Goal: Task Accomplishment & Management: Use online tool/utility

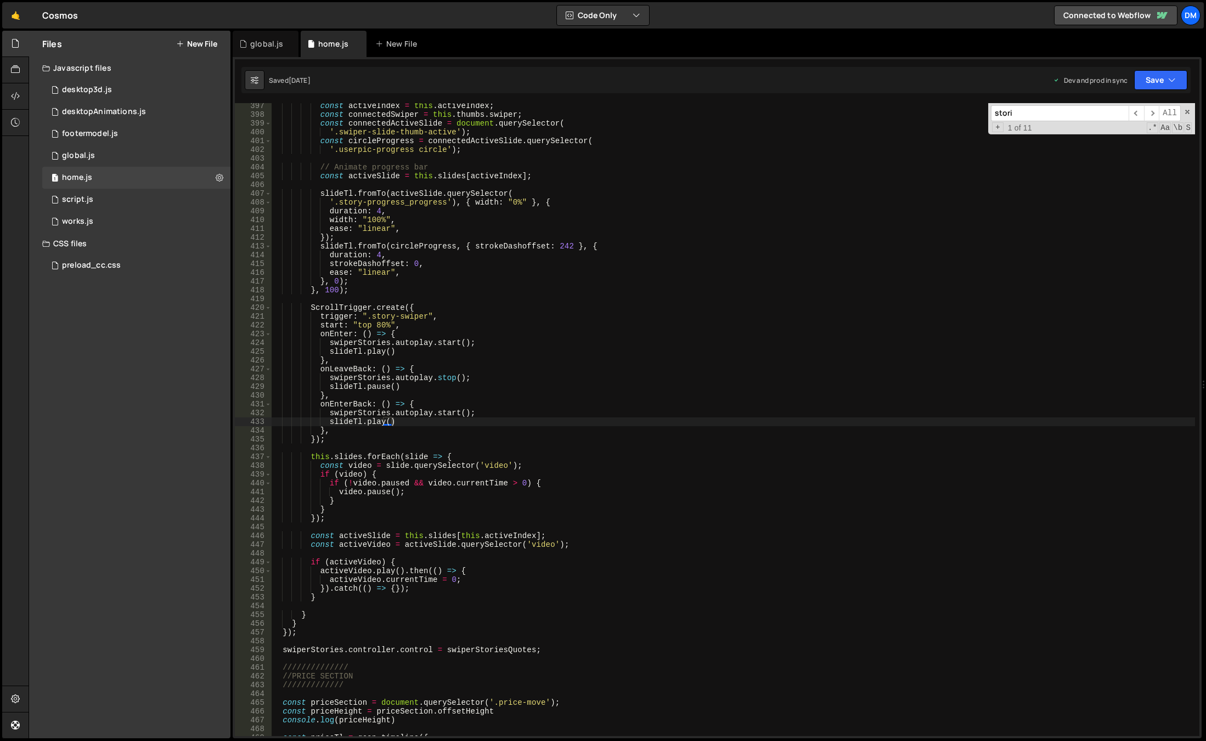
scroll to position [3477, 0]
click at [107, 179] on div "1 home.js 0" at bounding box center [136, 178] width 188 height 22
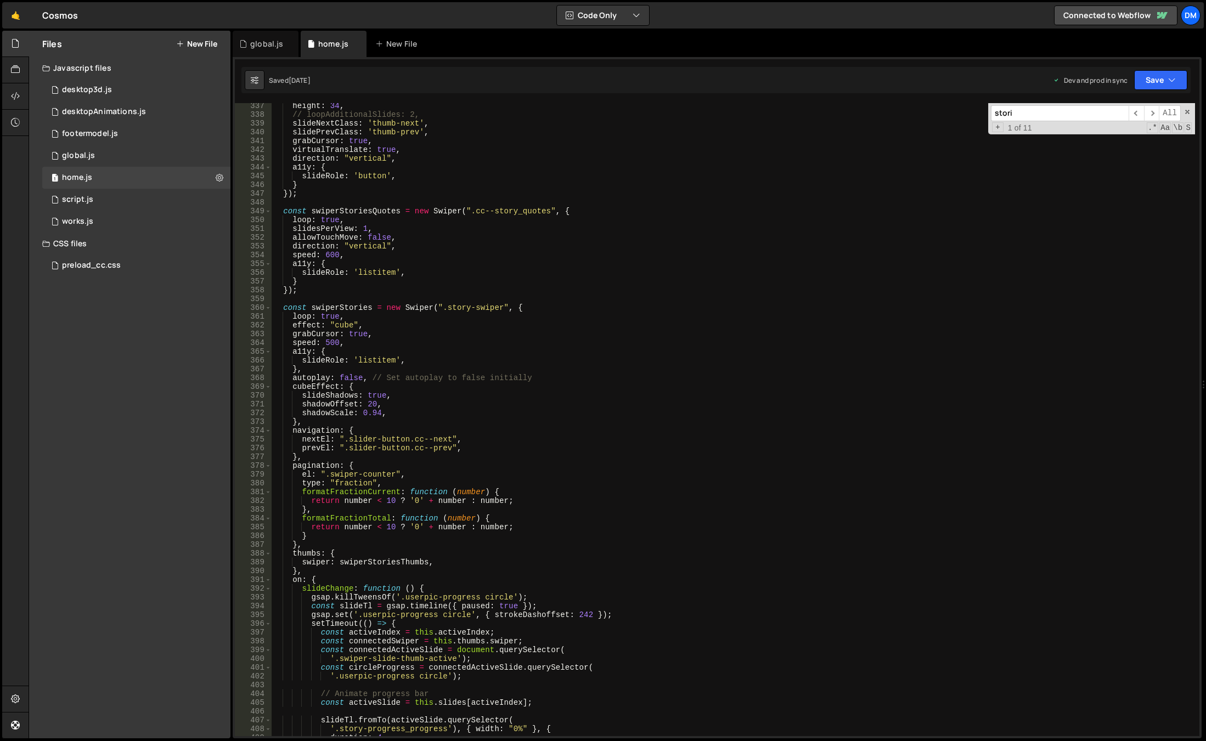
scroll to position [2951, 0]
type textarea "shadowScale: 0.94,"
click at [502, 416] on div "height : 34 , // loopAdditionalSlides: 2, slideNextClass : 'thumb-next' , slide…" at bounding box center [733, 426] width 923 height 651
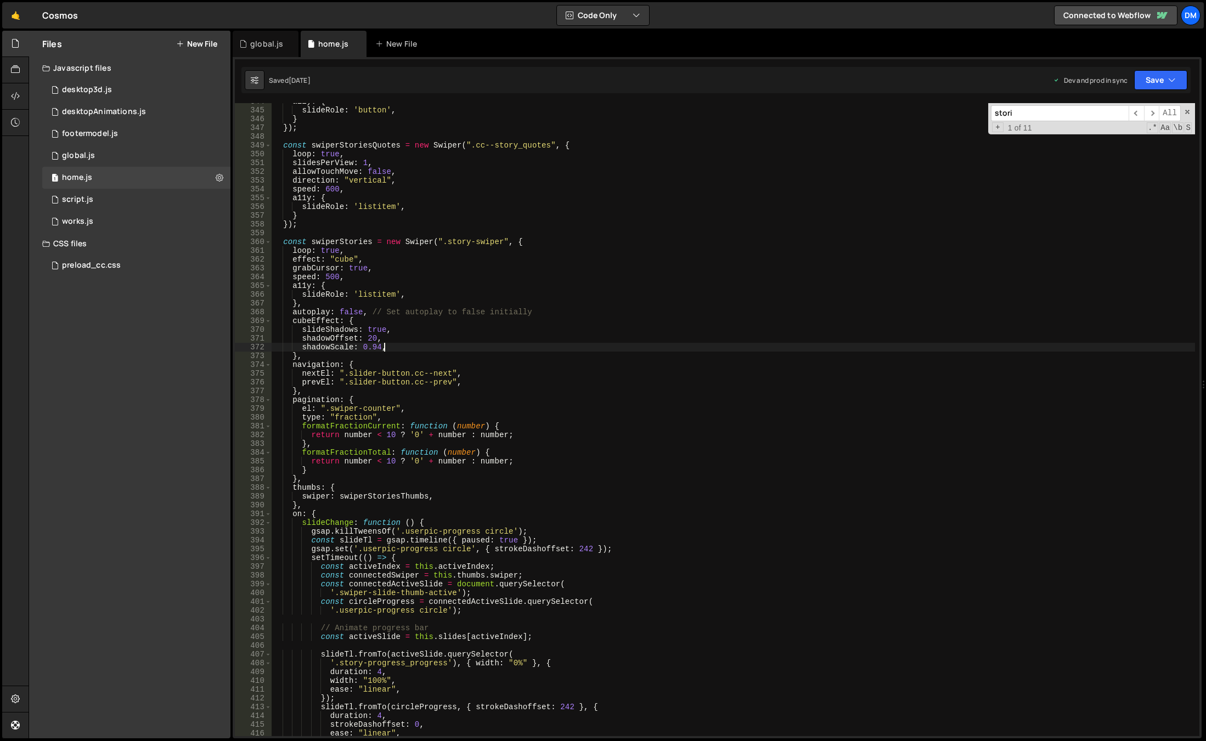
scroll to position [3017, 0]
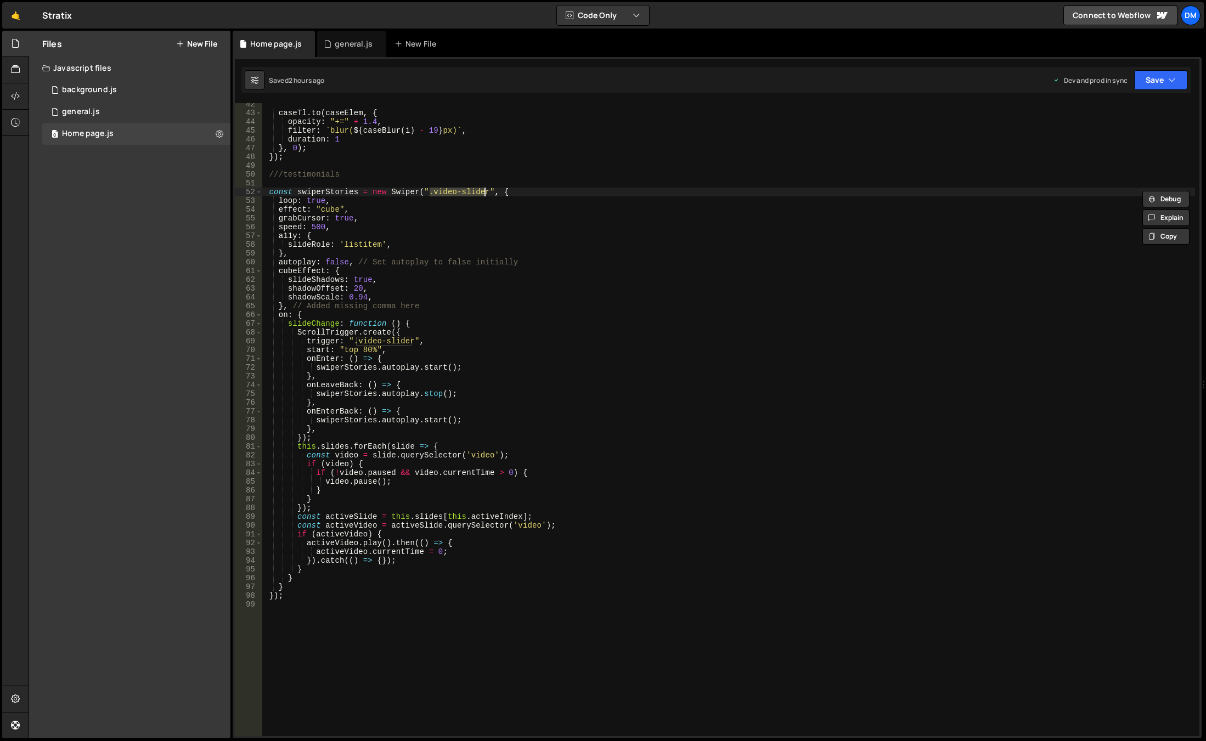
scroll to position [363, 0]
click at [556, 456] on div "caseTl . to ( caseElem , { opacity : "+=" + 1.4 , filter : ` blur( ${ caseBlur …" at bounding box center [728, 425] width 933 height 651
click at [438, 563] on div "caseTl . to ( caseElem , { opacity : "+=" + 1.4 , filter : ` blur( ${ caseBlur …" at bounding box center [728, 425] width 933 height 651
type textarea "}).catch(() => {});"
click at [420, 607] on div "caseTl . to ( caseElem , { opacity : "+=" + 1.4 , filter : ` blur( ${ caseBlur …" at bounding box center [728, 425] width 933 height 651
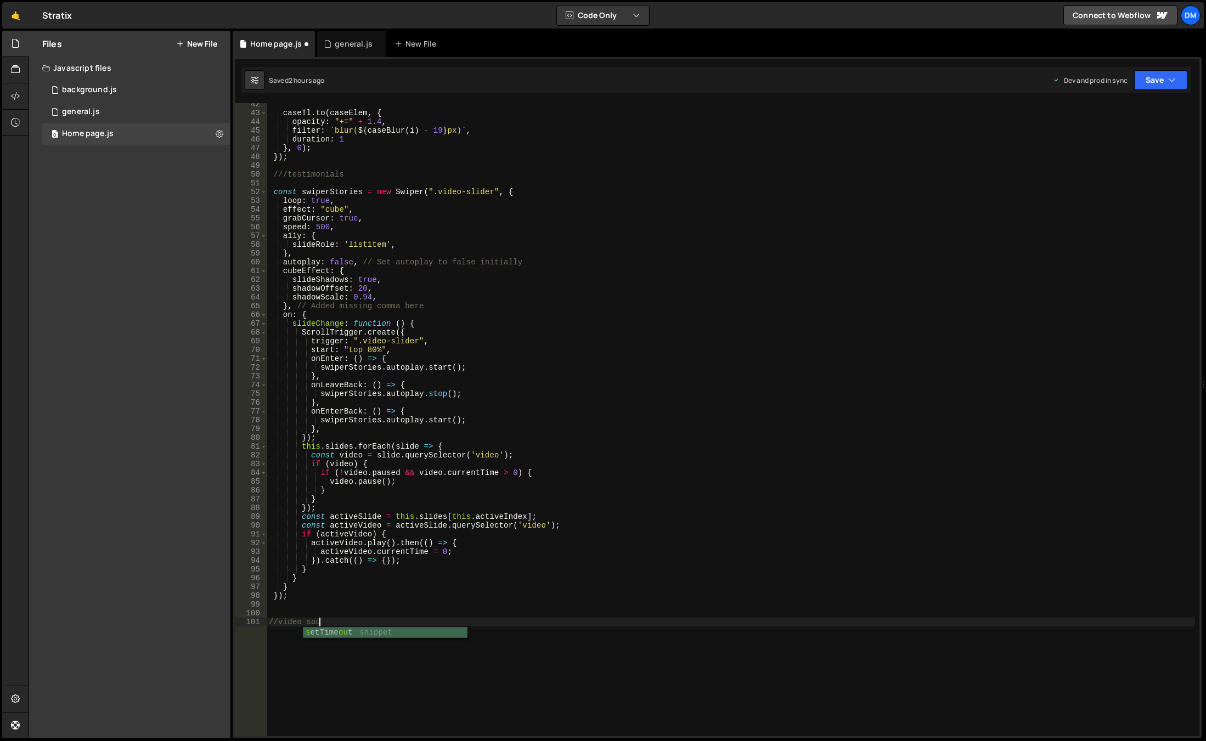
scroll to position [0, 3]
type textarea "//video sound"
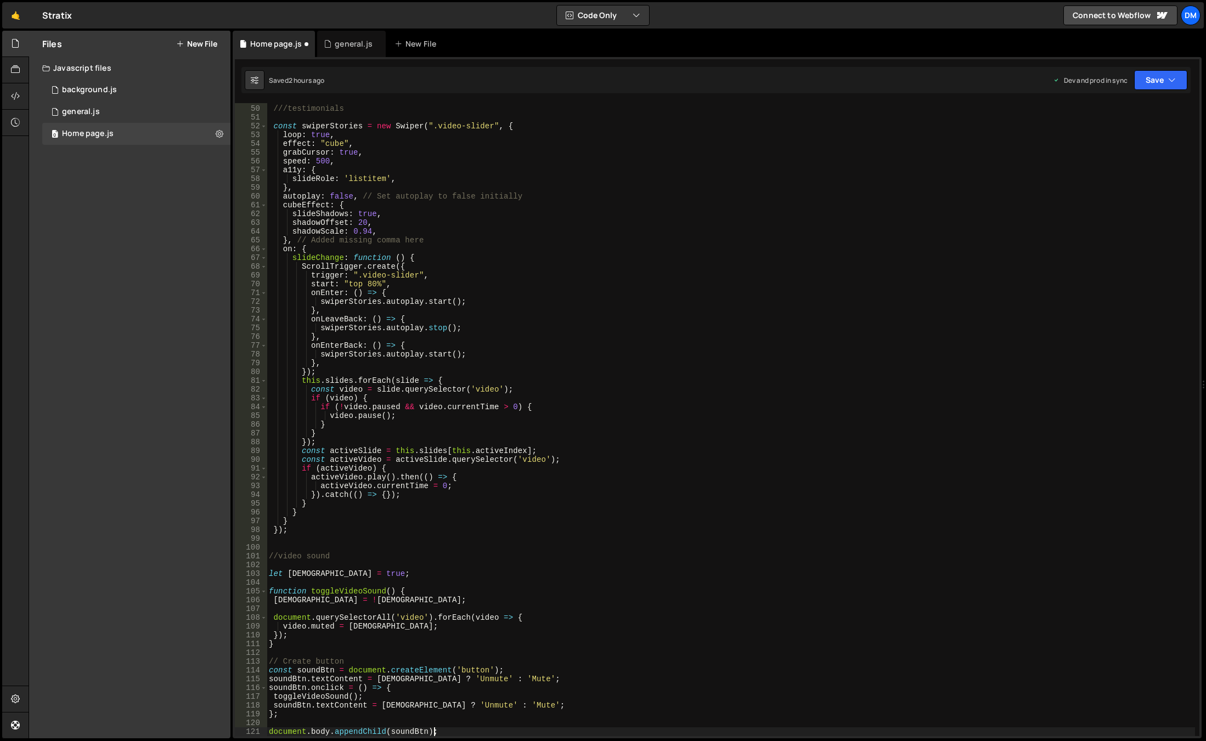
scroll to position [561, 0]
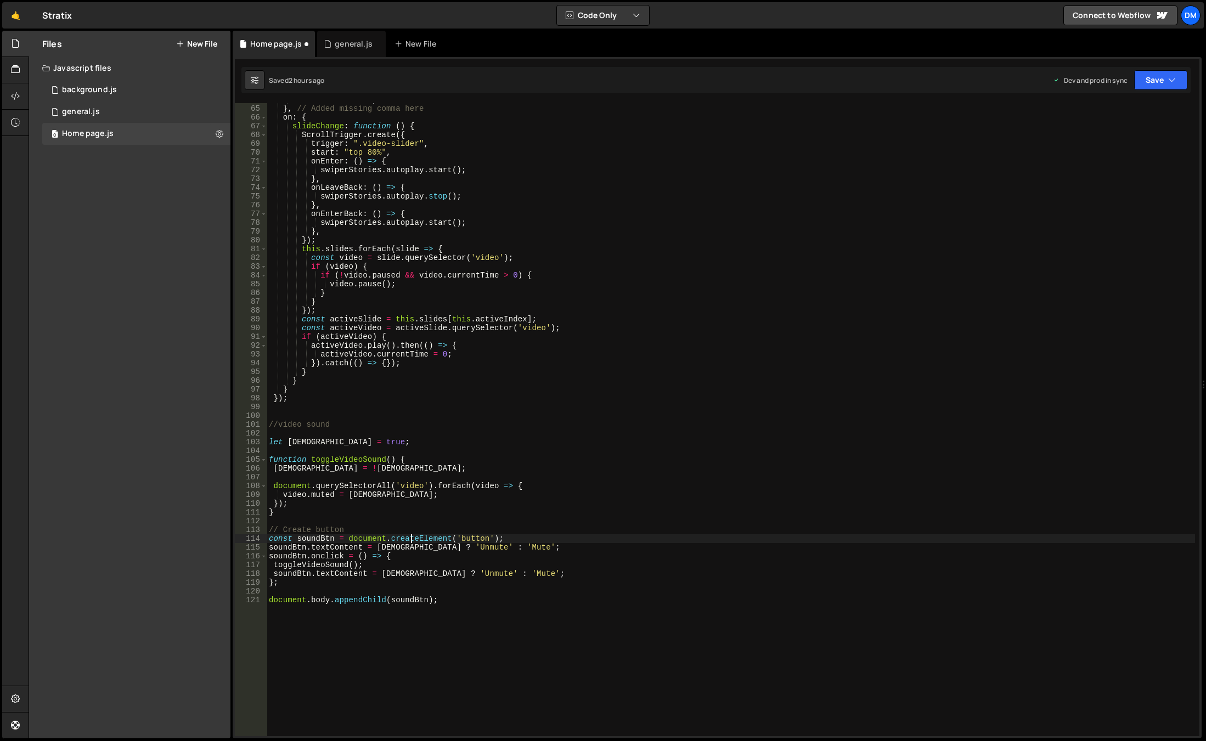
click at [413, 540] on div "shadowScale : 0.94 , } , // Added missing comma here on : { slideChange : funct…" at bounding box center [731, 420] width 928 height 651
click at [432, 537] on div "shadowScale : 0.94 , } , // Added missing comma here on : { slideChange : funct…" at bounding box center [731, 420] width 928 height 651
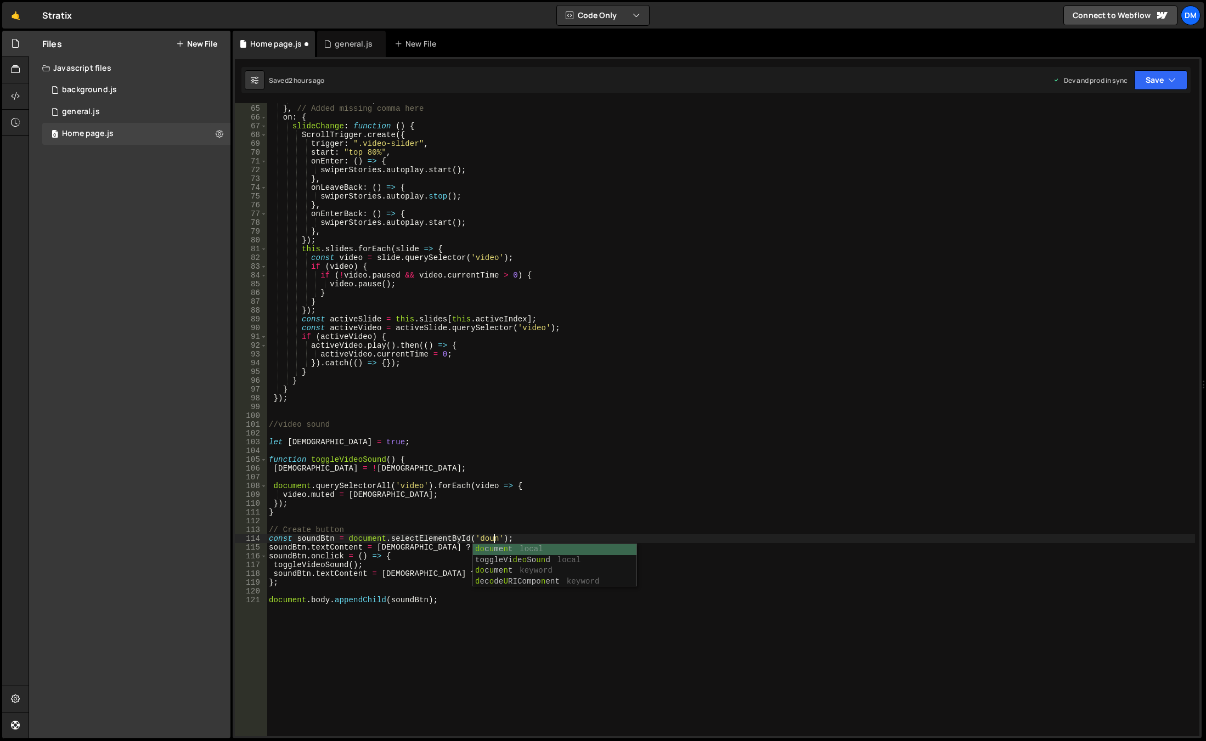
scroll to position [0, 16]
type textarea "const soundBtn = document.selectElementById('sound');"
click at [600, 474] on div "shadowScale : 0.94 , } , // Added missing comma here on : { slideChange : funct…" at bounding box center [731, 420] width 928 height 651
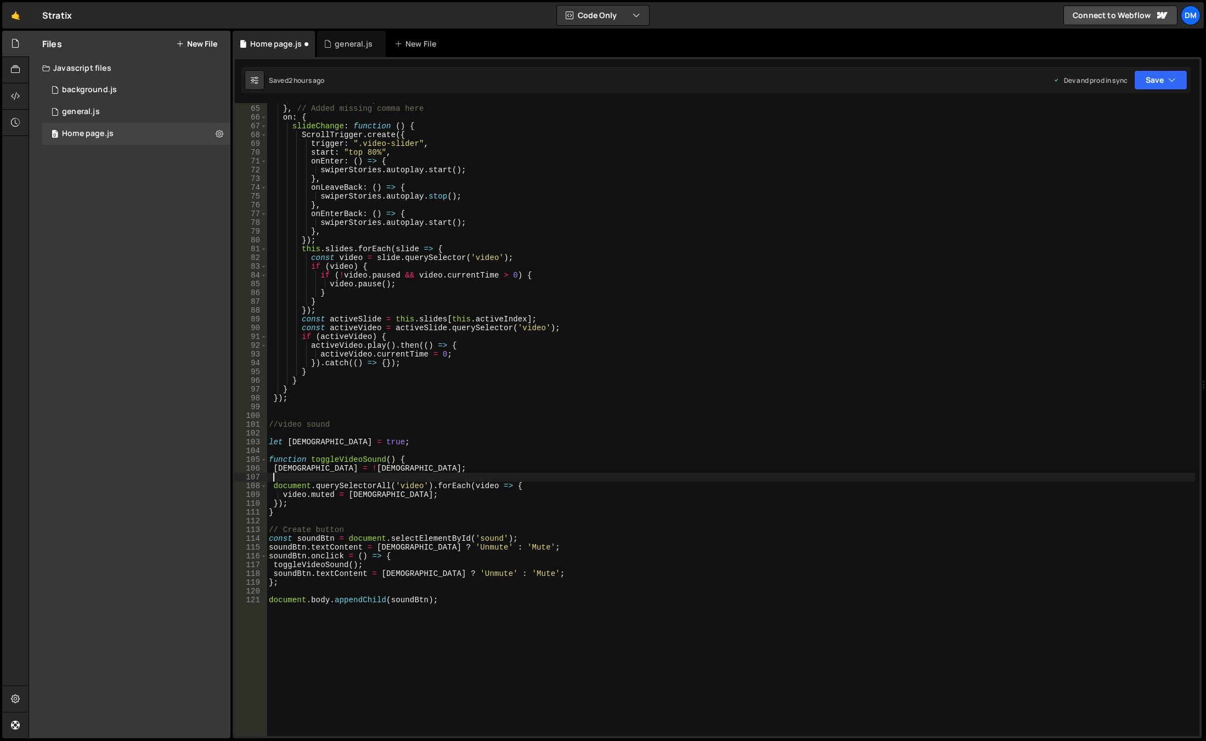
click at [432, 538] on div "shadowScale : 0.94 , } , // Added missing comma here on : { slideChange : funct…" at bounding box center [731, 420] width 928 height 651
paste textarea "ge"
click at [472, 537] on div "shadowScale : 0.94 , } , // Added missing comma here on : { slideChange : funct…" at bounding box center [731, 420] width 928 height 651
click at [554, 528] on div "shadowScale : 0.94 , } , // Added missing comma here on : { slideChange : funct…" at bounding box center [731, 420] width 928 height 651
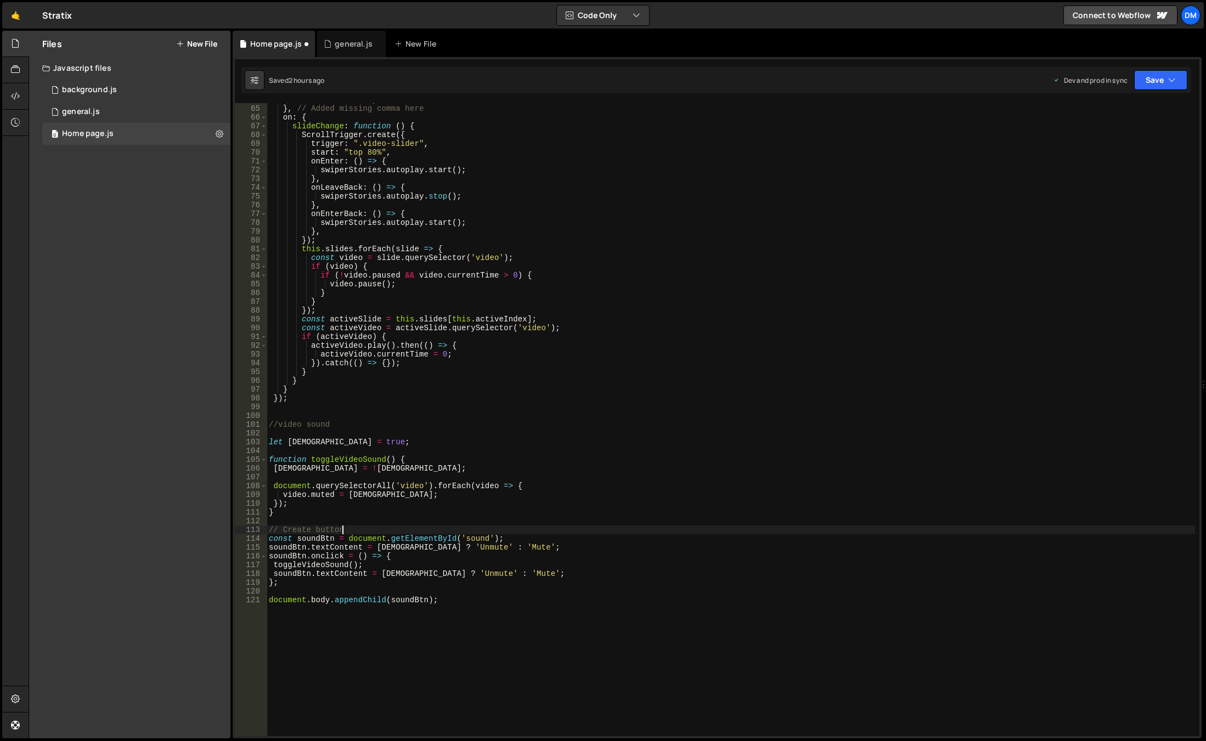
click at [521, 537] on div "shadowScale : 0.94 , } , // Added missing comma here on : { slideChange : funct…" at bounding box center [731, 420] width 928 height 651
drag, startPoint x: 475, startPoint y: 598, endPoint x: 173, endPoint y: 597, distance: 301.7
click at [173, 597] on div "Files New File Javascript files 0 background.js 0 0 general.js 0 0 Home page.js…" at bounding box center [617, 385] width 1177 height 708
type textarea "document.body.appendChild(soundBtn);"
click at [417, 513] on div "shadowScale : 0.94 , } , // Added missing comma here on : { slideChange : funct…" at bounding box center [731, 420] width 928 height 651
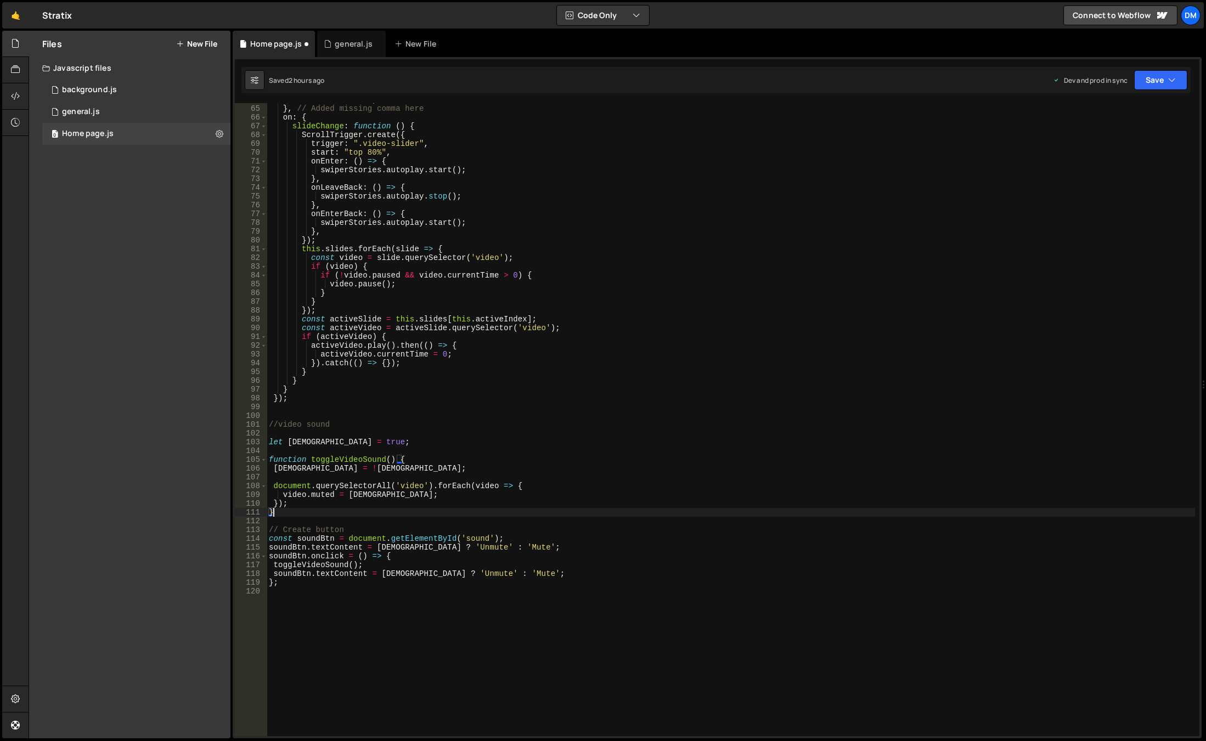
click at [474, 509] on div "shadowScale : 0.94 , } , // Added missing comma here on : { slideChange : funct…" at bounding box center [731, 420] width 928 height 651
click at [1150, 83] on button "Save" at bounding box center [1160, 80] width 53 height 20
click at [1137, 115] on div "Saved 2 hours ago" at bounding box center [1123, 118] width 114 height 13
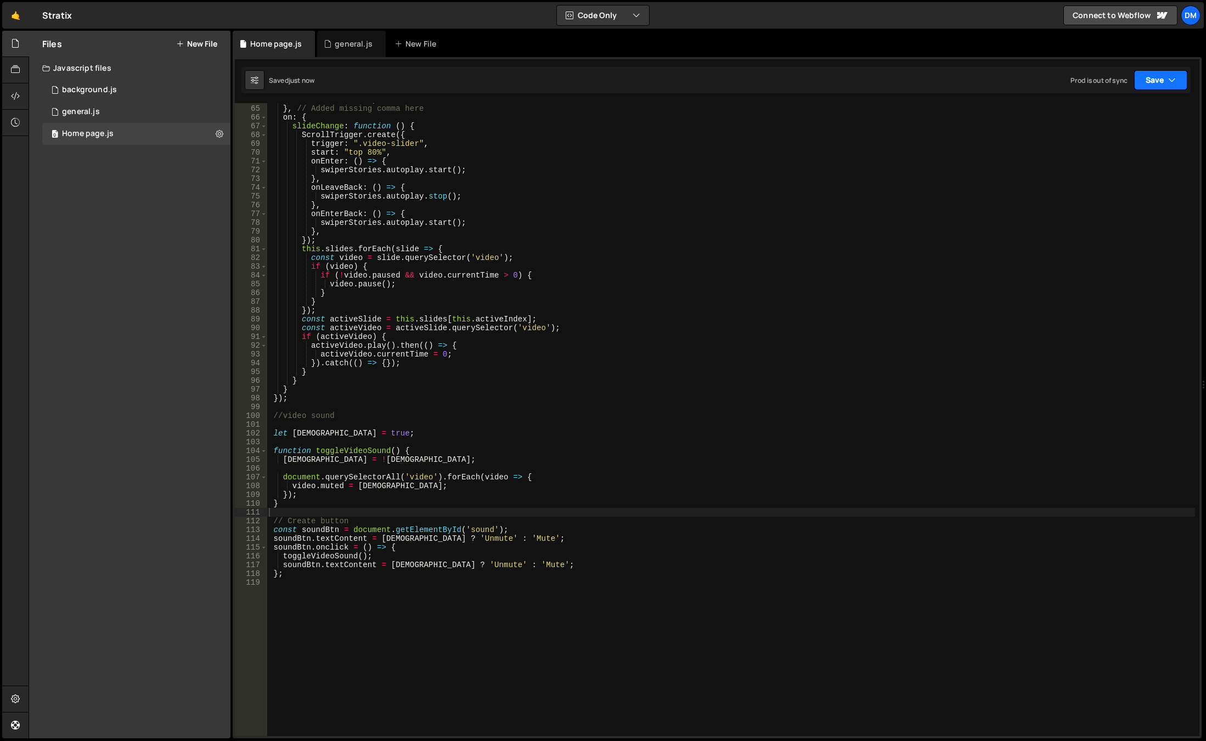
click at [1151, 75] on button "Save" at bounding box center [1160, 80] width 53 height 20
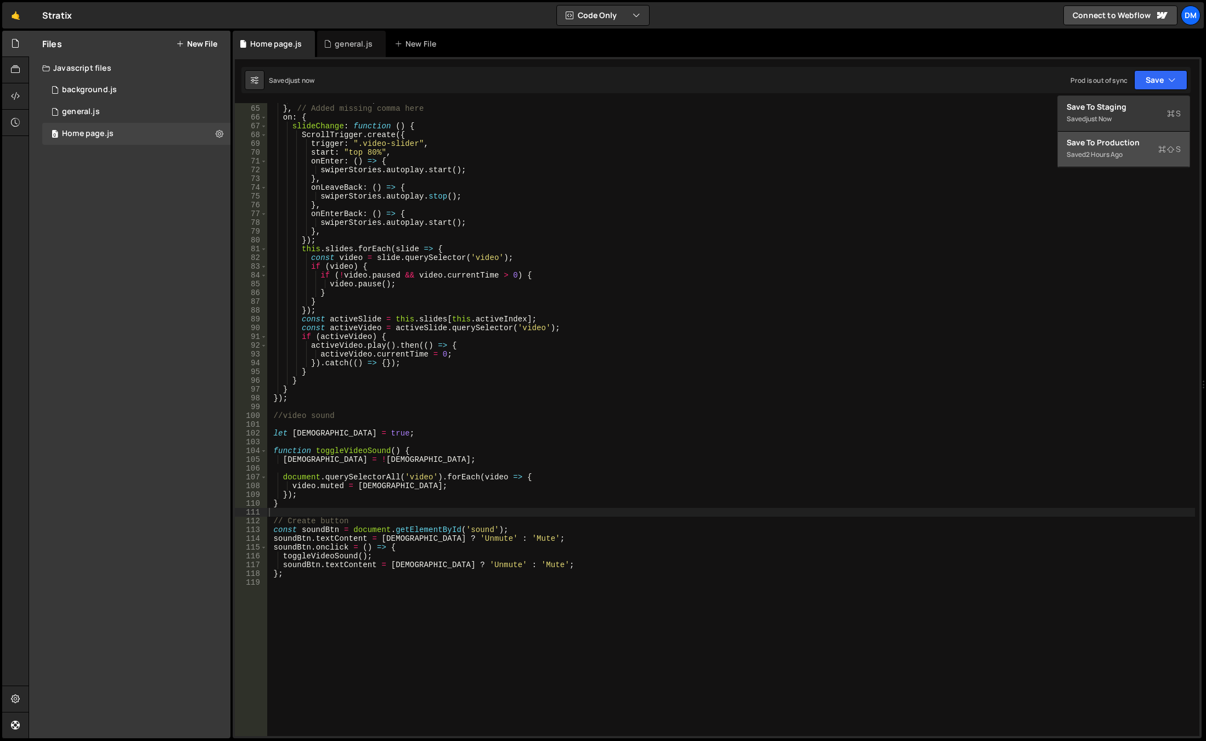
click at [1108, 146] on div "Save to Production S" at bounding box center [1123, 142] width 114 height 11
type textarea "}"
click at [759, 393] on div "shadowScale : 0.94 , } , // Added missing comma here on : { slideChange : funct…" at bounding box center [731, 420] width 928 height 651
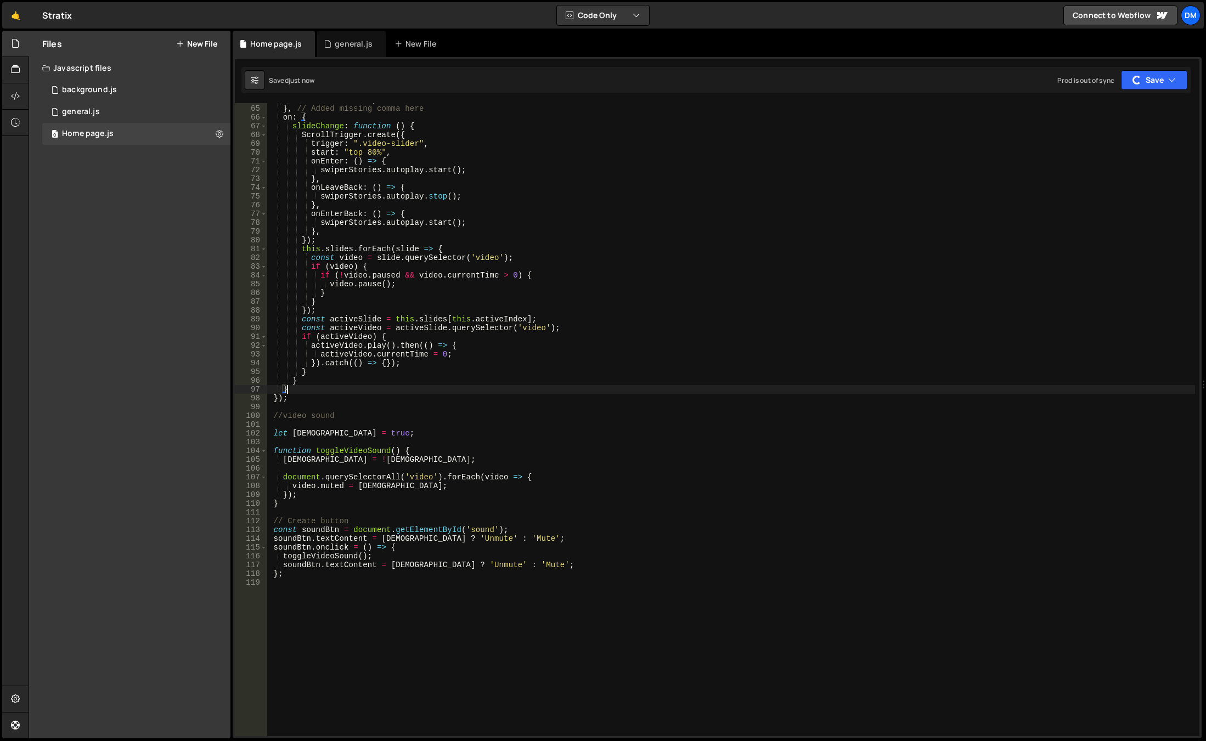
click at [719, 388] on div "shadowScale : 0.94 , } , // Added missing comma here on : { slideChange : funct…" at bounding box center [731, 420] width 928 height 651
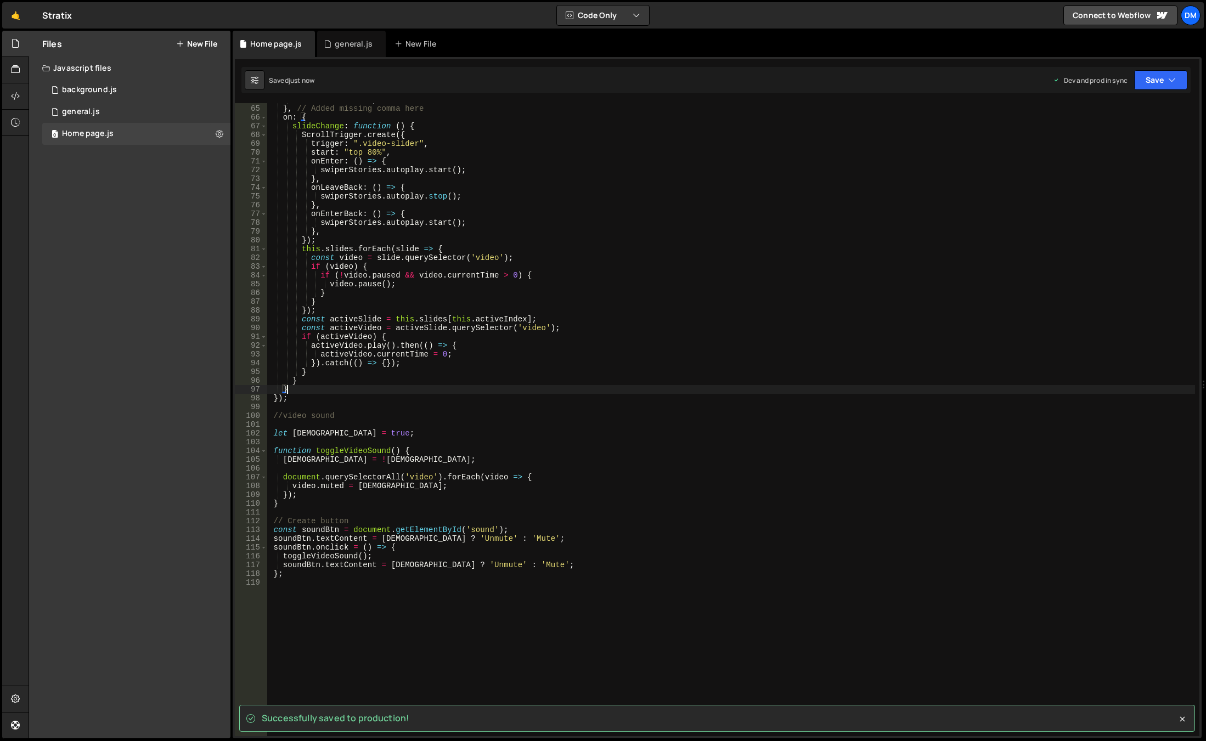
click at [624, 403] on div "shadowScale : 0.94 , } , // Added missing comma here on : { slideChange : funct…" at bounding box center [731, 420] width 928 height 651
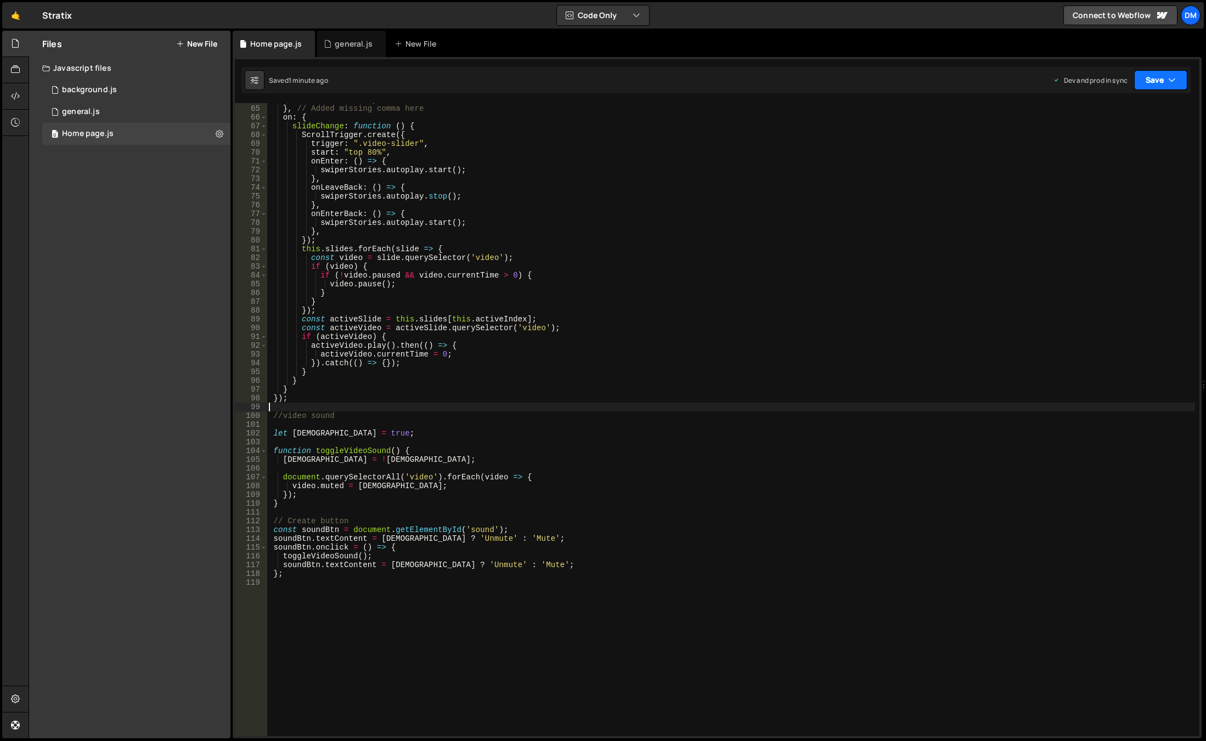
drag, startPoint x: 1165, startPoint y: 75, endPoint x: 1153, endPoint y: 93, distance: 21.9
click at [1164, 75] on button "Save" at bounding box center [1160, 80] width 53 height 20
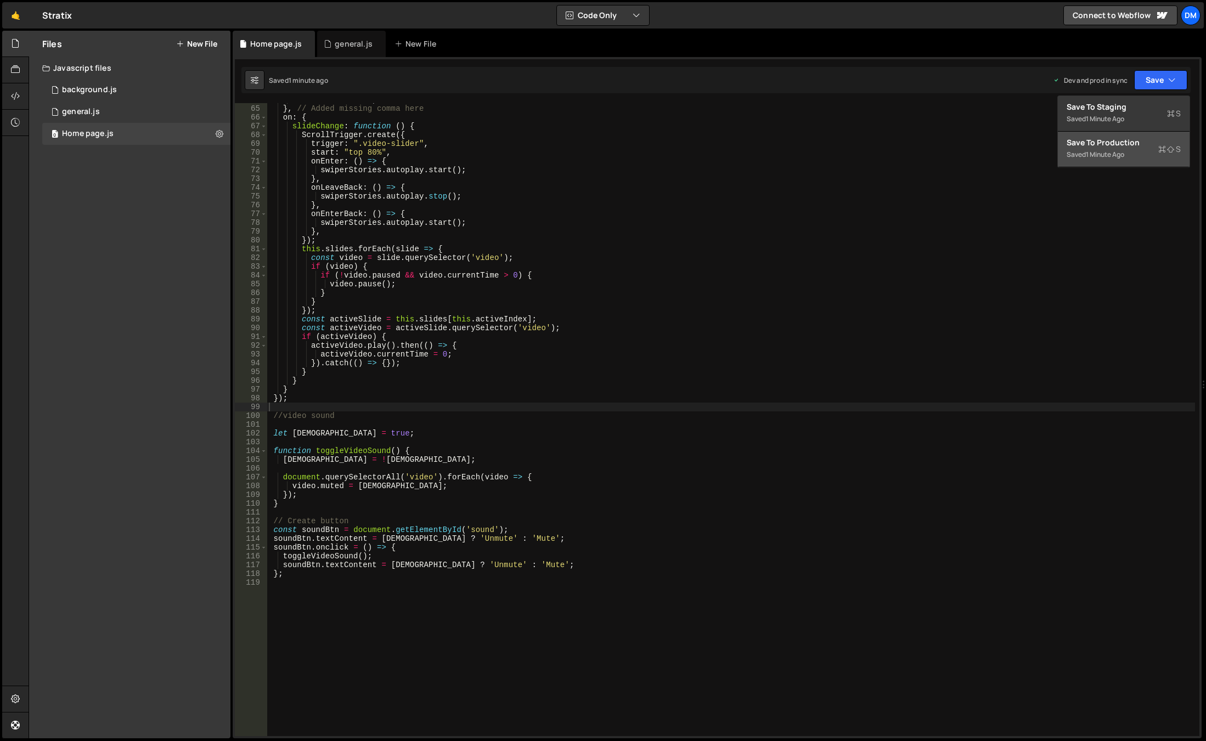
click at [1118, 146] on div "Save to Production S" at bounding box center [1123, 142] width 114 height 11
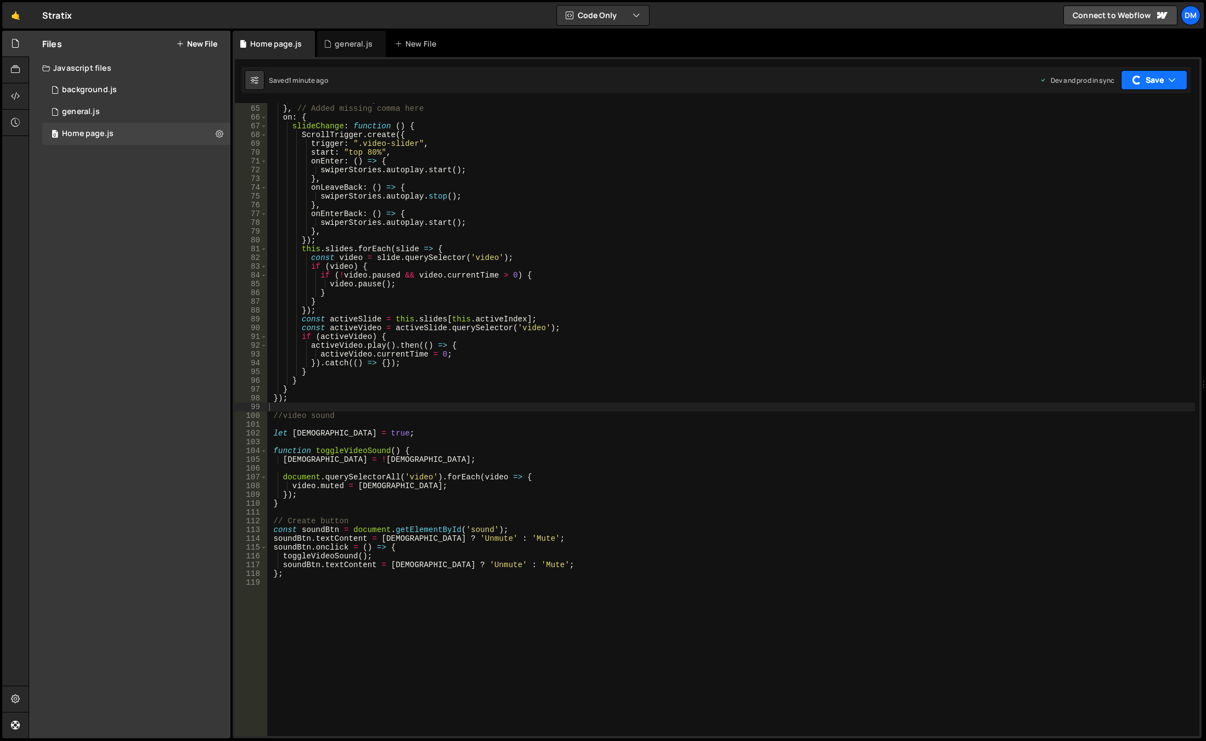
click at [1141, 86] on button "Save" at bounding box center [1154, 80] width 66 height 20
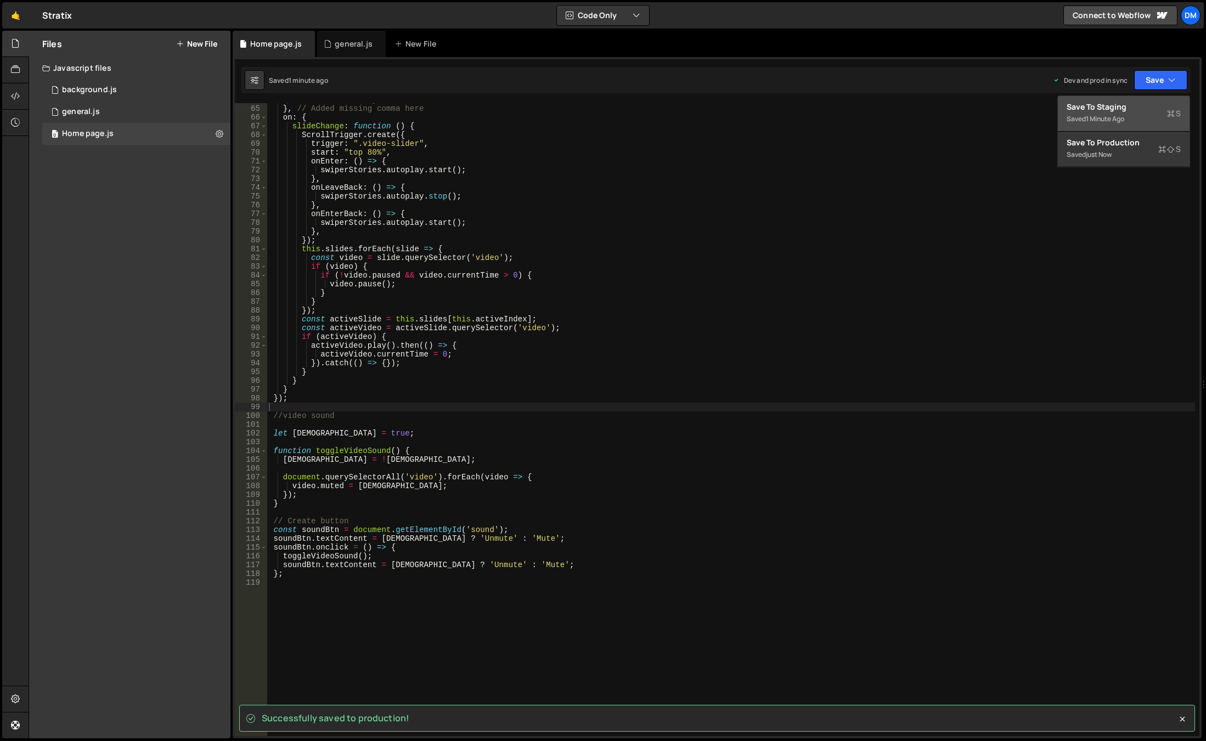
click at [1114, 114] on div "1 minute ago" at bounding box center [1105, 118] width 38 height 9
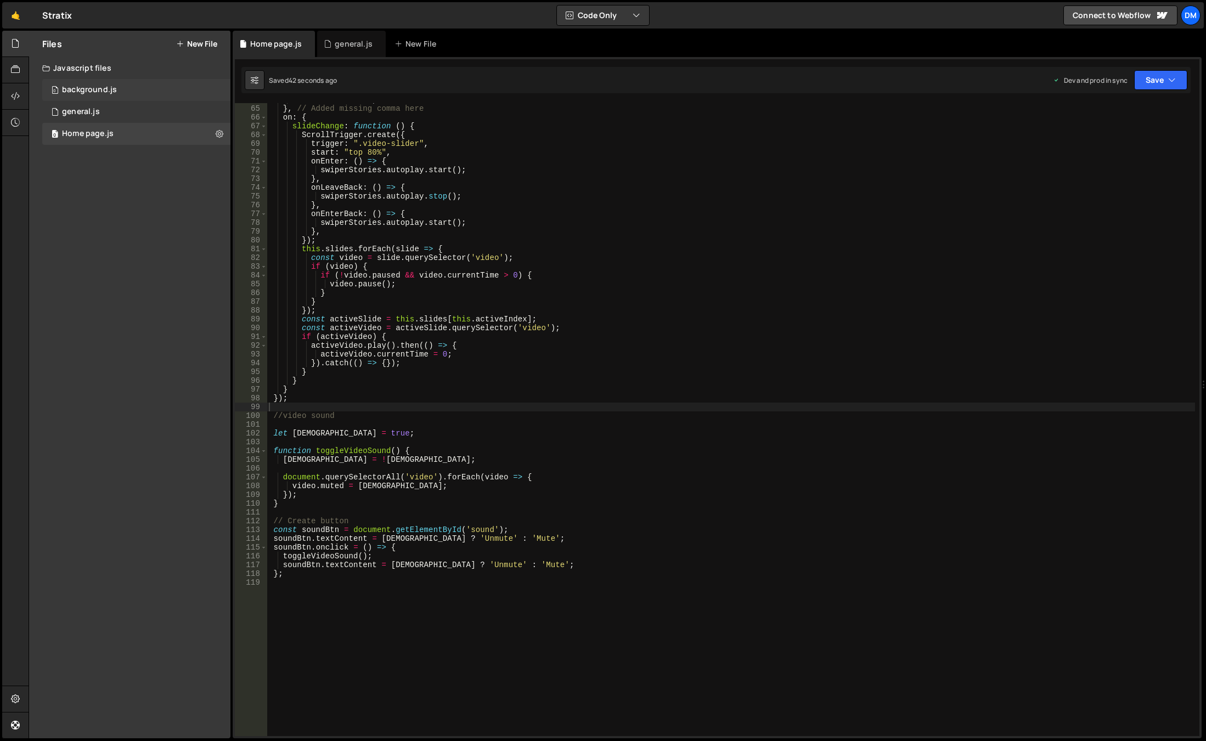
click at [115, 86] on div "background.js" at bounding box center [89, 90] width 55 height 10
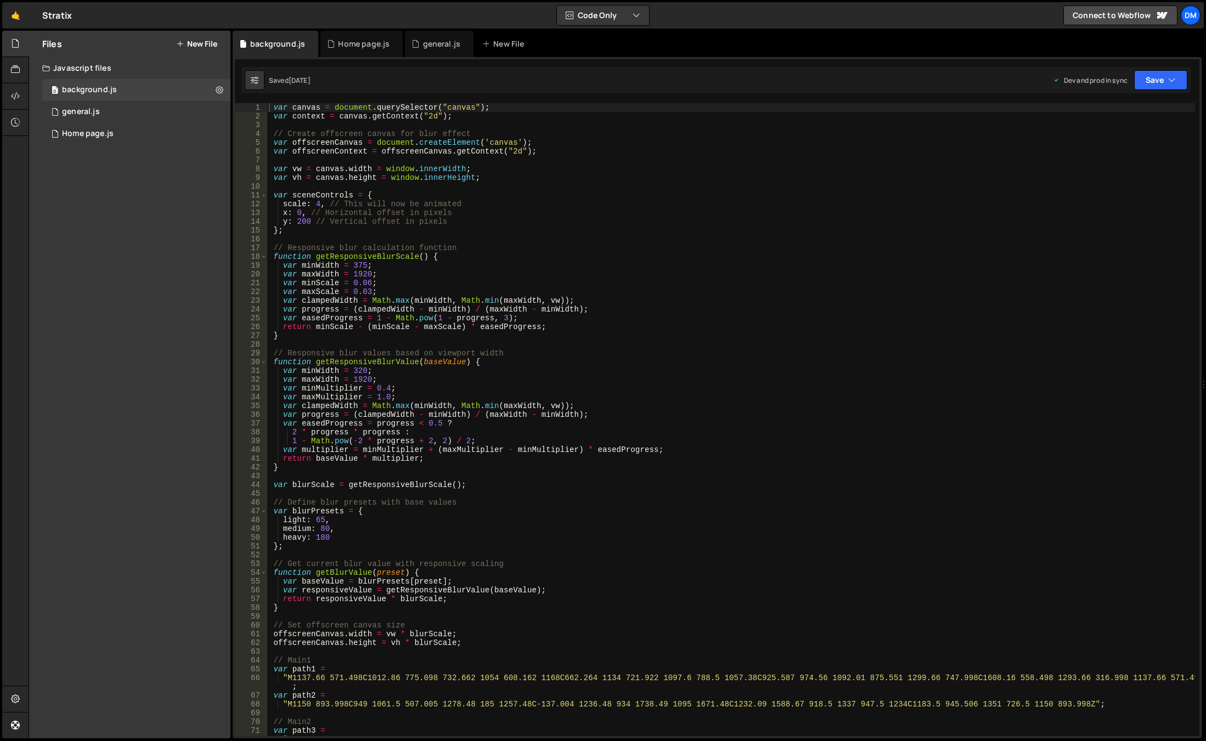
click at [595, 314] on div "var canvas = document . querySelector ( "canvas" ) ; var context = canvas . get…" at bounding box center [731, 432] width 928 height 659
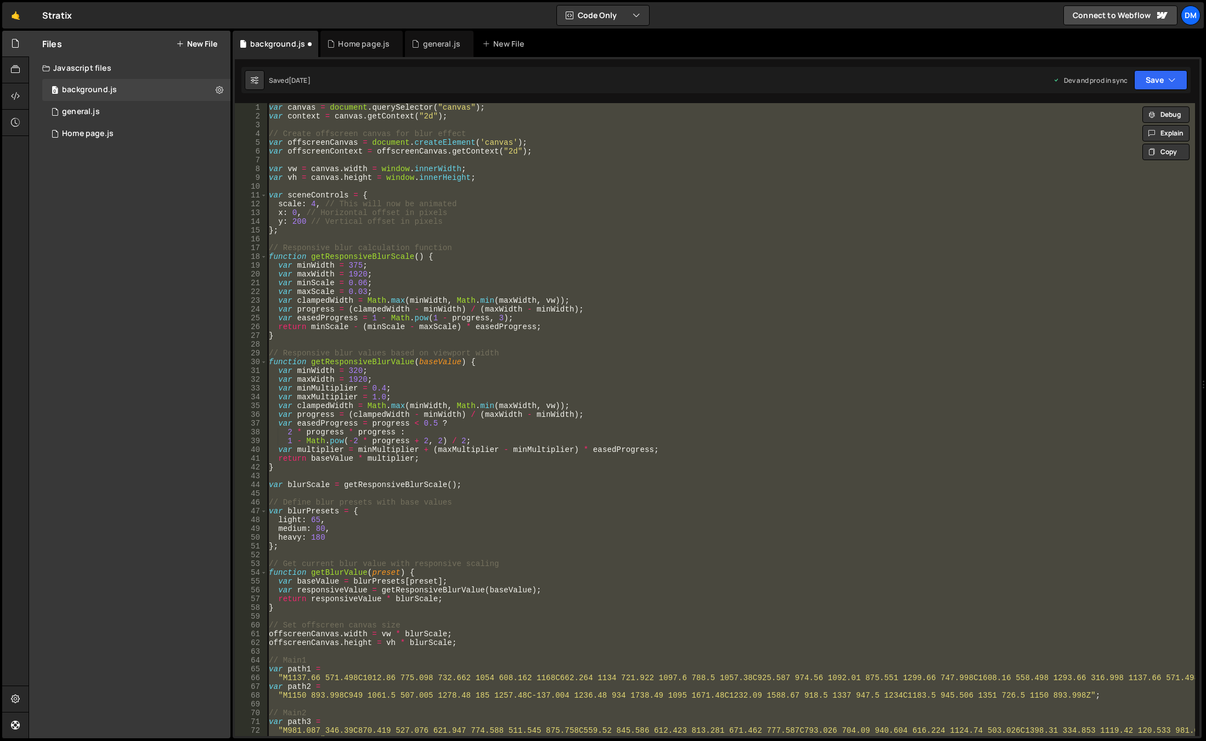
type textarea "// render();"
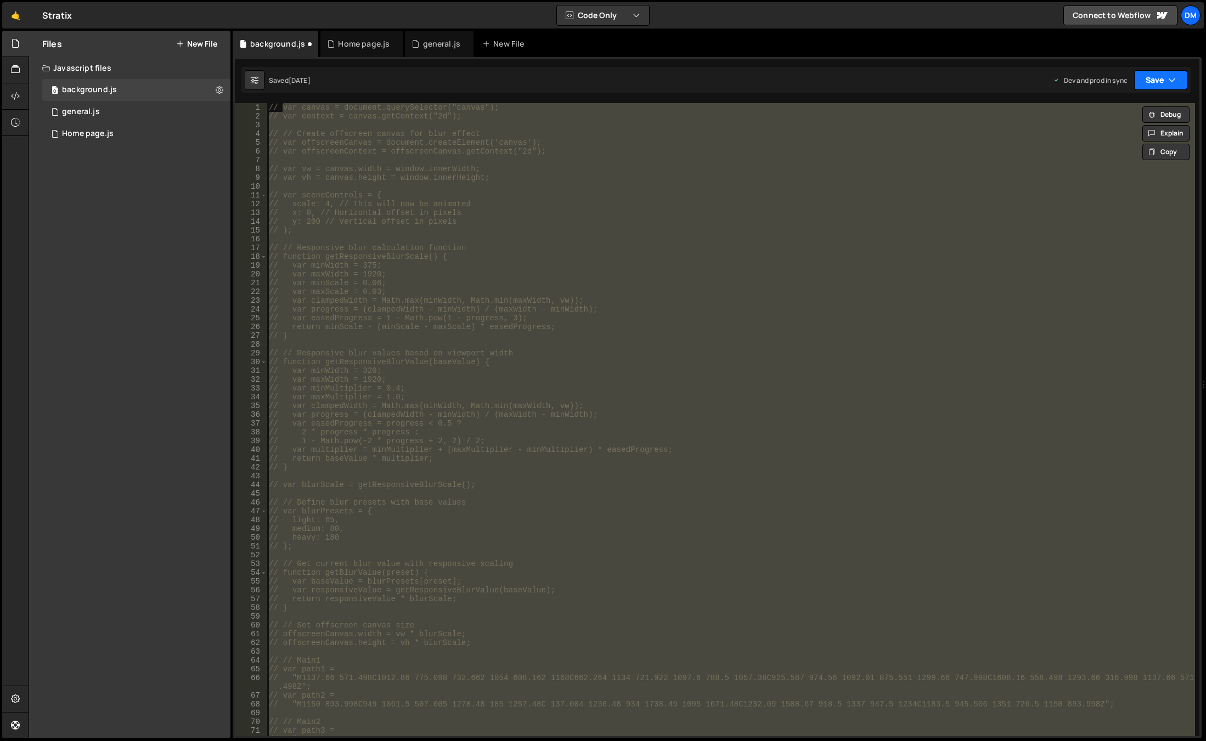
click at [1159, 83] on button "Save" at bounding box center [1160, 80] width 53 height 20
click at [1107, 135] on button "Save to Production S Saved [DATE]" at bounding box center [1124, 150] width 132 height 36
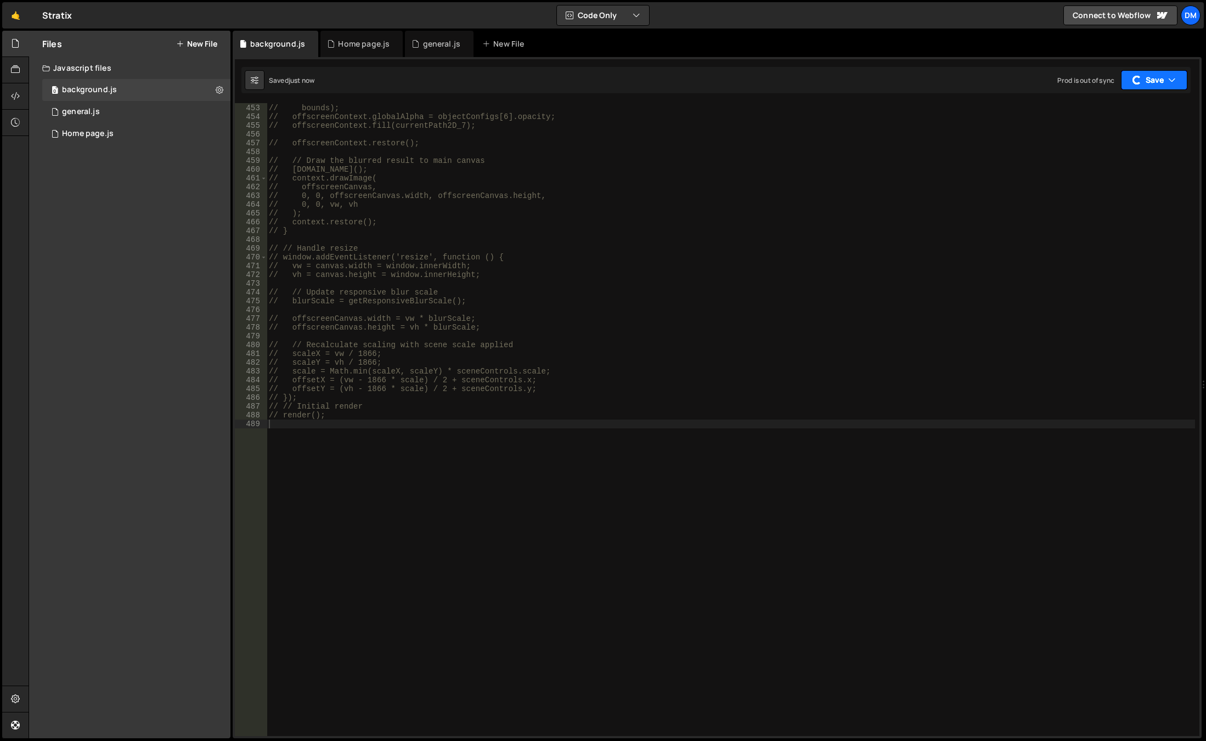
click at [1147, 85] on button "Save" at bounding box center [1154, 80] width 66 height 20
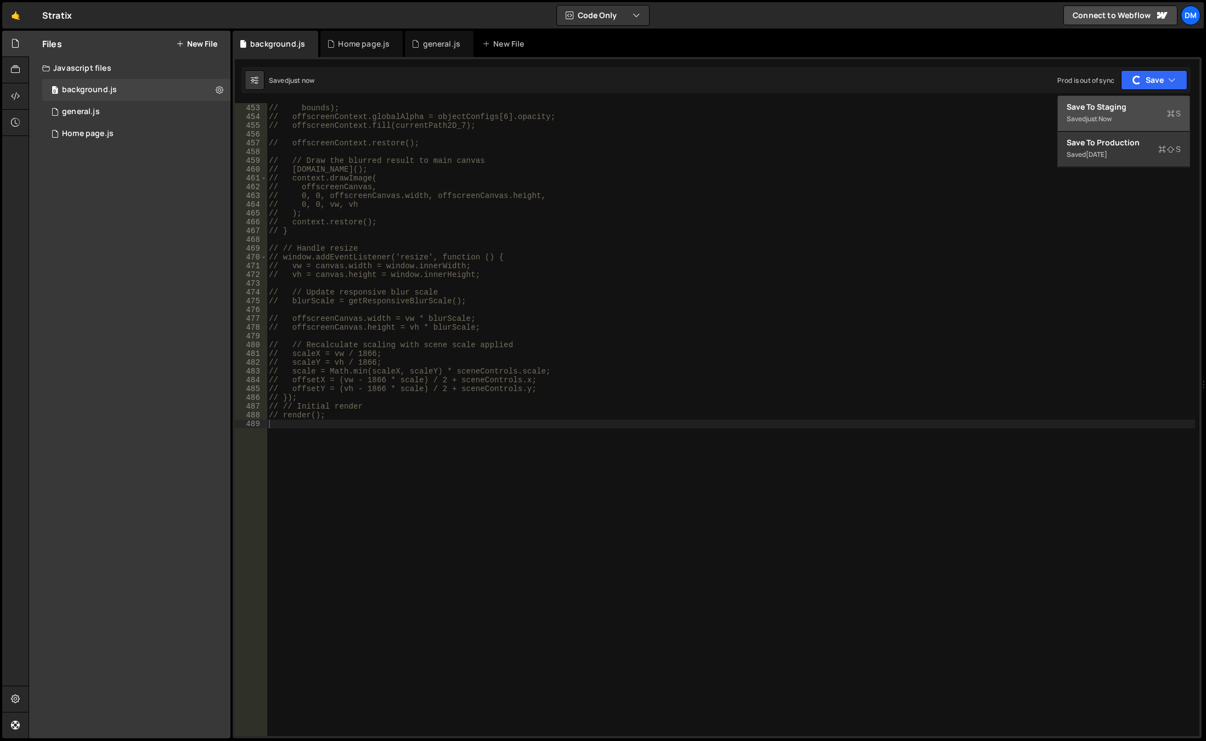
click at [1113, 110] on div "Save to Staging S" at bounding box center [1123, 106] width 114 height 11
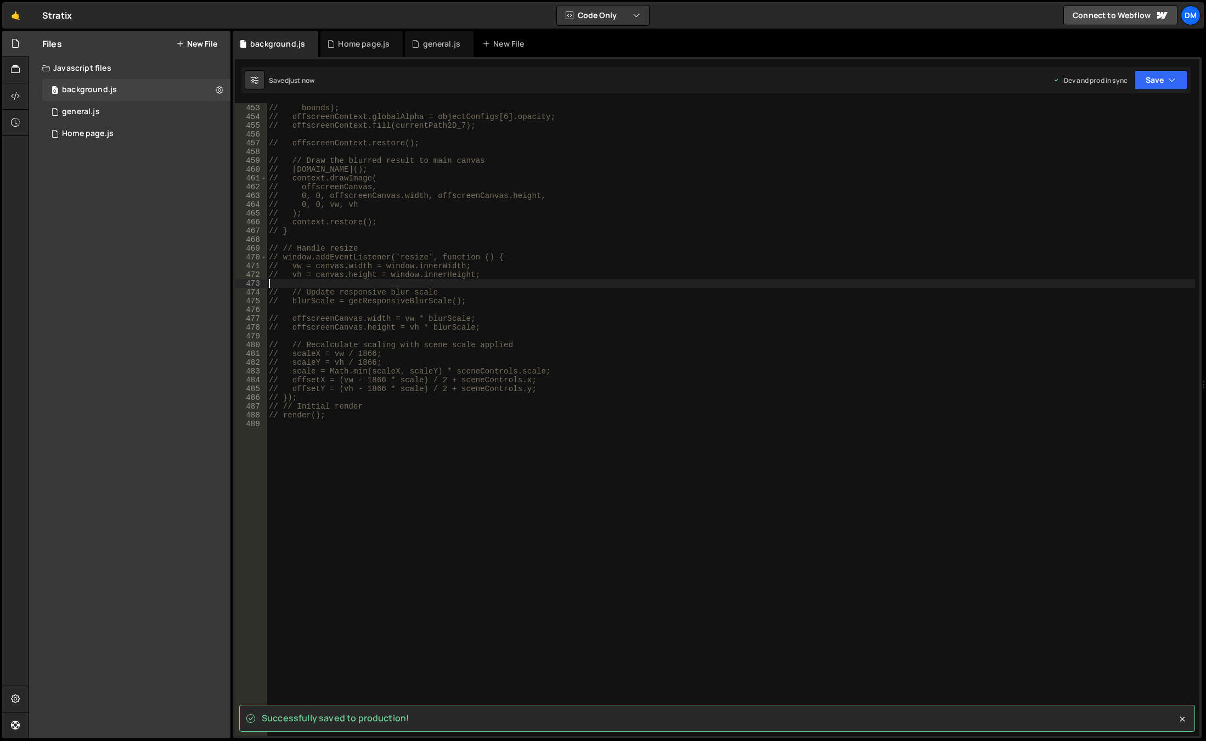
click at [964, 286] on div "// offscreenContext.fillStyle = createAutoGradient(offscreenContext, objectConf…" at bounding box center [731, 420] width 928 height 651
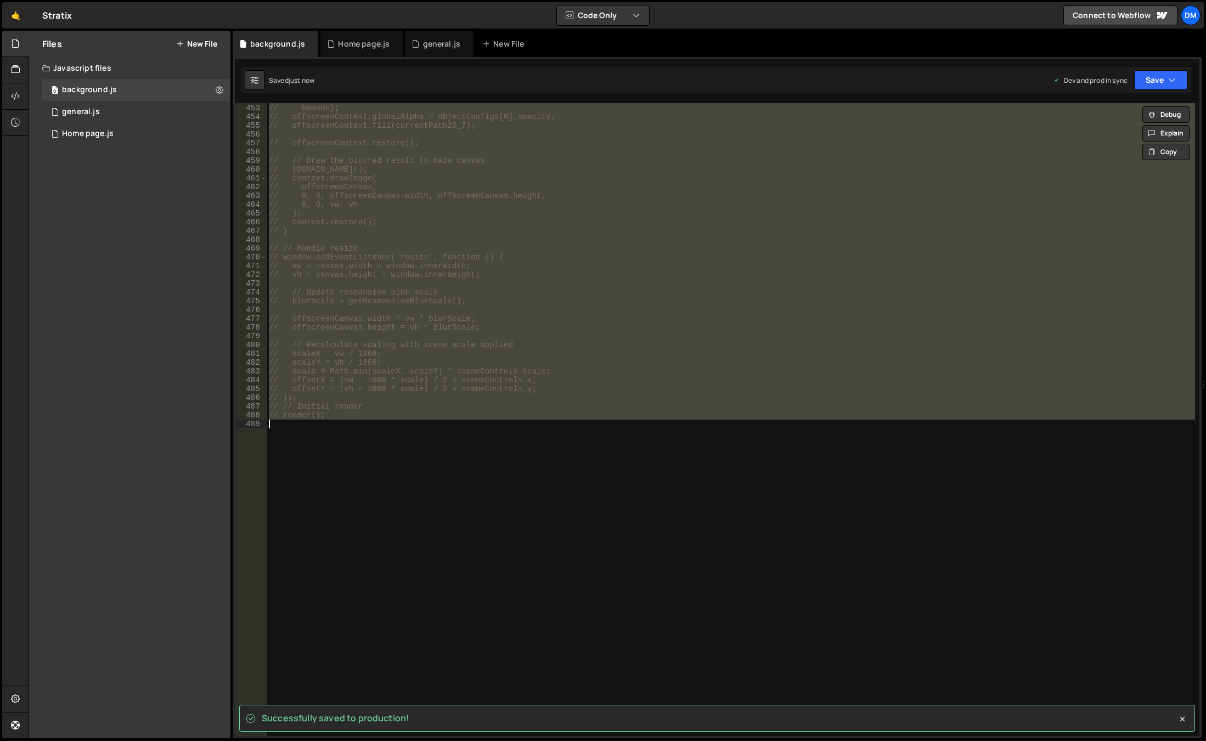
type textarea "render();"
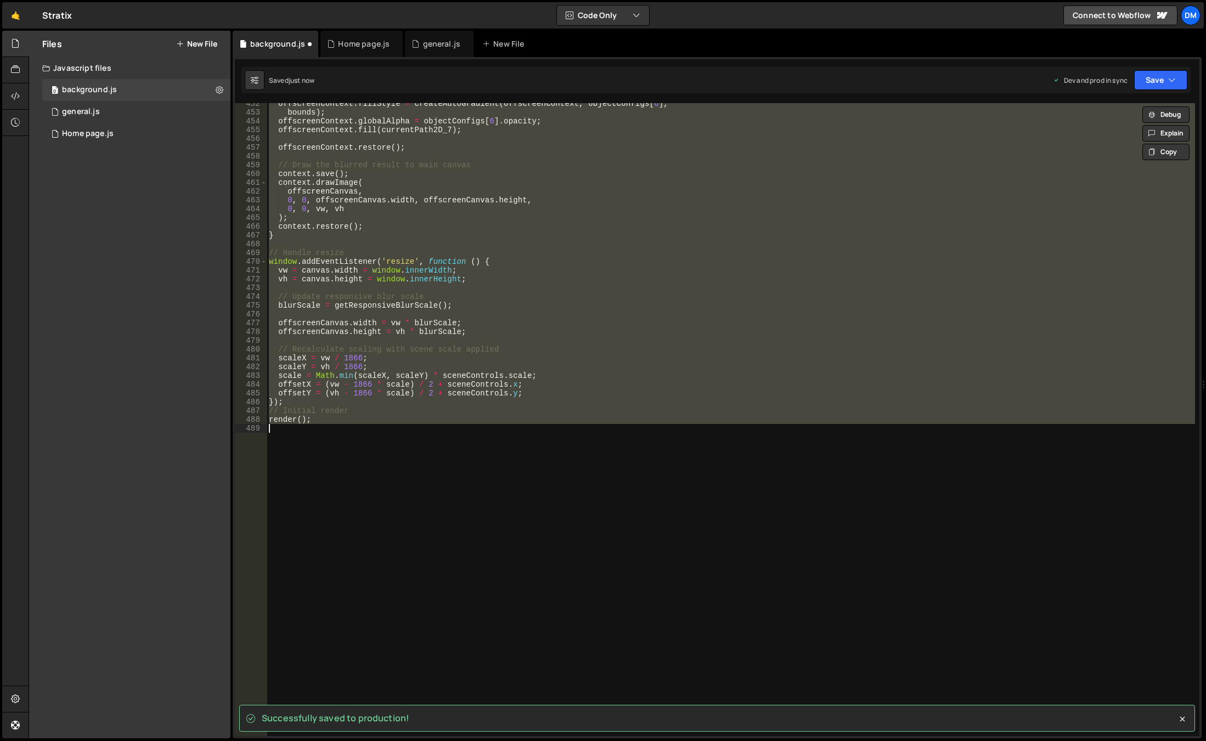
scroll to position [4015, 0]
click at [783, 432] on div "offscreenContext . fillStyle = createAutoGradient ( offscreenContext , objectCo…" at bounding box center [731, 419] width 928 height 633
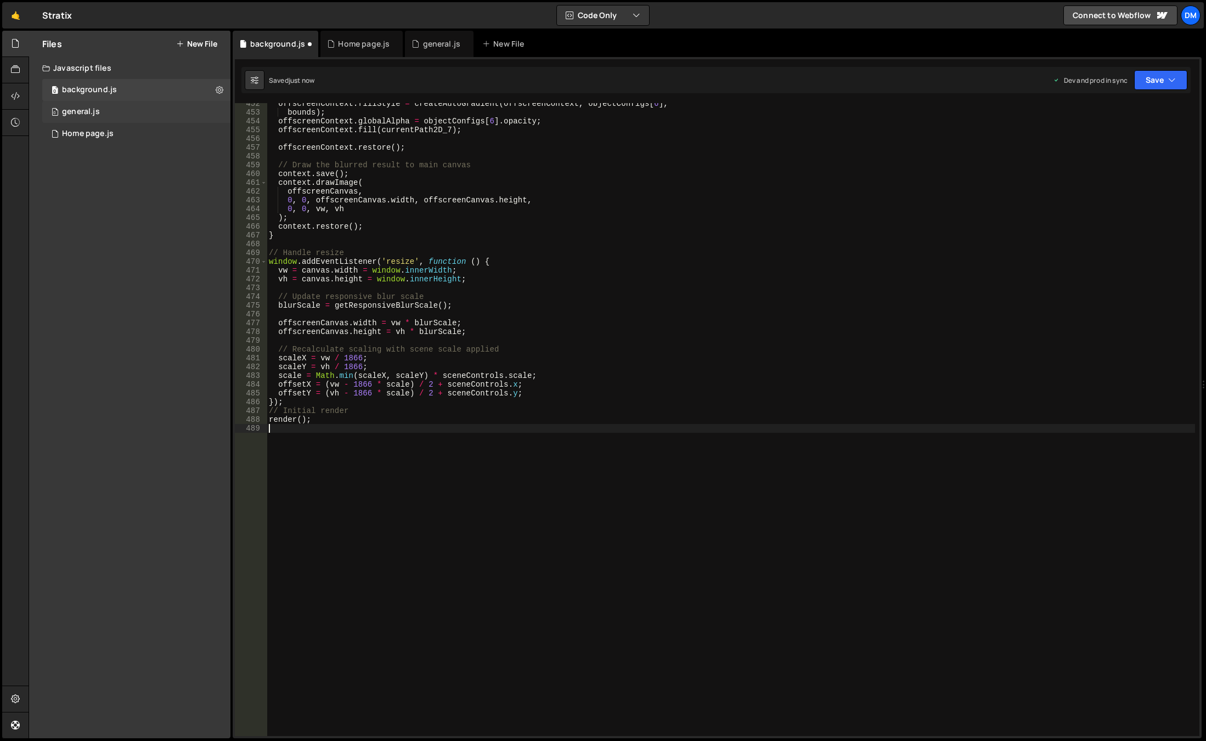
click at [128, 110] on div "0 general.js 0" at bounding box center [136, 112] width 188 height 22
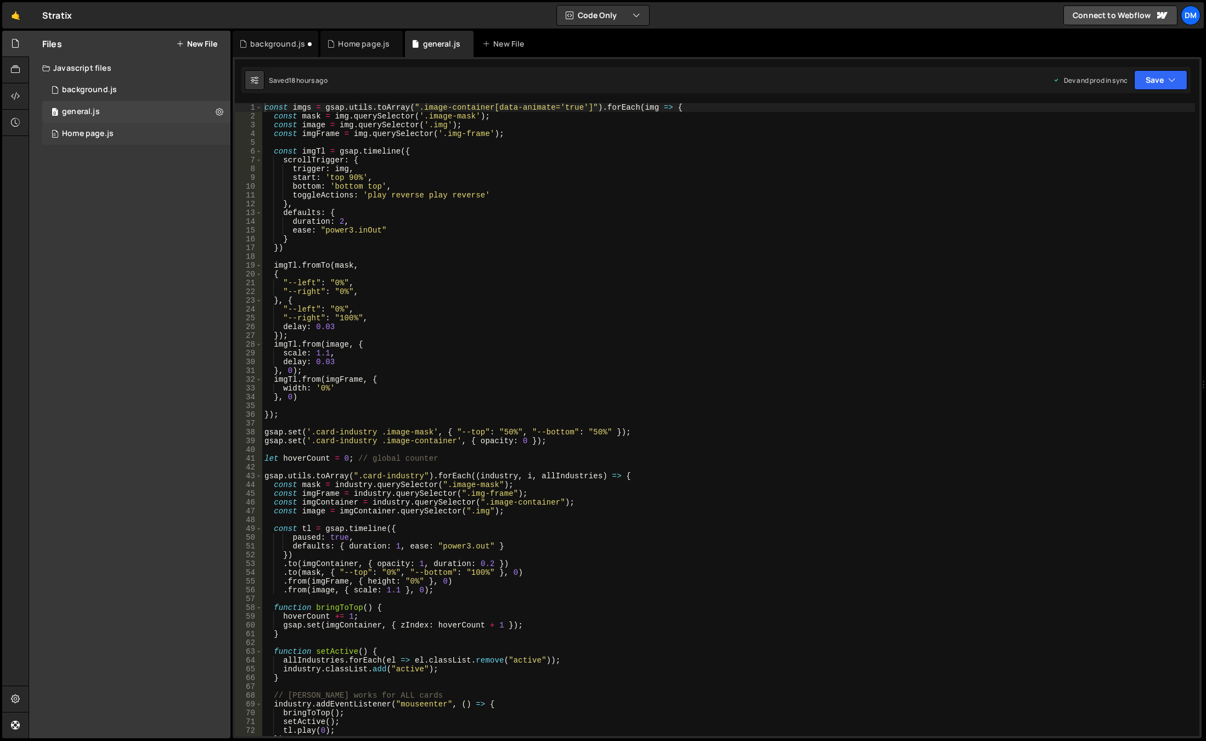
click at [142, 133] on div "0 Home page.js 0" at bounding box center [136, 134] width 188 height 22
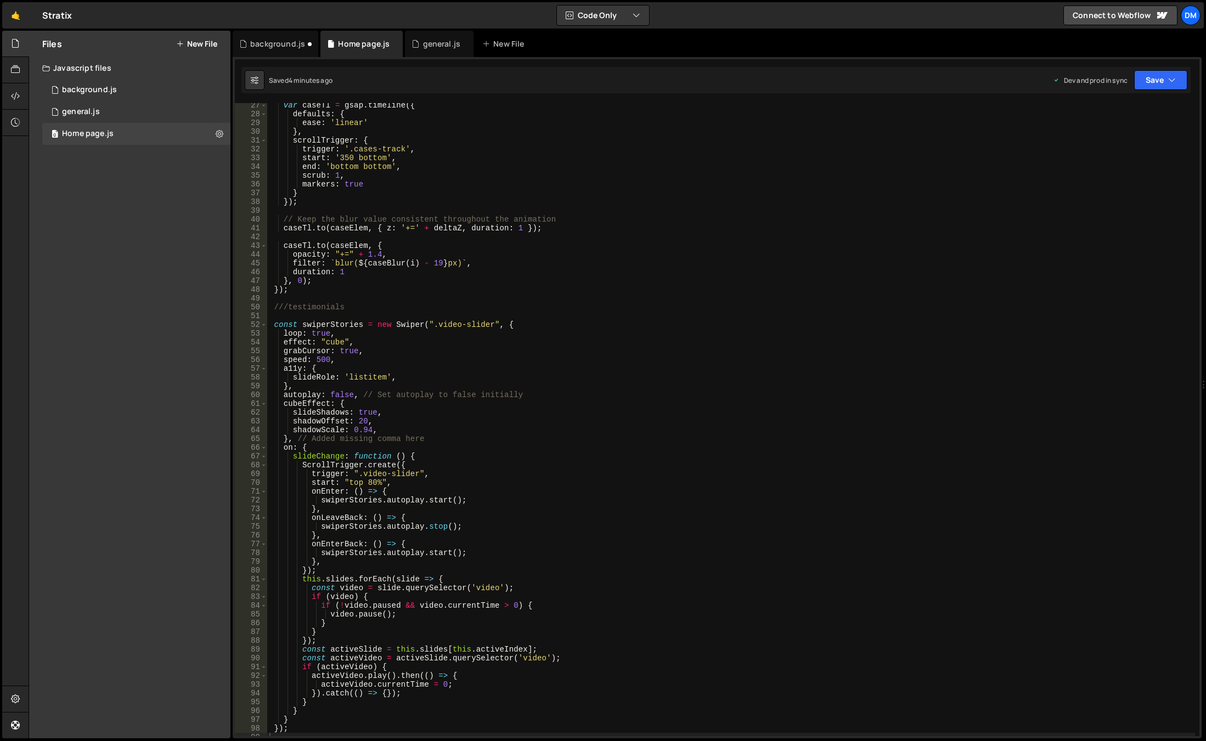
scroll to position [329, 0]
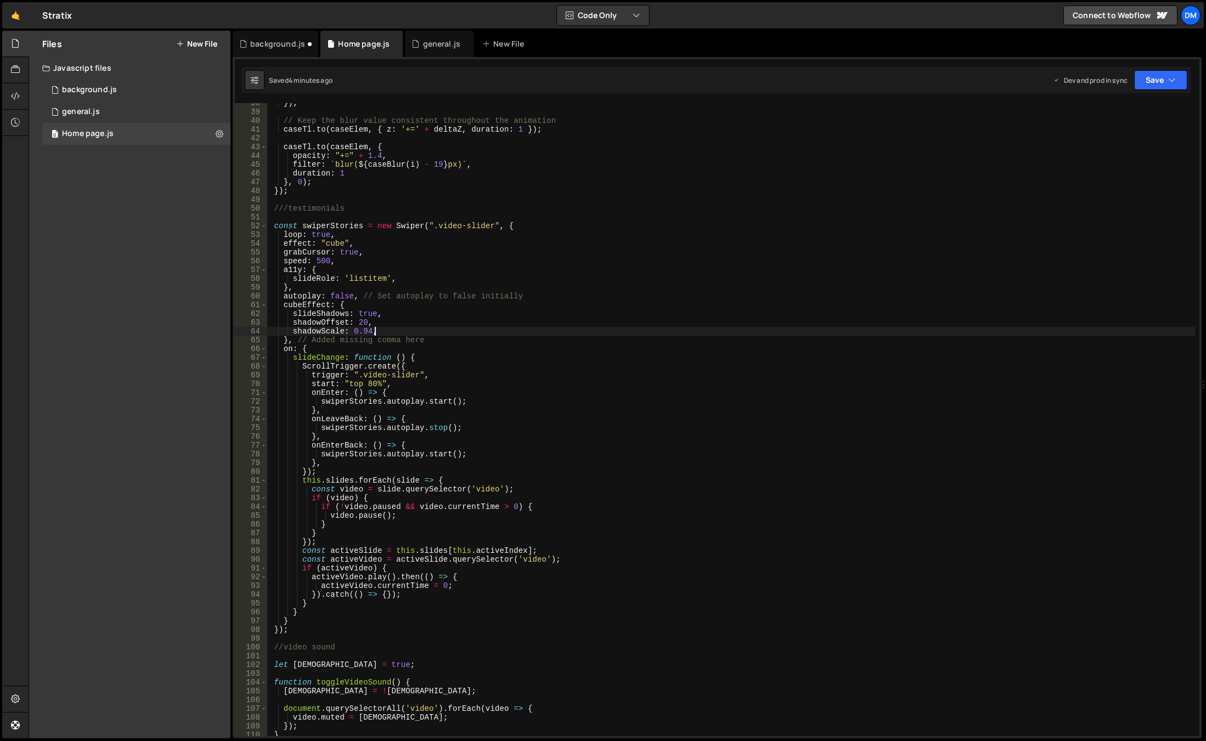
click at [567, 335] on div "}) ; // Keep the blur value consistent throughout the animation caseTl . to ( c…" at bounding box center [731, 424] width 928 height 651
click at [824, 491] on div "}) ; // Keep the blur value consistent throughout the animation caseTl . to ( c…" at bounding box center [731, 424] width 928 height 651
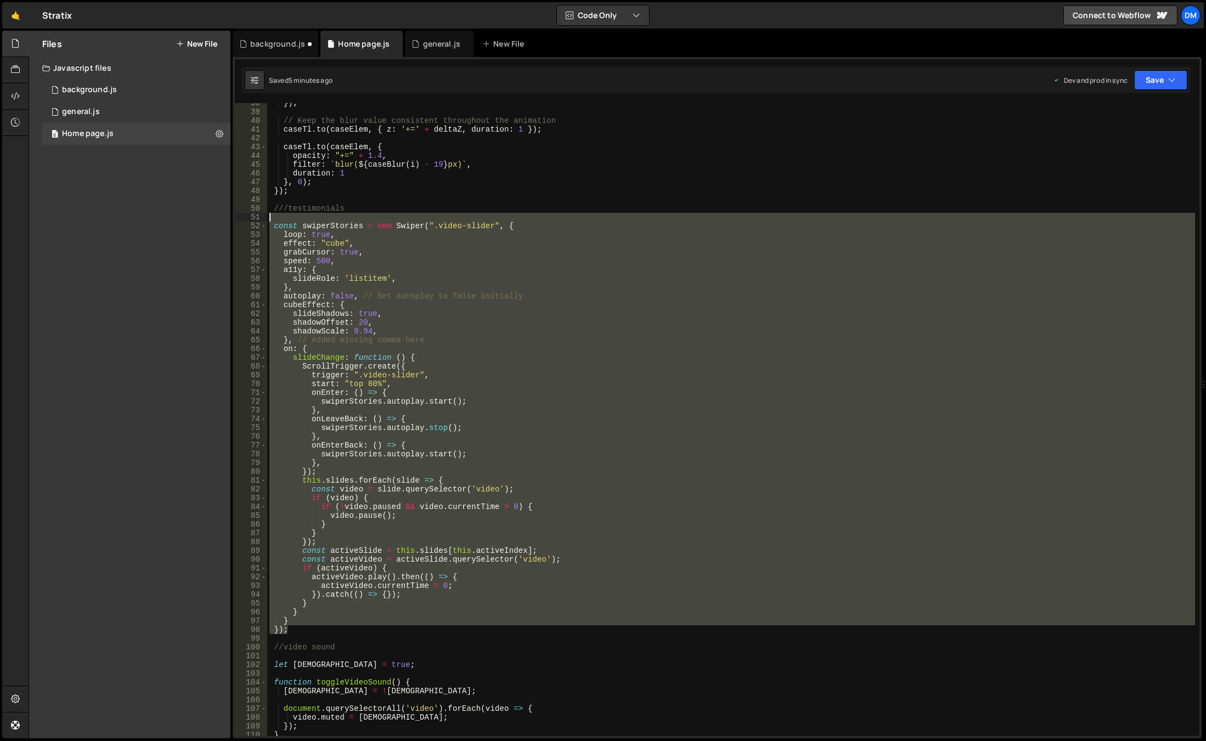
drag, startPoint x: 298, startPoint y: 629, endPoint x: 274, endPoint y: 221, distance: 408.8
click at [274, 221] on div "}) ; // Keep the blur value consistent throughout the animation caseTl . to ( c…" at bounding box center [731, 424] width 928 height 651
paste textarea "}"
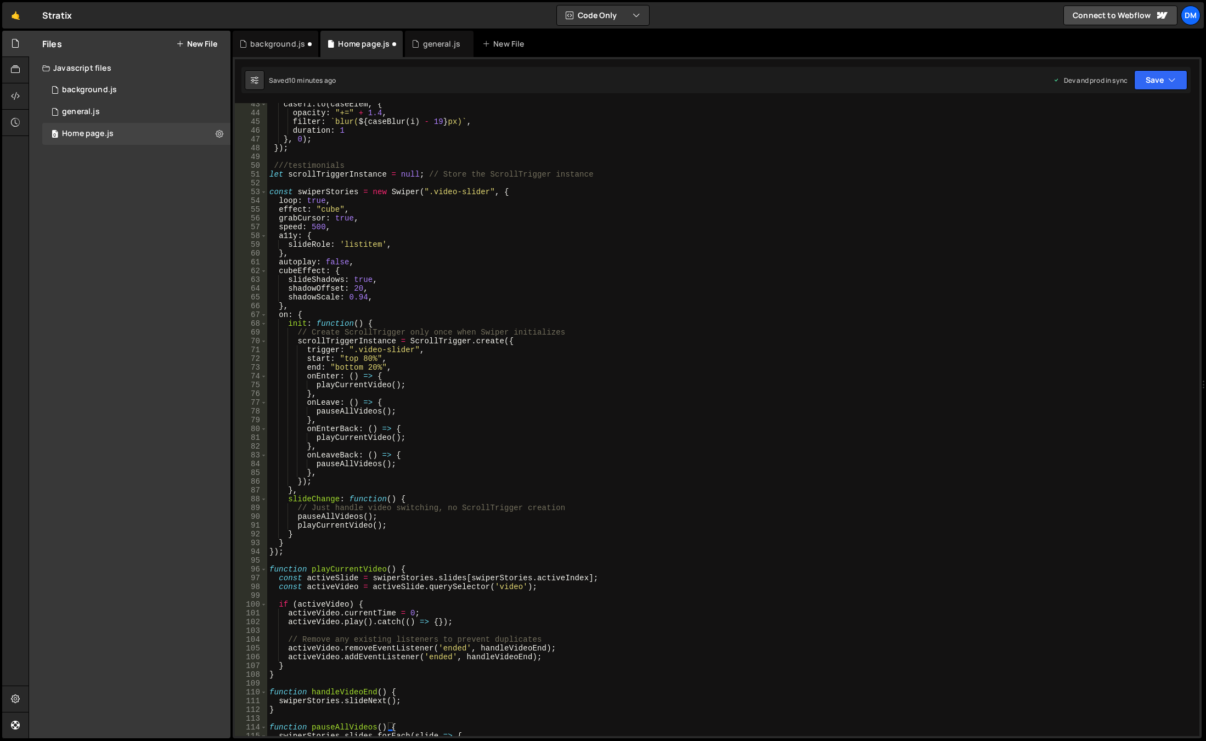
scroll to position [405, 0]
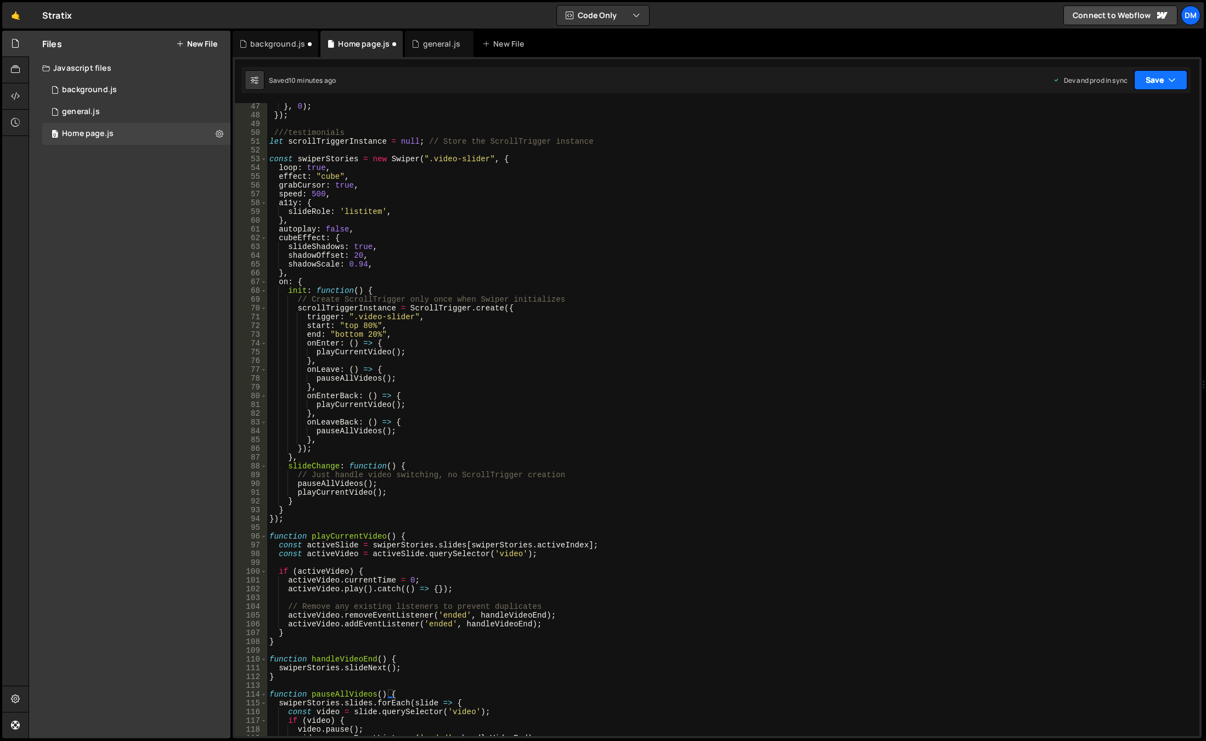
click at [1166, 77] on button "Save" at bounding box center [1160, 80] width 53 height 20
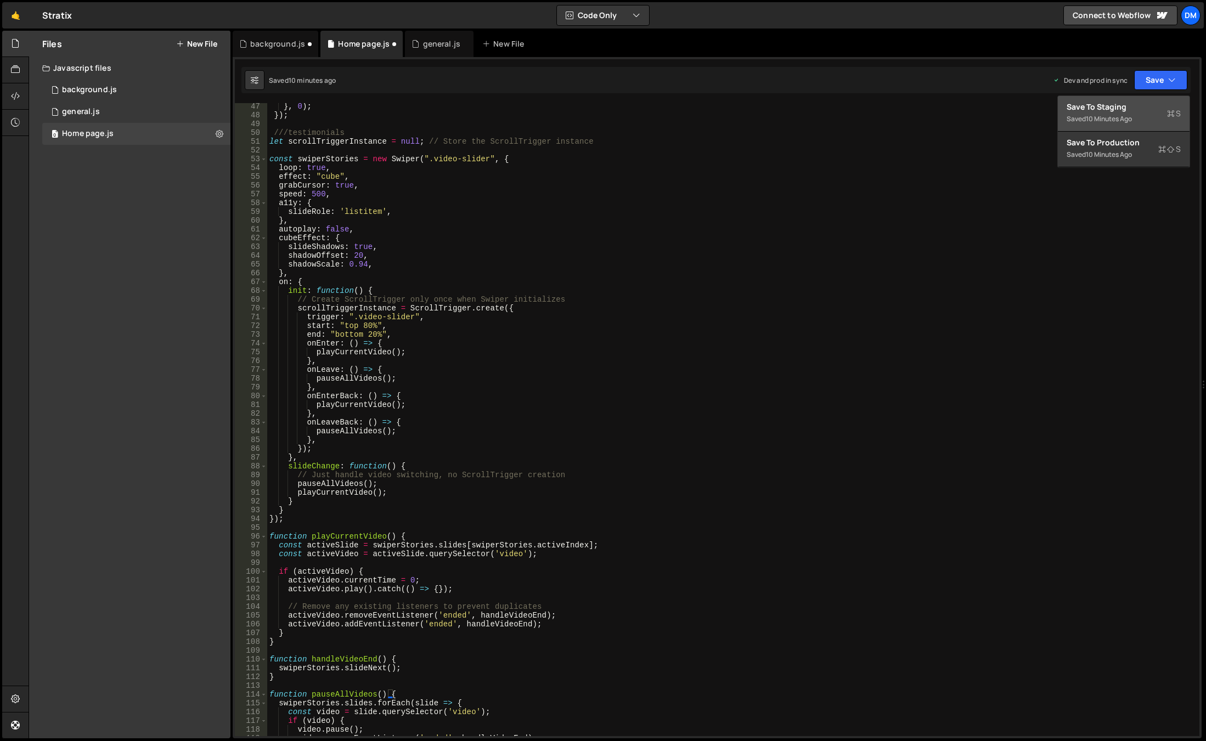
click at [1126, 106] on div "Save to Staging S" at bounding box center [1123, 106] width 114 height 11
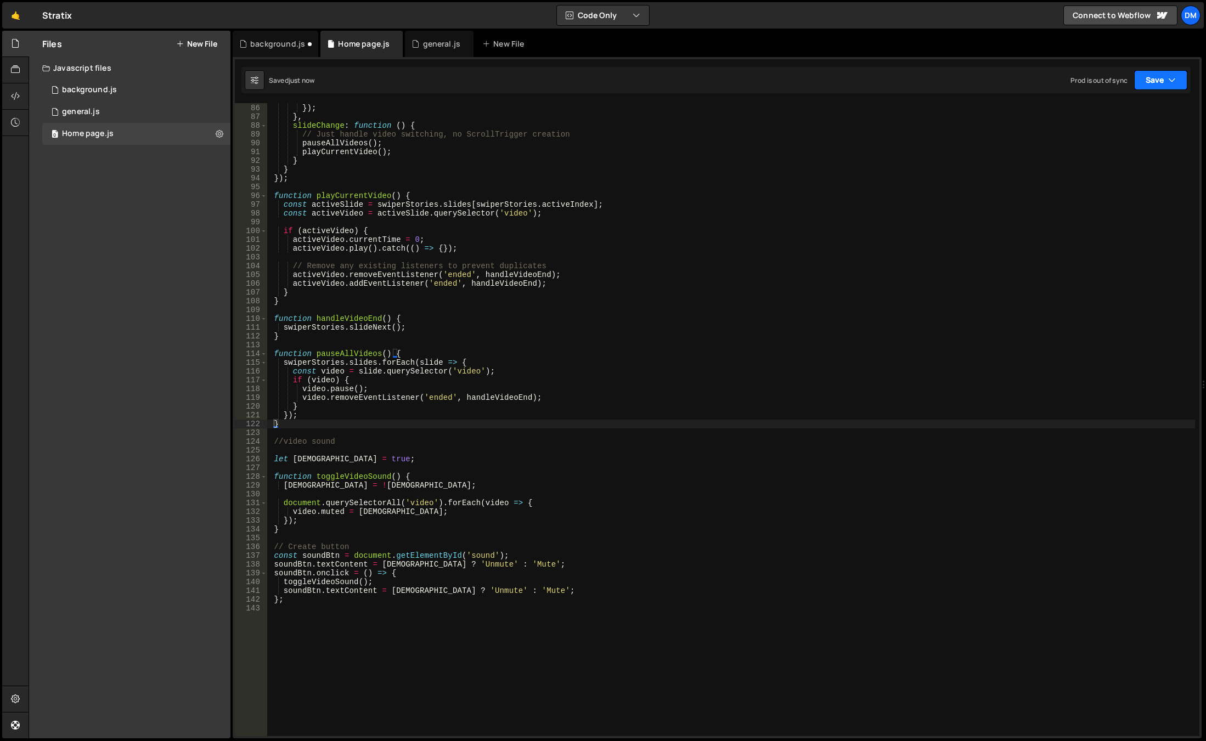
click at [1148, 84] on button "Save" at bounding box center [1160, 80] width 53 height 20
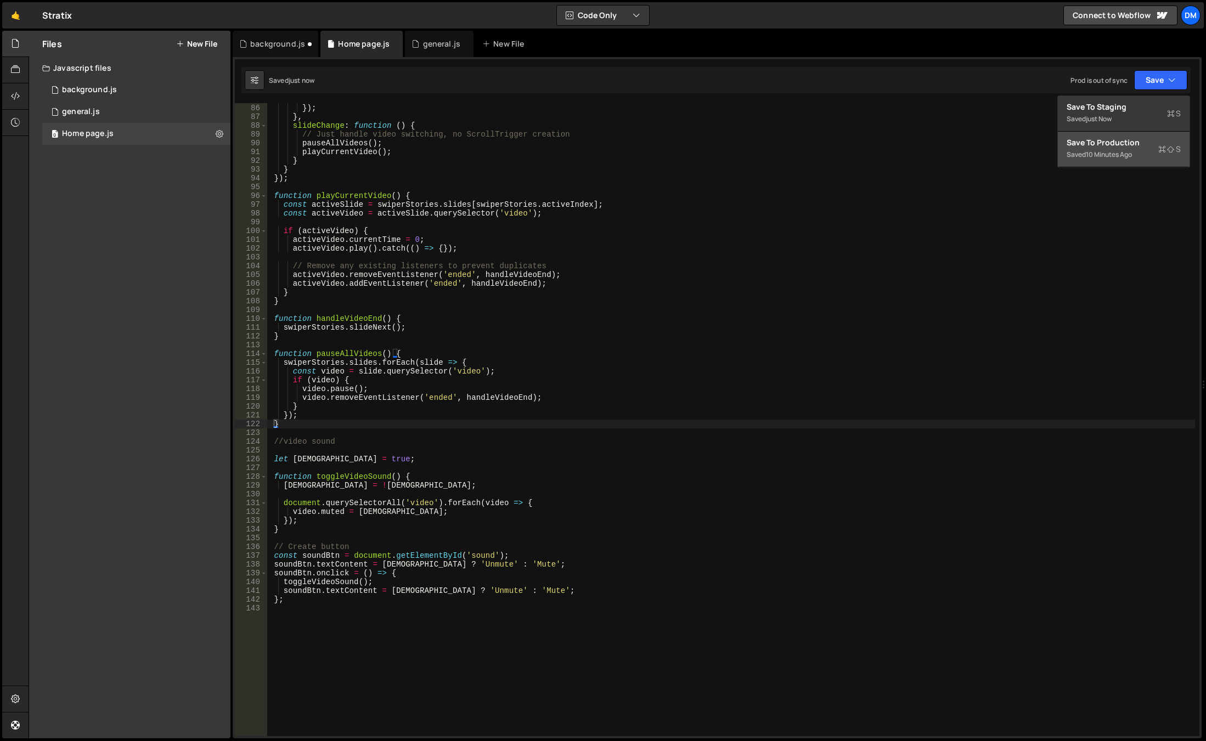
click at [1104, 151] on div "10 minutes ago" at bounding box center [1109, 154] width 46 height 9
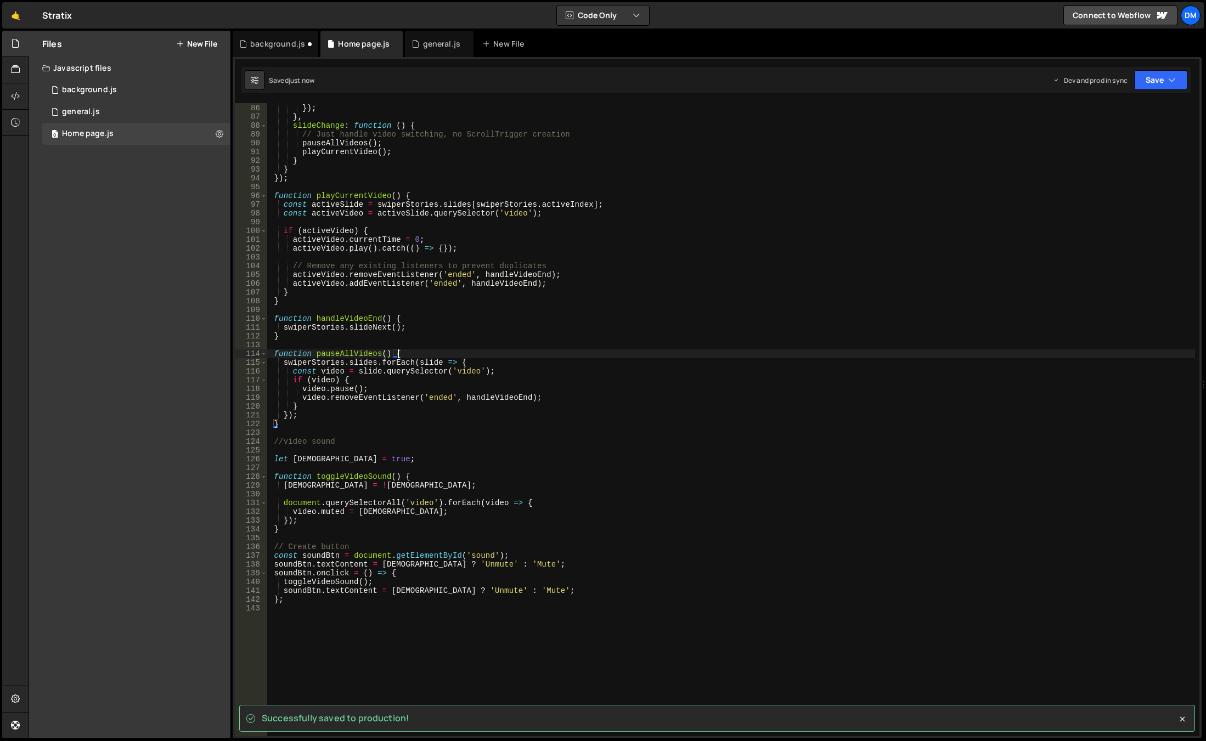
drag, startPoint x: 764, startPoint y: 354, endPoint x: 692, endPoint y: 396, distance: 82.8
click at [764, 354] on div "} , }) ; } , slideChange : function ( ) { // Just handle video switching, no Sc…" at bounding box center [731, 420] width 928 height 651
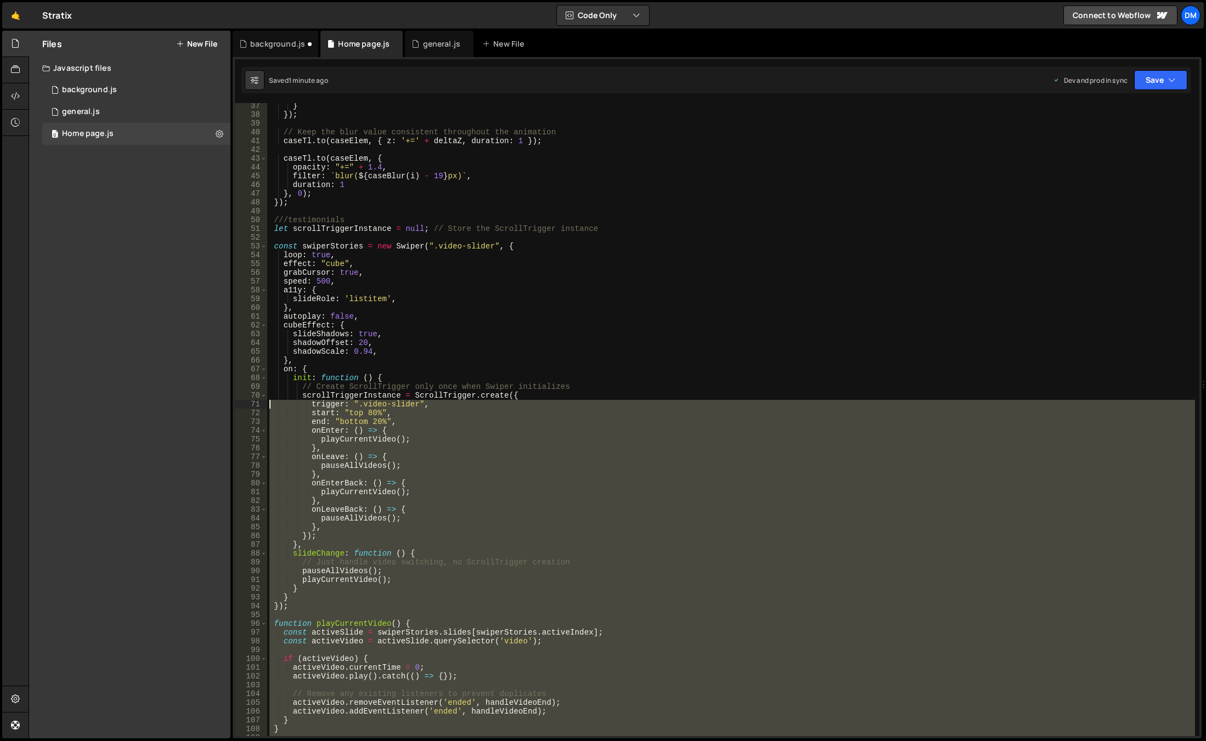
scroll to position [219, 0]
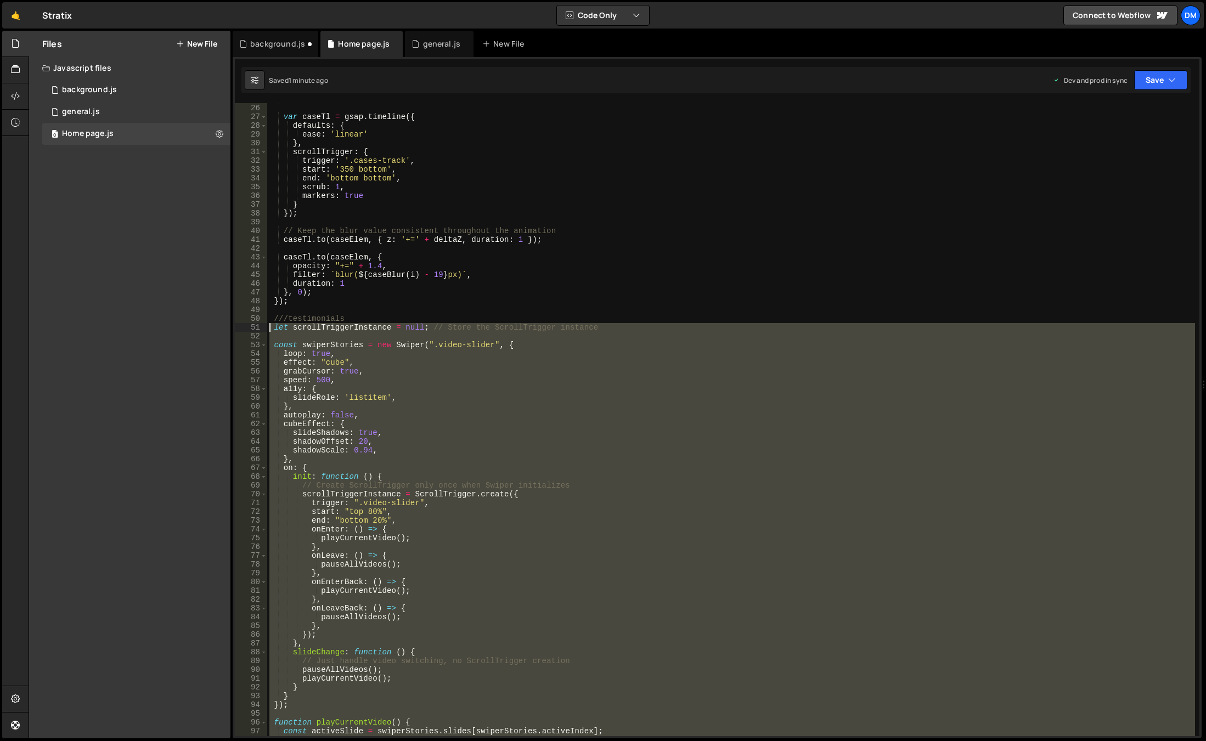
drag, startPoint x: 298, startPoint y: 496, endPoint x: 246, endPoint y: 329, distance: 175.4
click at [246, 329] on div "function pauseAllVideos() { 25 26 27 28 29 30 31 32 33 34 35 36 37 38 39 40 41 …" at bounding box center [717, 419] width 964 height 633
paste textarea "}"
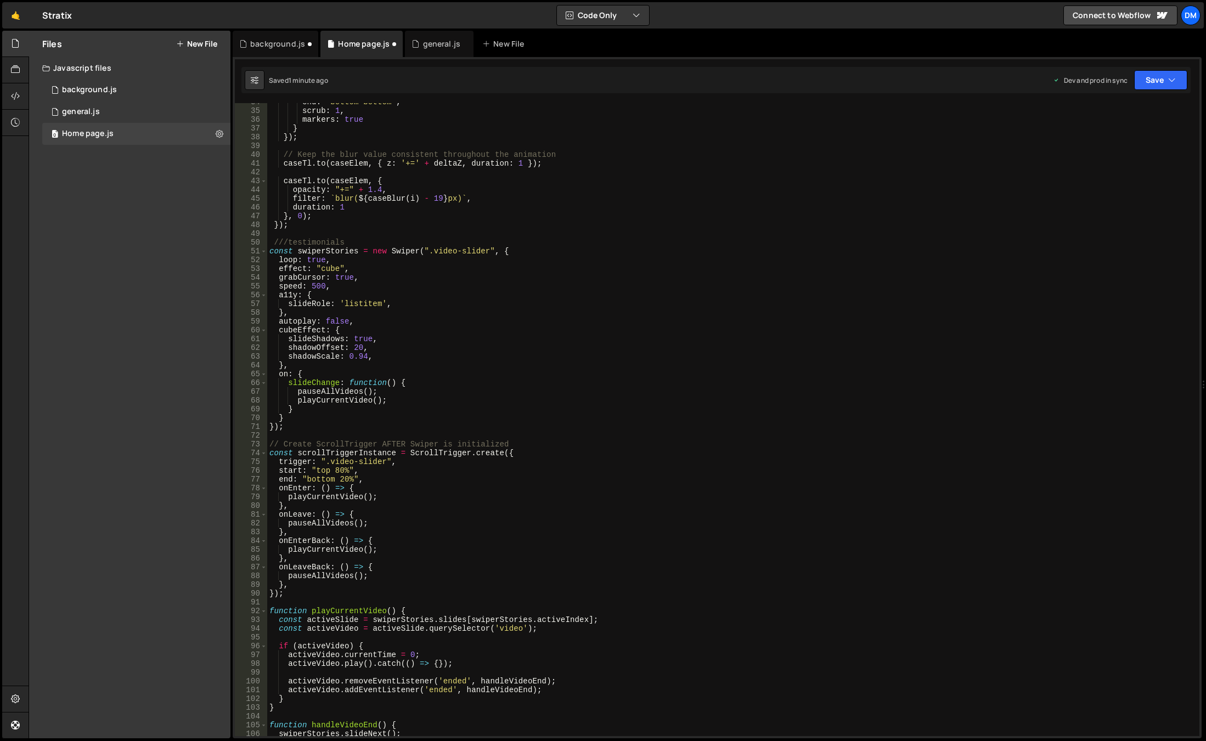
scroll to position [196, 0]
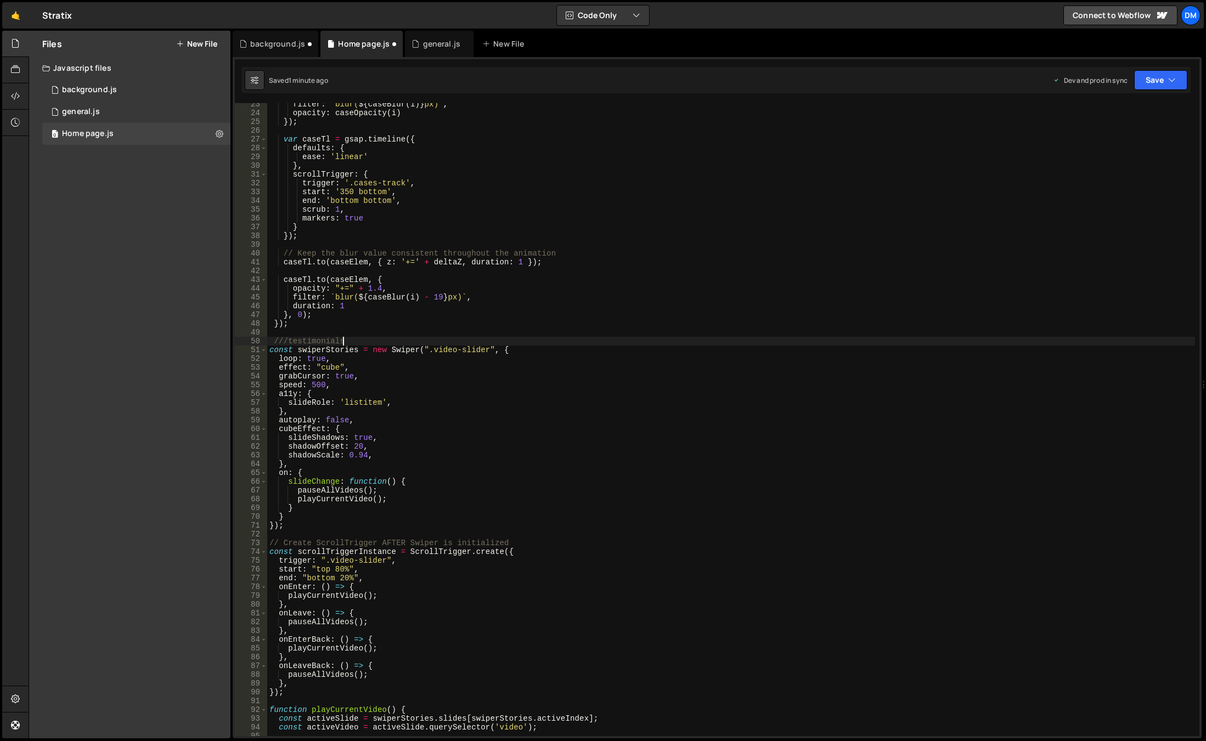
click at [436, 342] on div "filter : ` blur( ${ caseBlur ( i ) } px) ` , opacity : caseOpacity ( i ) }) ; v…" at bounding box center [731, 425] width 928 height 651
type textarea "///testimonials"
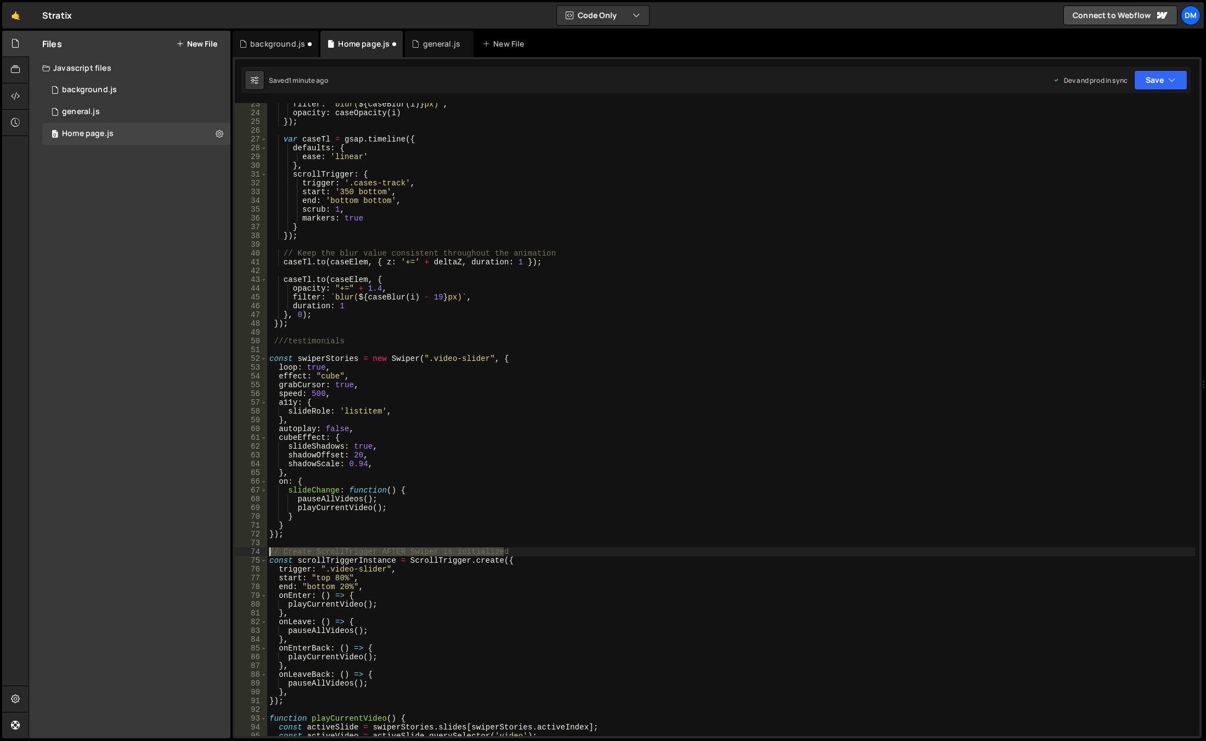
drag, startPoint x: 510, startPoint y: 550, endPoint x: 227, endPoint y: 550, distance: 283.6
click at [227, 550] on div "Files New File Javascript files 0 background.js 0 0 general.js 0 0 Home page.js…" at bounding box center [617, 385] width 1177 height 708
type textarea "// Create ScrollTrigger AFTER Swiper is initialized"
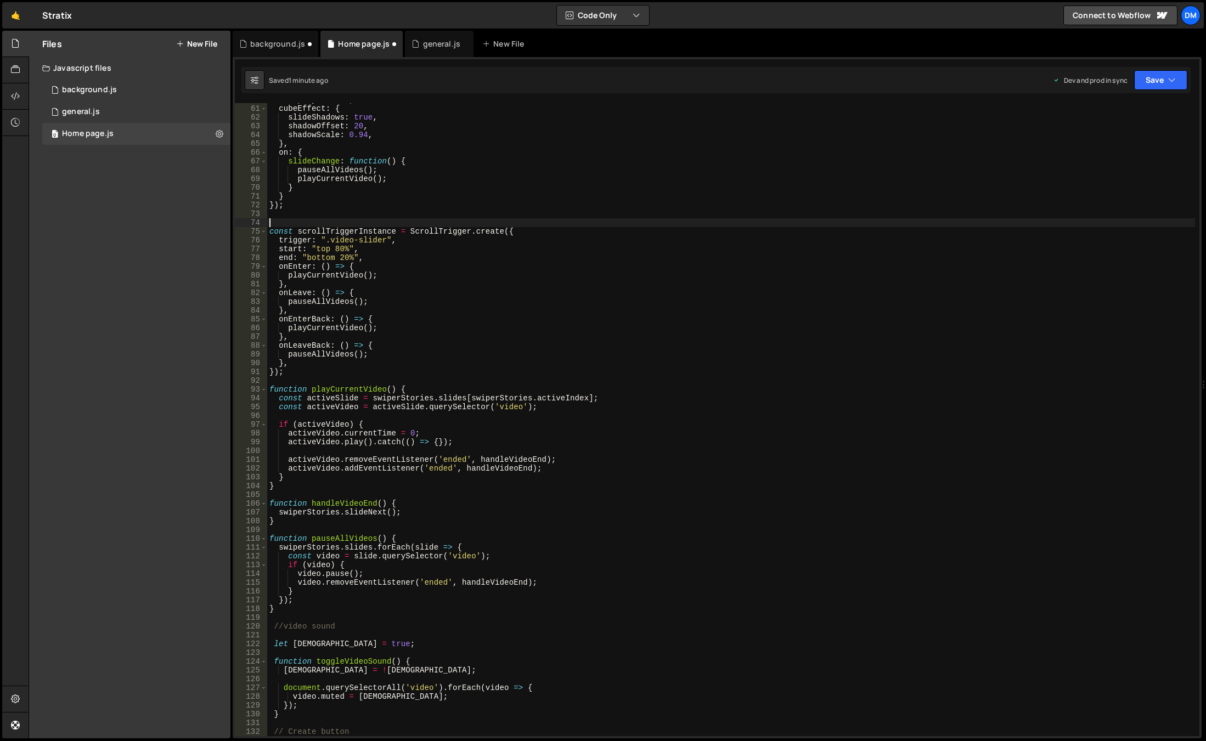
scroll to position [526, 0]
click at [1168, 87] on button "Save" at bounding box center [1160, 80] width 53 height 20
click at [1136, 106] on div "Save to Staging S" at bounding box center [1123, 106] width 114 height 11
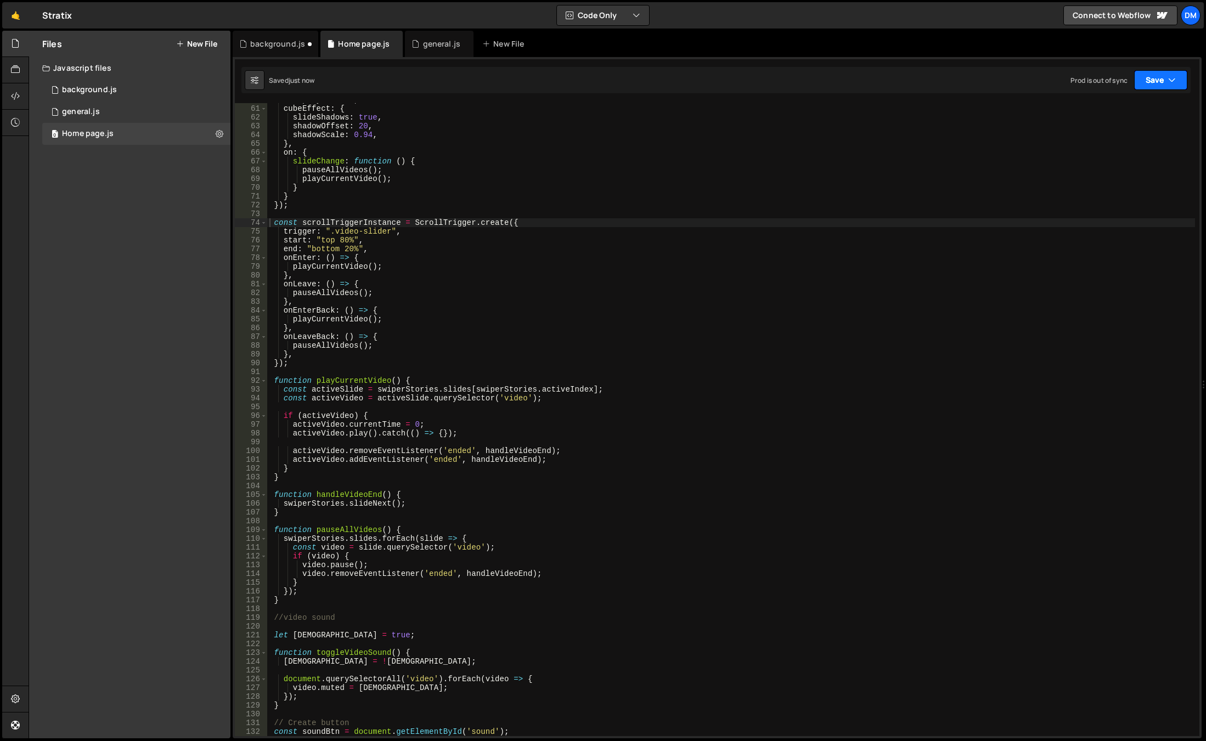
click at [1158, 85] on button "Save" at bounding box center [1160, 80] width 53 height 20
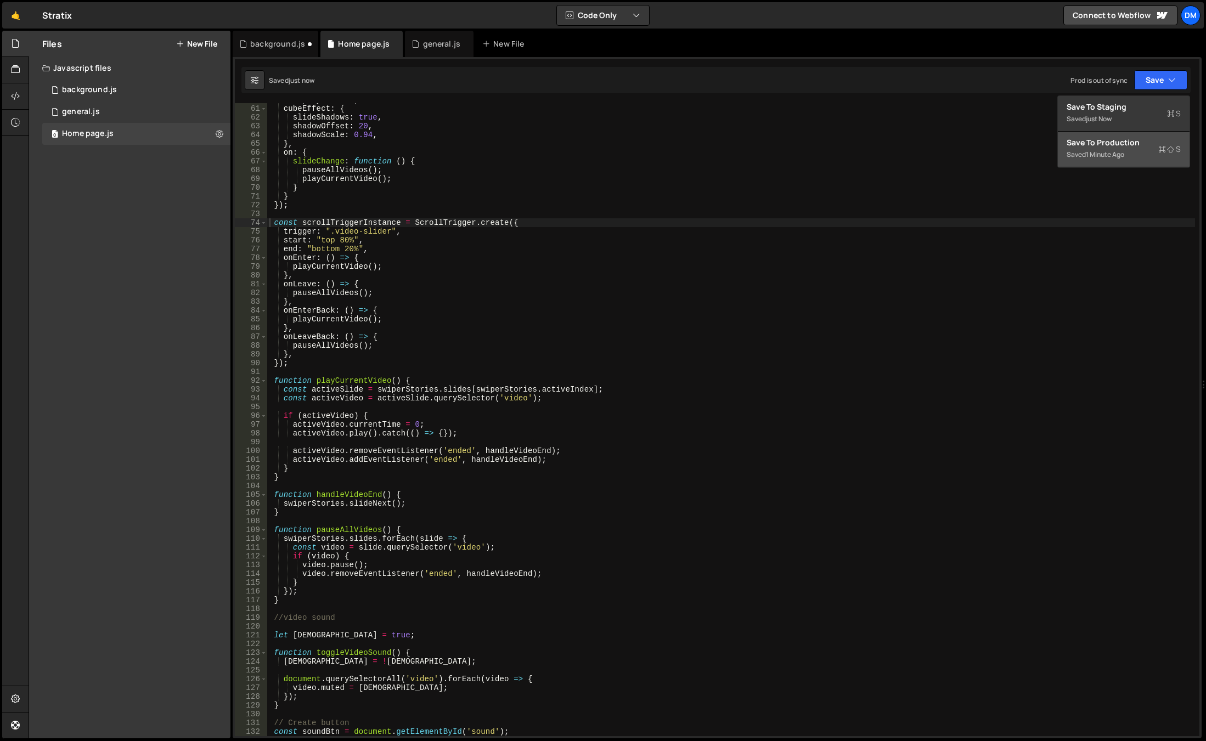
click at [1115, 153] on div "1 minute ago" at bounding box center [1105, 154] width 38 height 9
click at [1130, 88] on div "Dev and prod in sync Upgrade to Edit Save Save to Staging S Saved 22 seconds ag…" at bounding box center [1120, 80] width 134 height 20
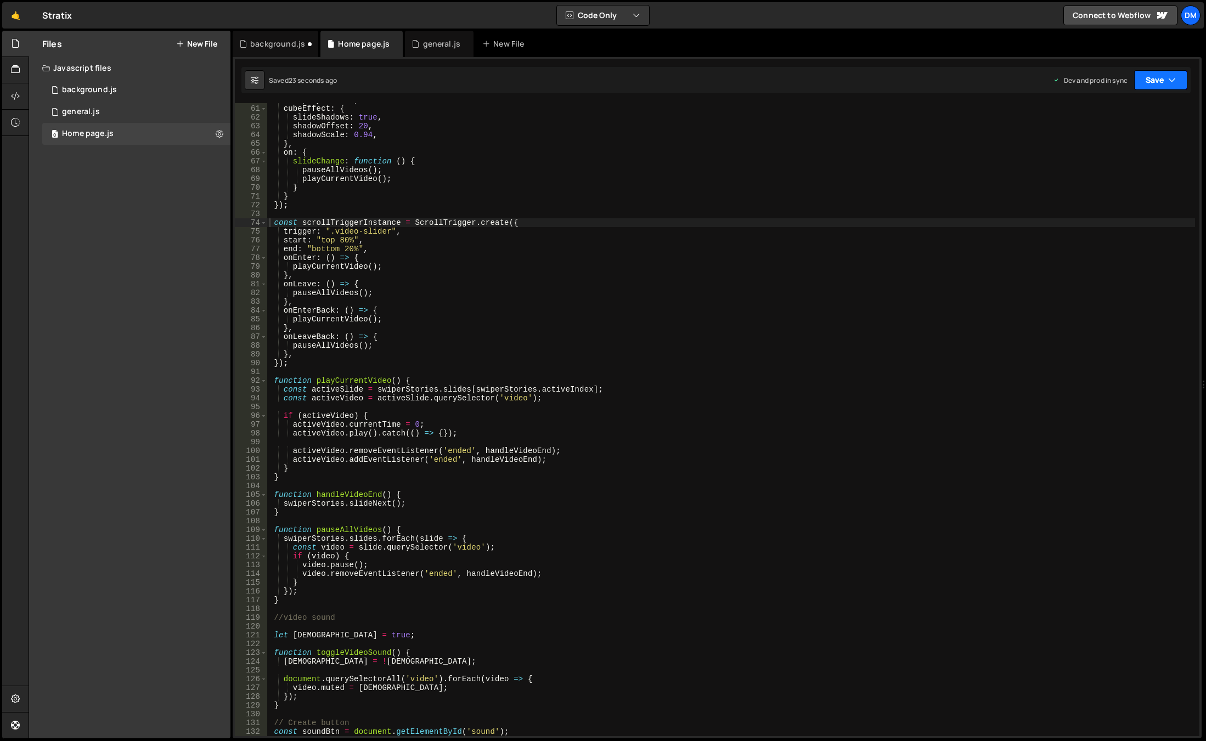
click at [1156, 86] on button "Save" at bounding box center [1160, 80] width 53 height 20
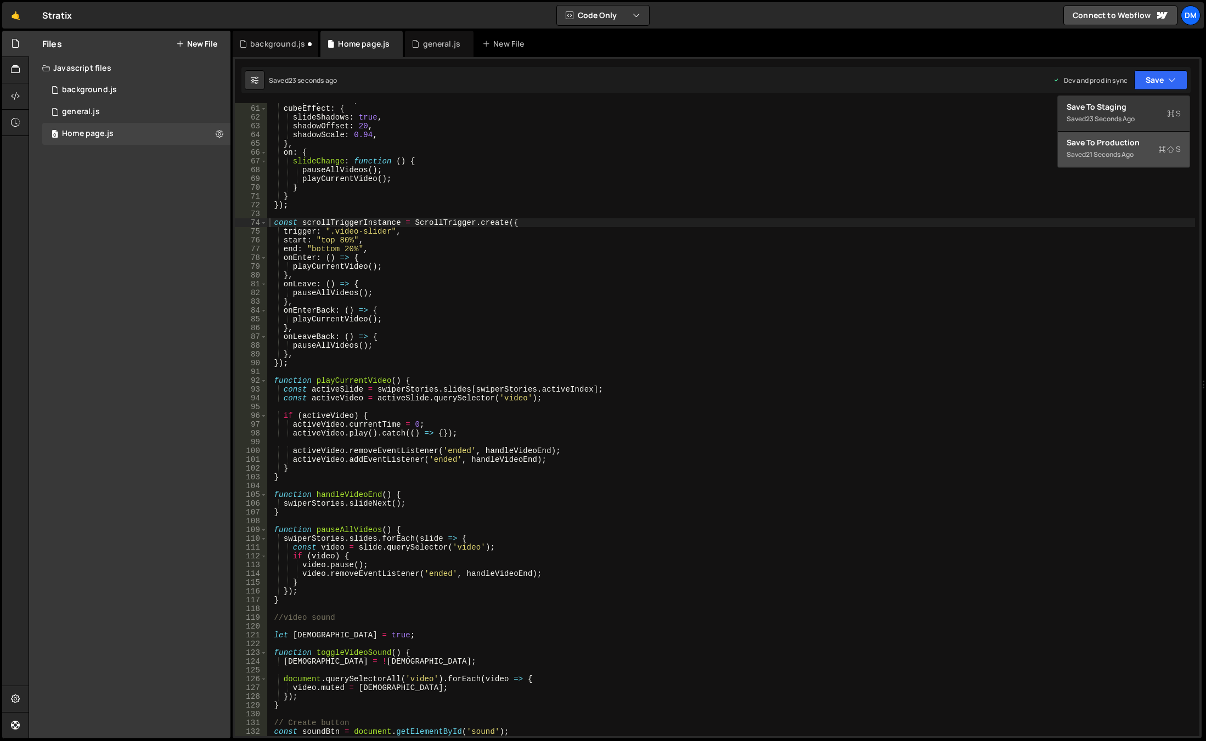
click at [1122, 151] on div "21 seconds ago" at bounding box center [1110, 154] width 48 height 9
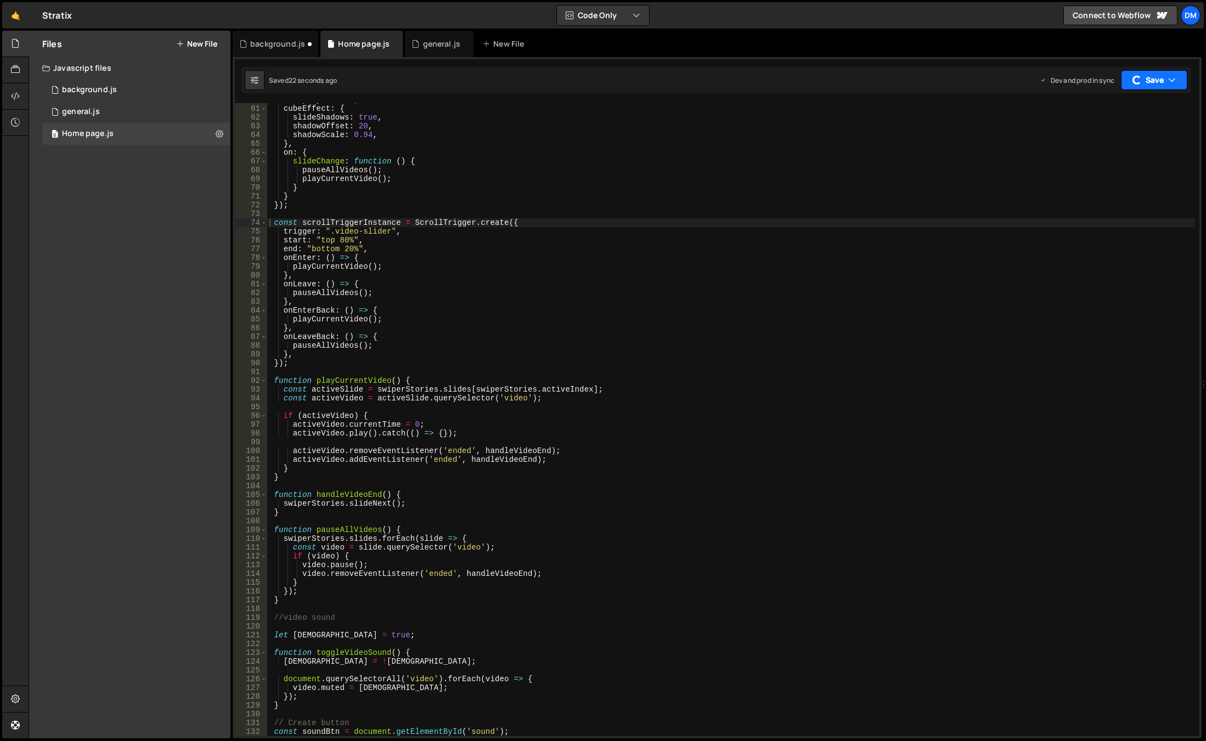
click at [1142, 77] on button "Save" at bounding box center [1154, 80] width 66 height 20
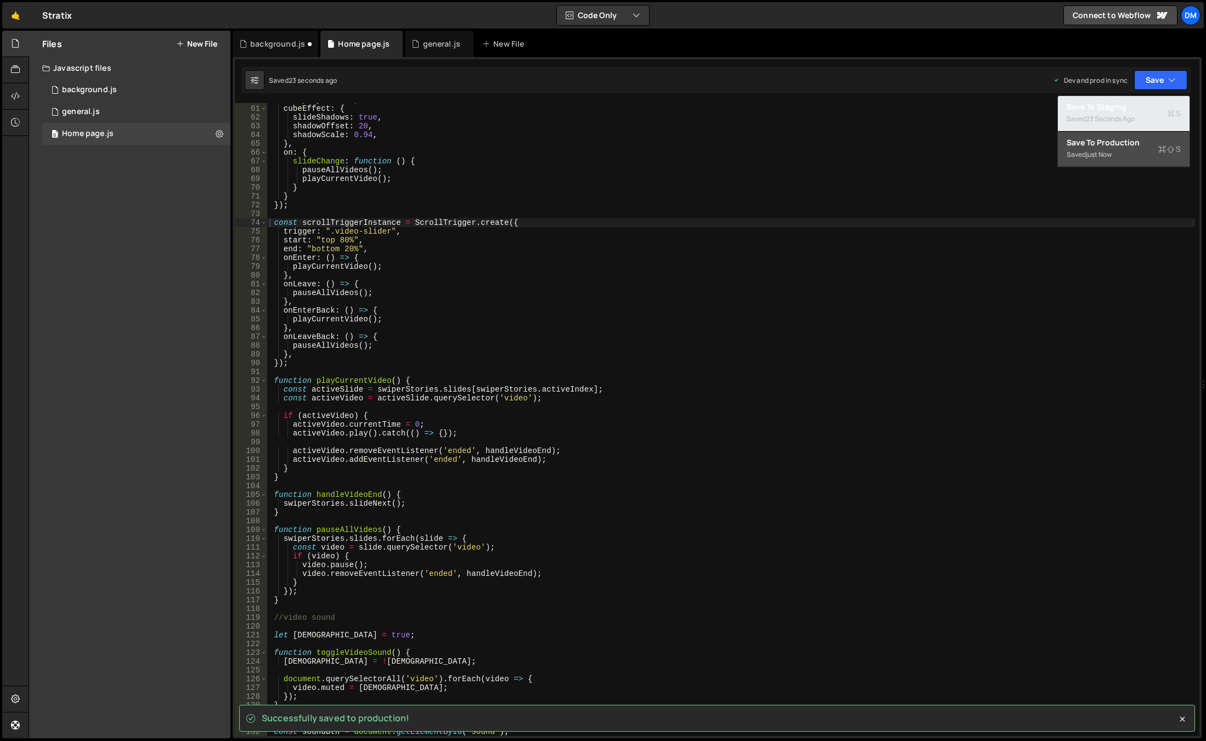
drag, startPoint x: 1134, startPoint y: 113, endPoint x: 1119, endPoint y: 126, distance: 19.9
click at [1134, 113] on div "Saved 23 seconds ago" at bounding box center [1123, 118] width 114 height 13
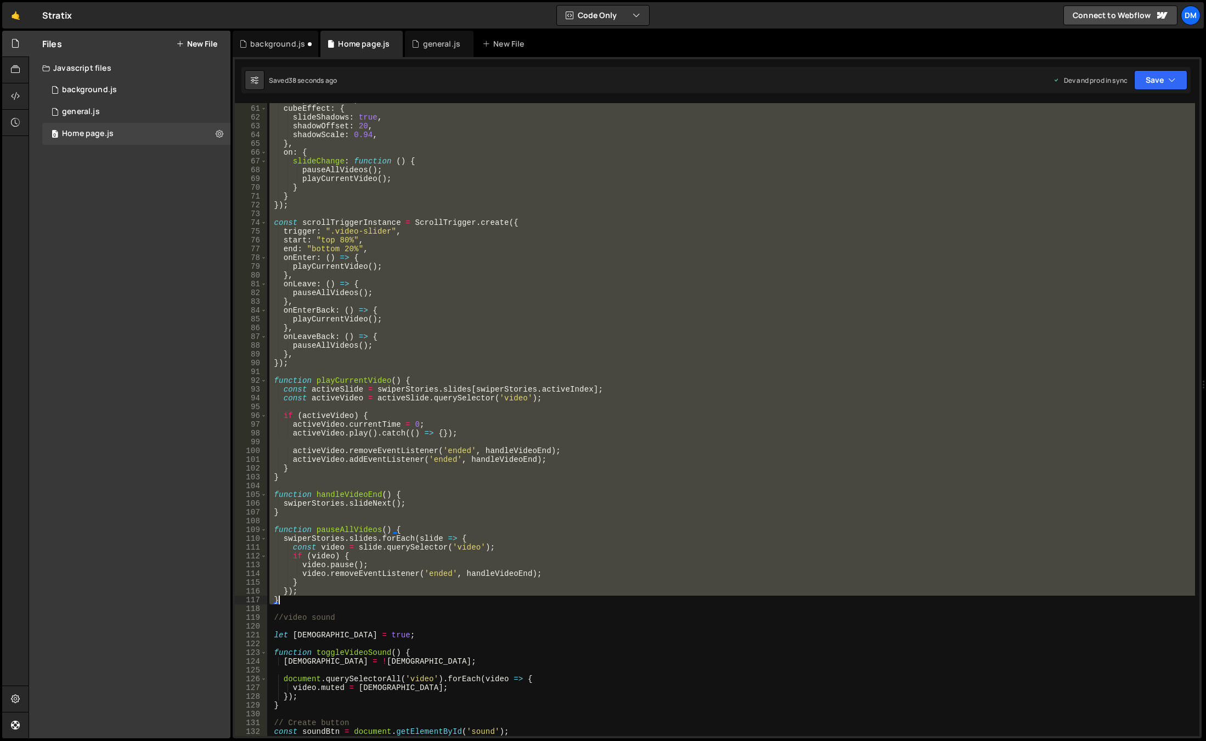
drag, startPoint x: 272, startPoint y: 325, endPoint x: 446, endPoint y: 599, distance: 324.6
click at [446, 599] on div "autoplay : false , cubeEffect : { slideShadows : true , shadowOffset : 20 , sha…" at bounding box center [731, 420] width 928 height 651
paste textarea "});"
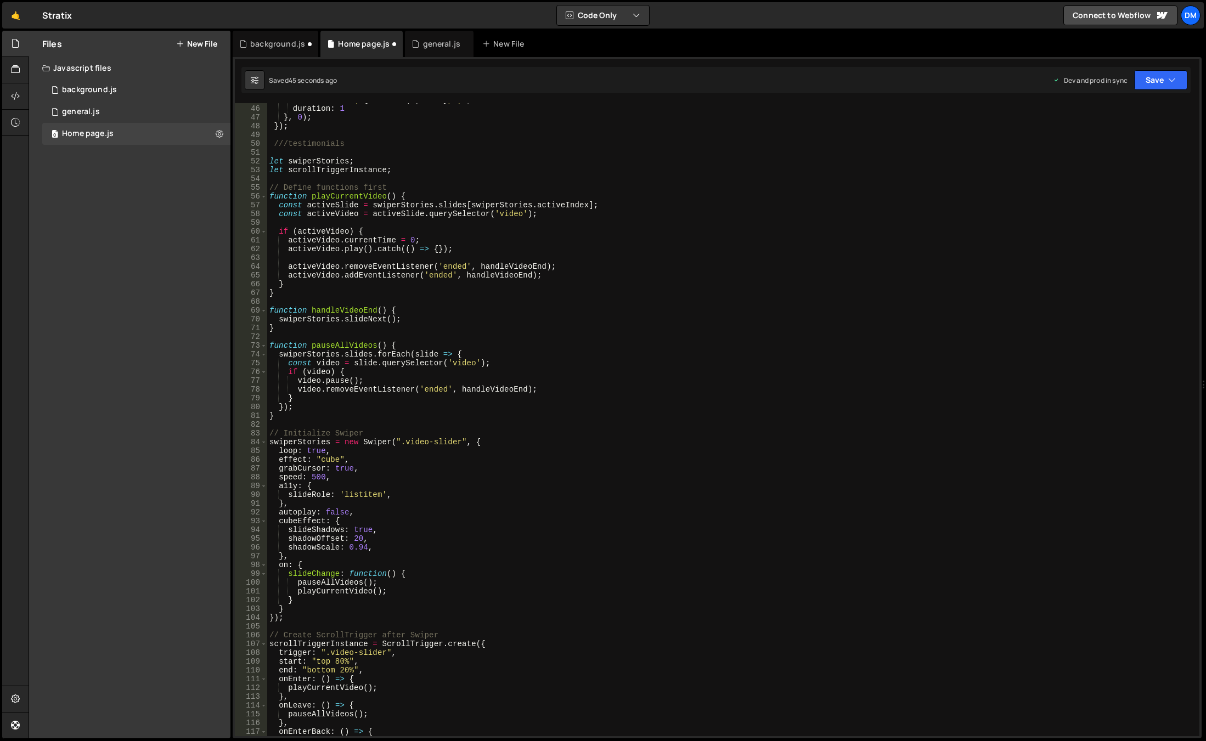
scroll to position [361, 0]
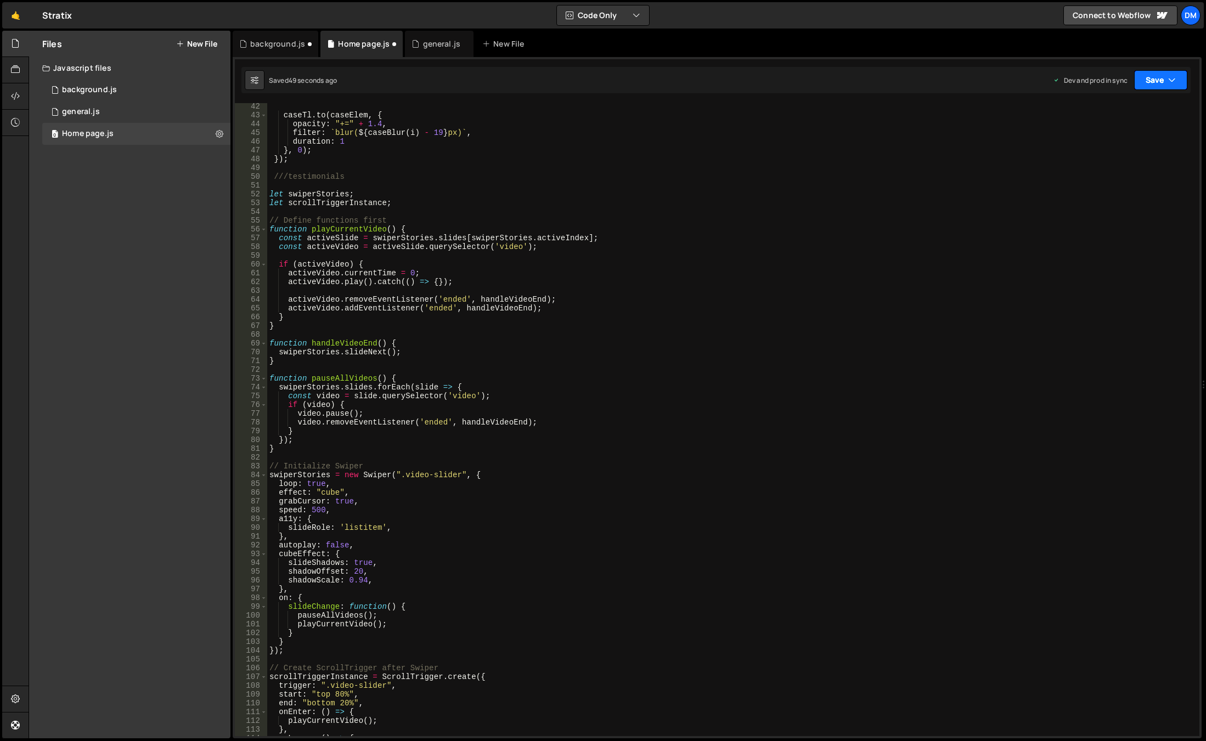
click at [1144, 81] on button "Save" at bounding box center [1160, 80] width 53 height 20
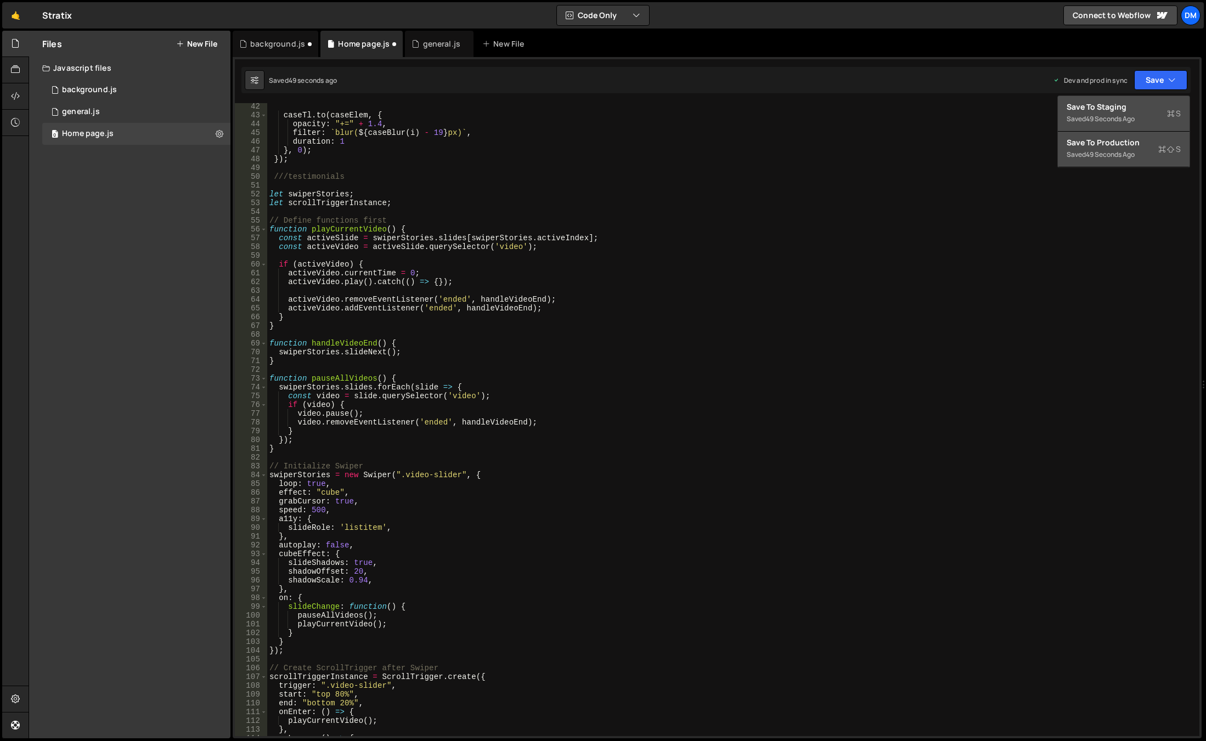
click at [1129, 103] on div "Save to Staging S" at bounding box center [1123, 106] width 114 height 11
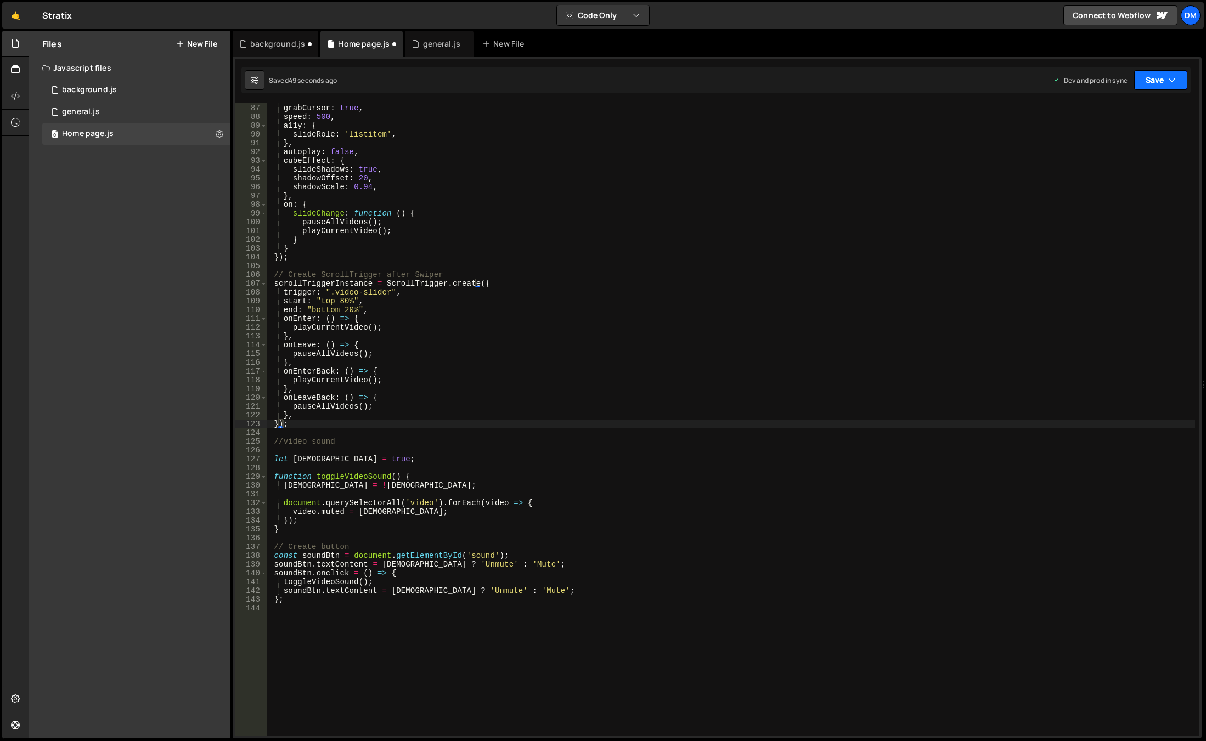
scroll to position [754, 0]
click at [1154, 80] on button "Save" at bounding box center [1160, 80] width 53 height 20
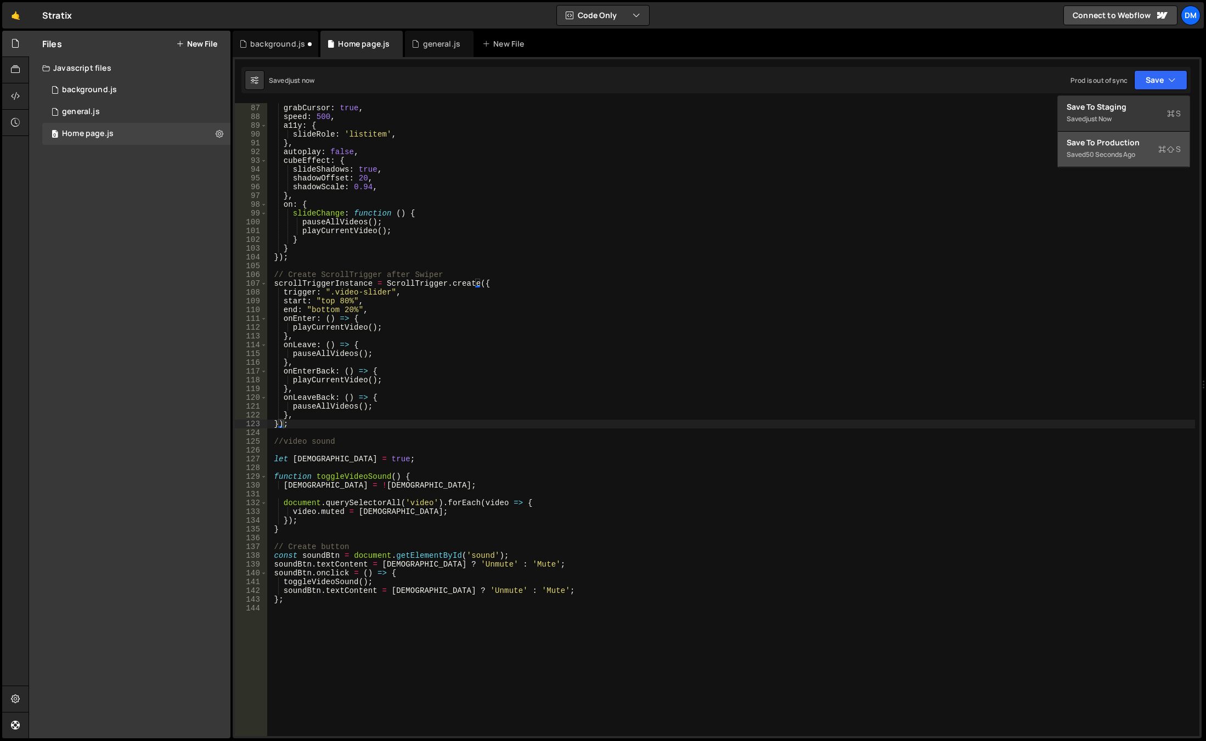
click at [1110, 135] on button "Save to Production S Saved 50 seconds ago" at bounding box center [1124, 150] width 132 height 36
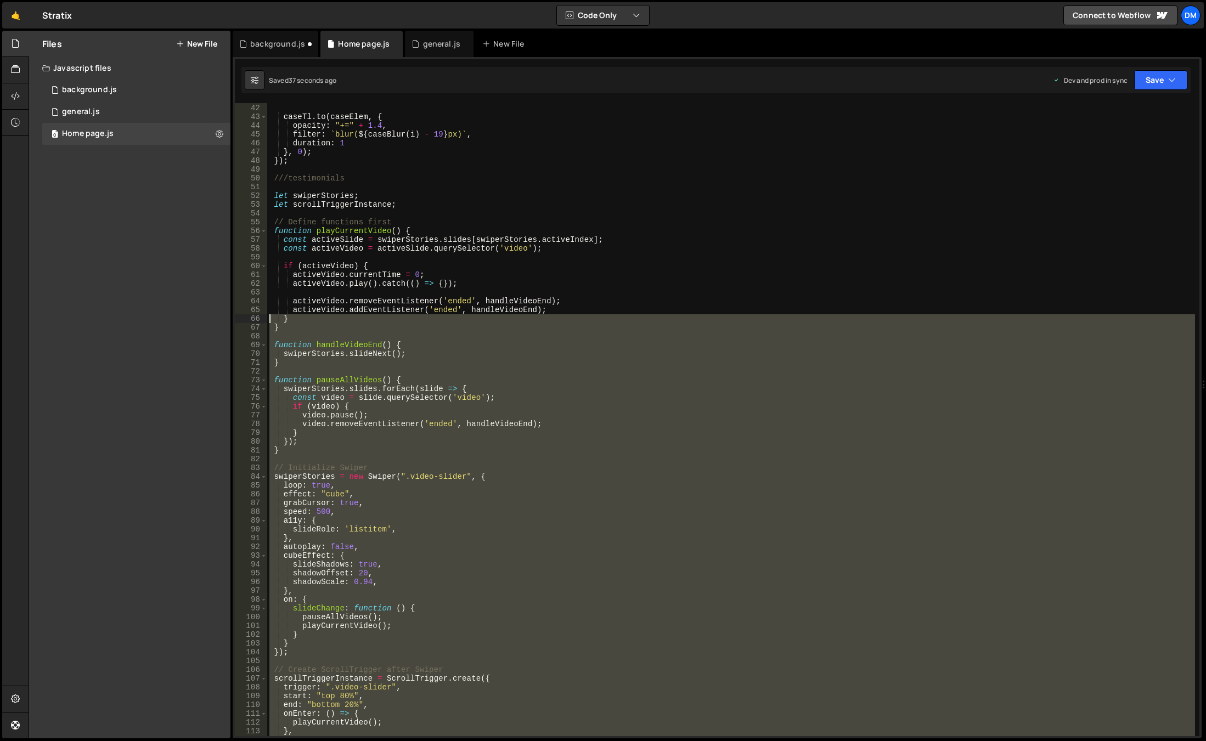
scroll to position [326, 0]
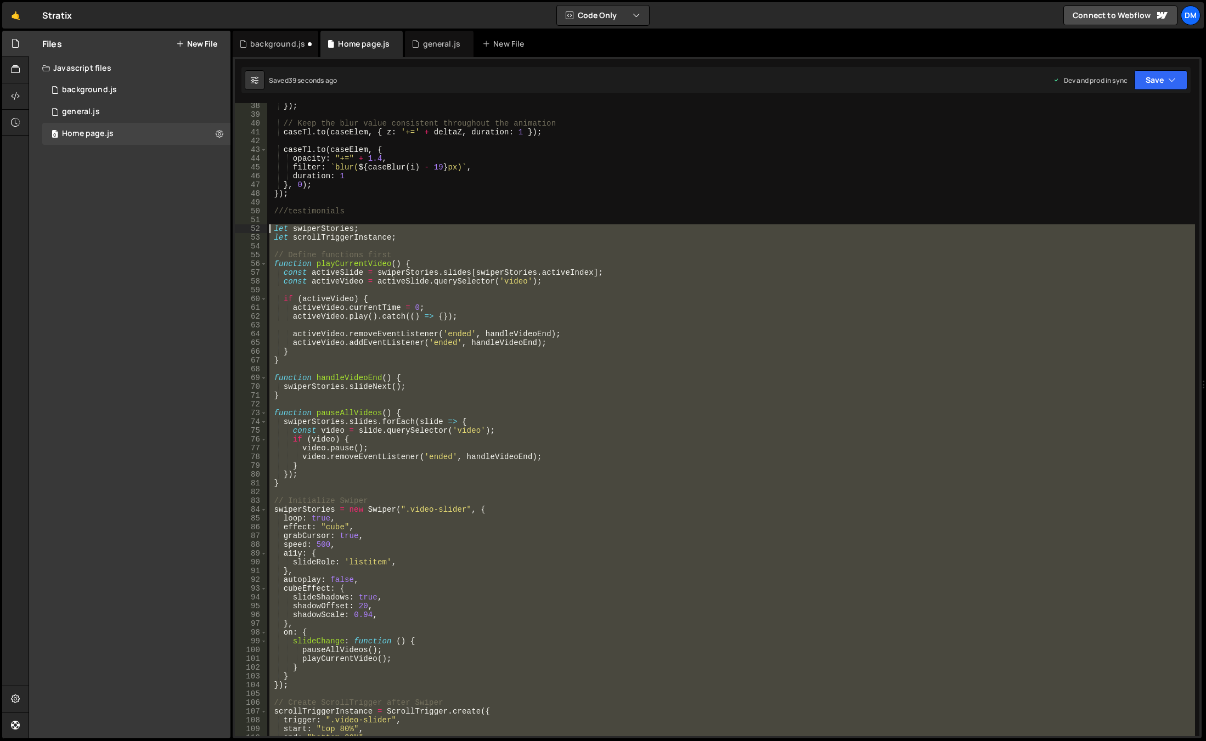
drag, startPoint x: 309, startPoint y: 421, endPoint x: 249, endPoint y: 225, distance: 205.3
click at [249, 225] on div "}); 38 39 40 41 42 43 44 45 46 47 48 49 50 51 52 53 54 55 56 57 58 59 60 61 62 …" at bounding box center [717, 419] width 964 height 633
paste textarea "})"
type textarea "});"
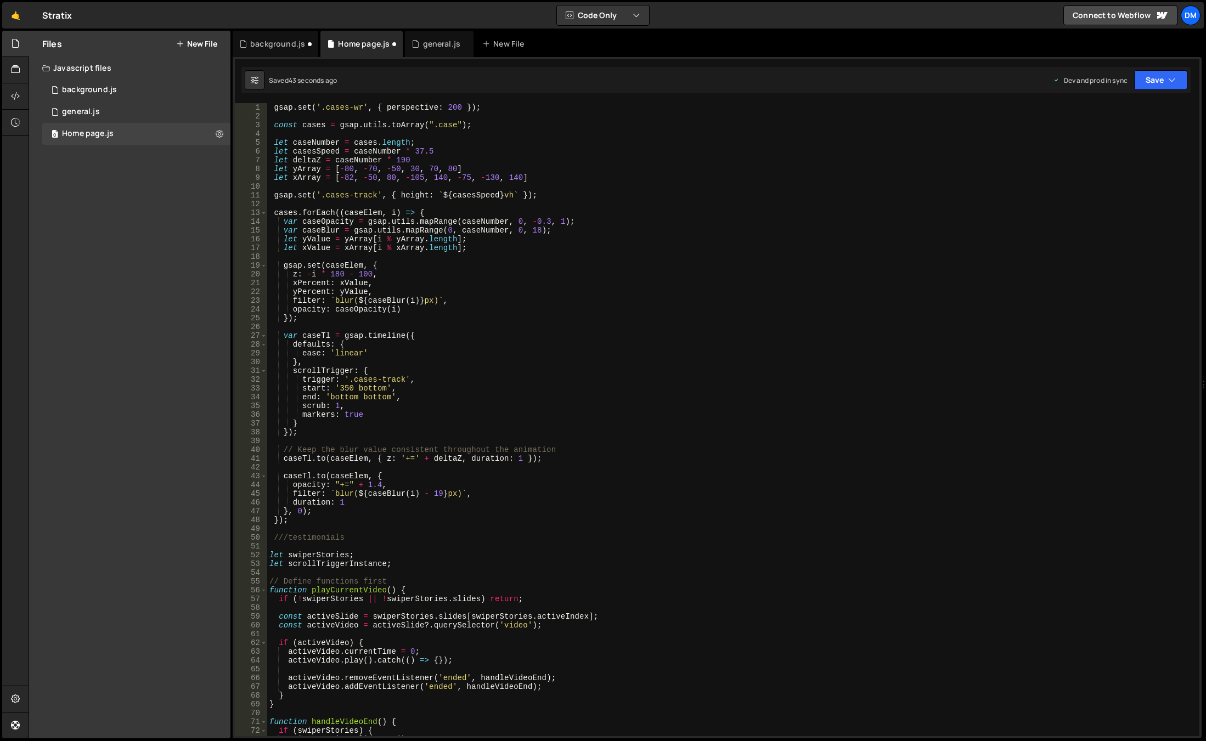
scroll to position [197, 0]
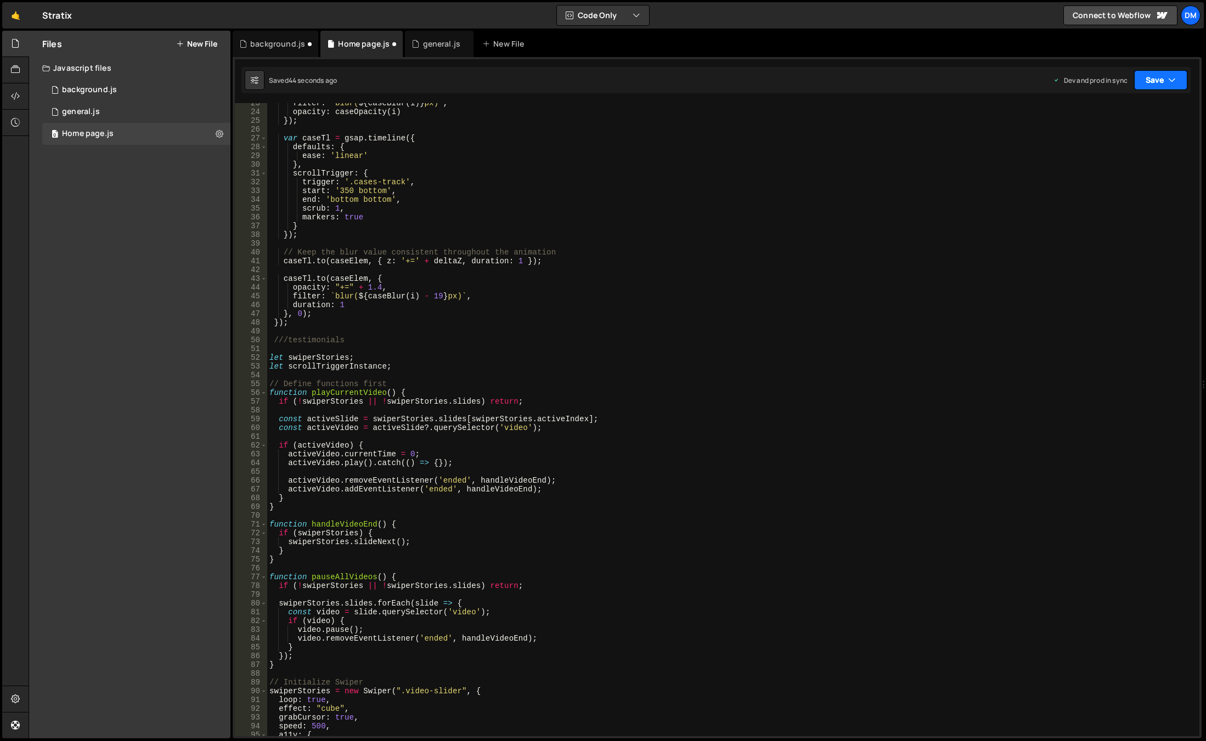
drag, startPoint x: 1151, startPoint y: 82, endPoint x: 1128, endPoint y: 131, distance: 53.7
click at [1151, 82] on button "Save" at bounding box center [1160, 80] width 53 height 20
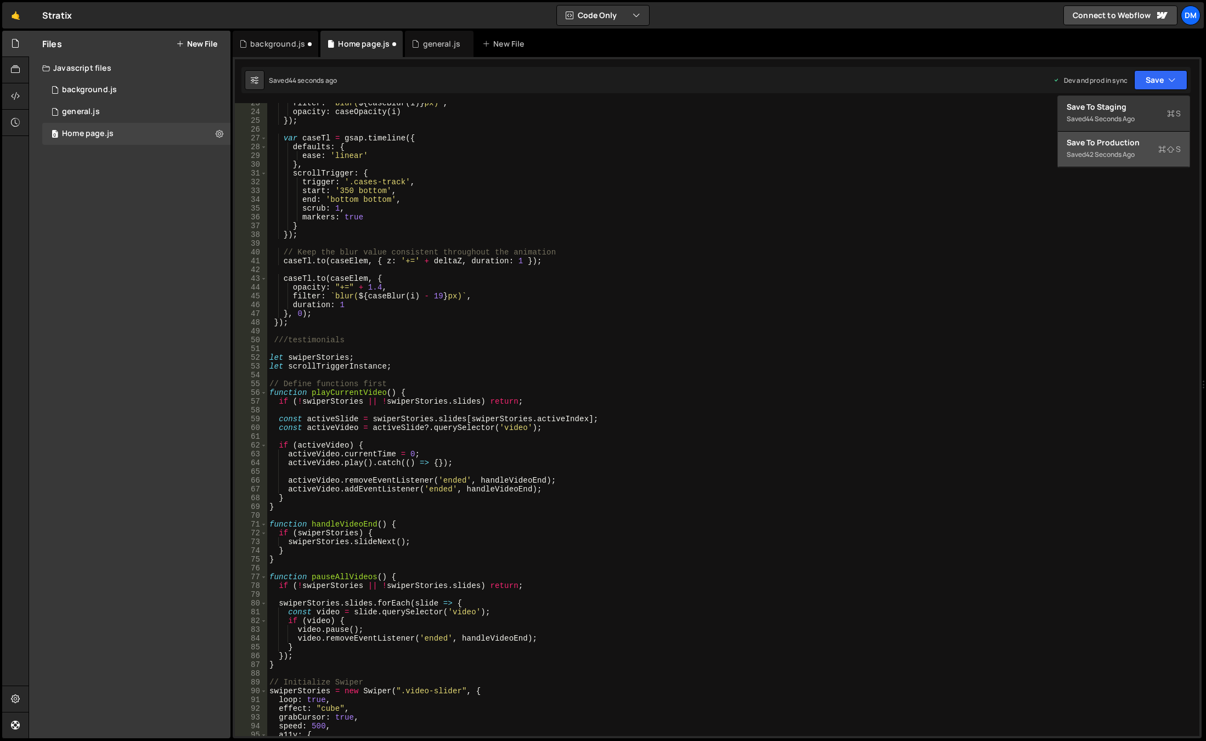
click at [1114, 138] on div "Save to Production S" at bounding box center [1123, 142] width 114 height 11
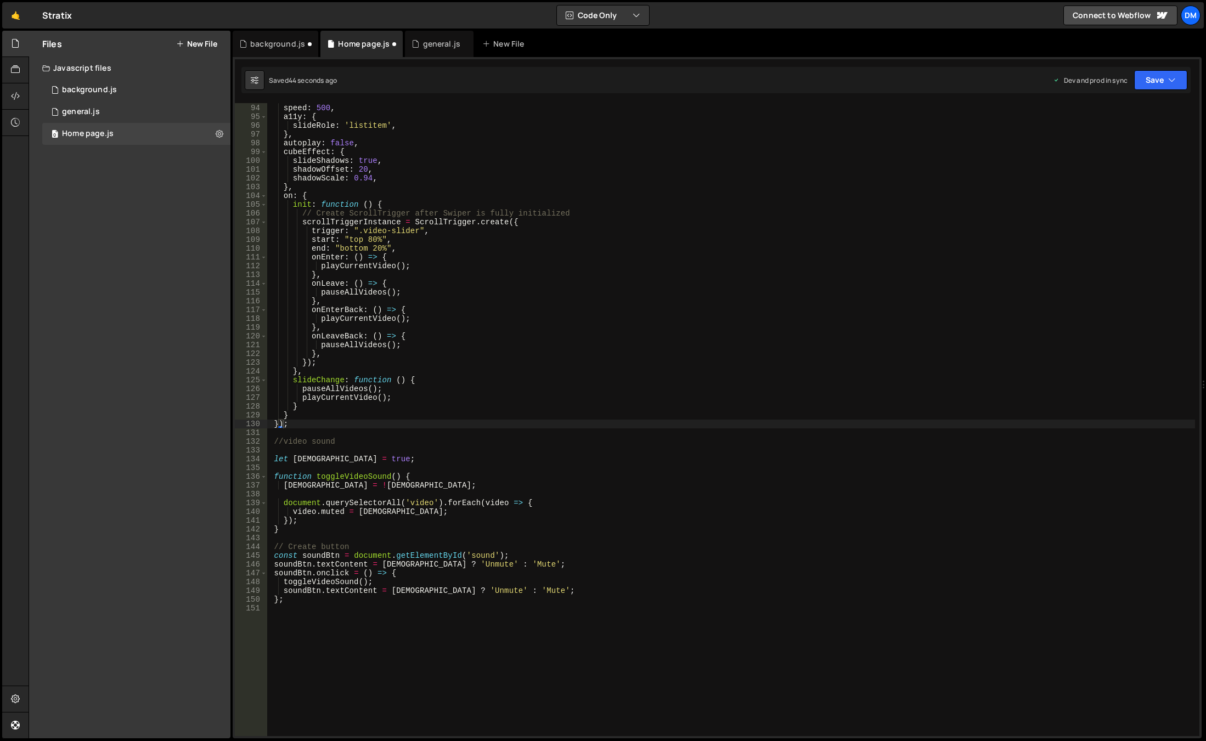
scroll to position [816, 0]
click at [1153, 83] on button "Save" at bounding box center [1154, 80] width 66 height 20
click at [1126, 111] on div "Save to Staging S" at bounding box center [1123, 106] width 114 height 11
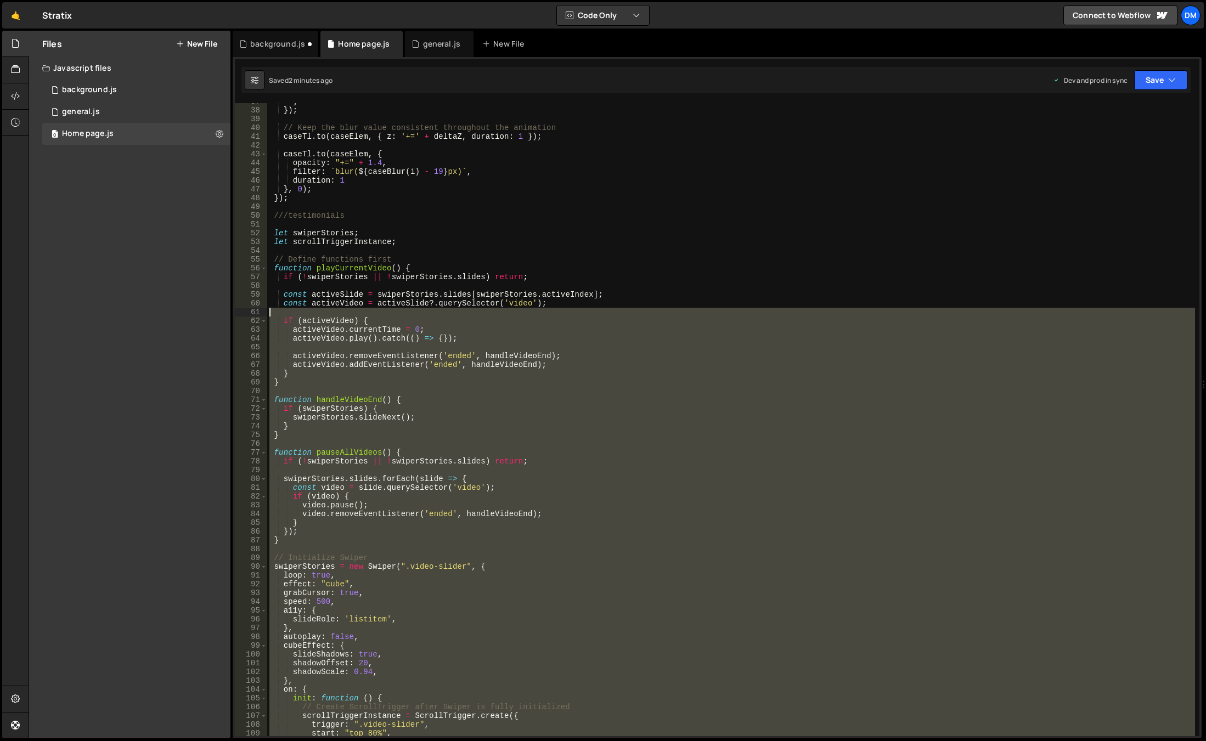
scroll to position [289, 0]
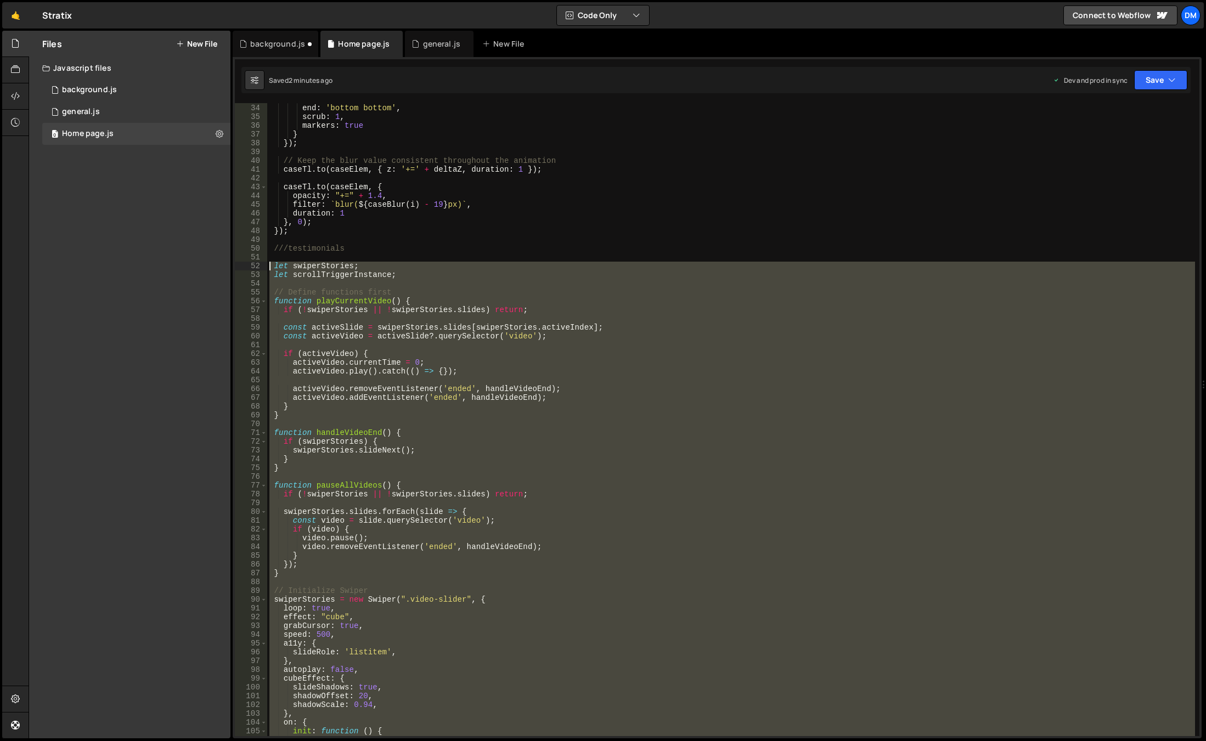
drag, startPoint x: 309, startPoint y: 431, endPoint x: 254, endPoint y: 264, distance: 176.3
click at [254, 264] on div "33 34 35 36 37 38 39 40 41 42 43 44 45 46 47 48 49 50 51 52 53 54 55 56 57 58 5…" at bounding box center [717, 419] width 964 height 633
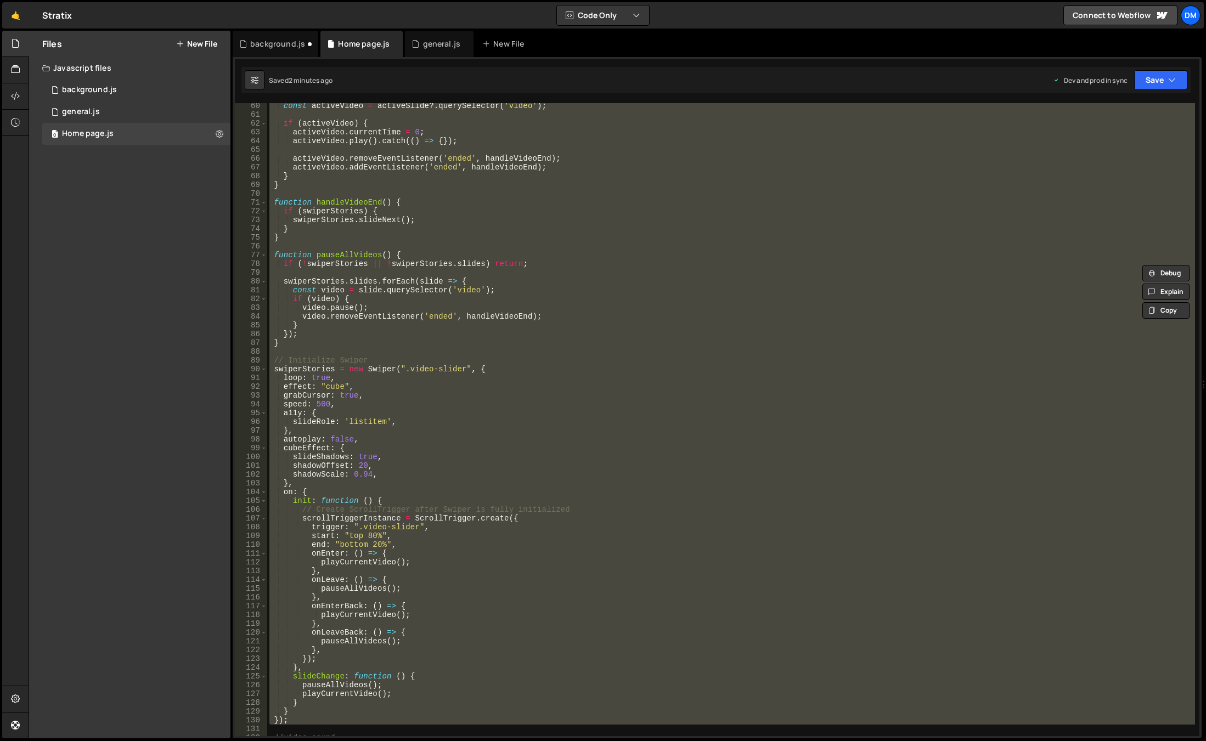
scroll to position [651, 0]
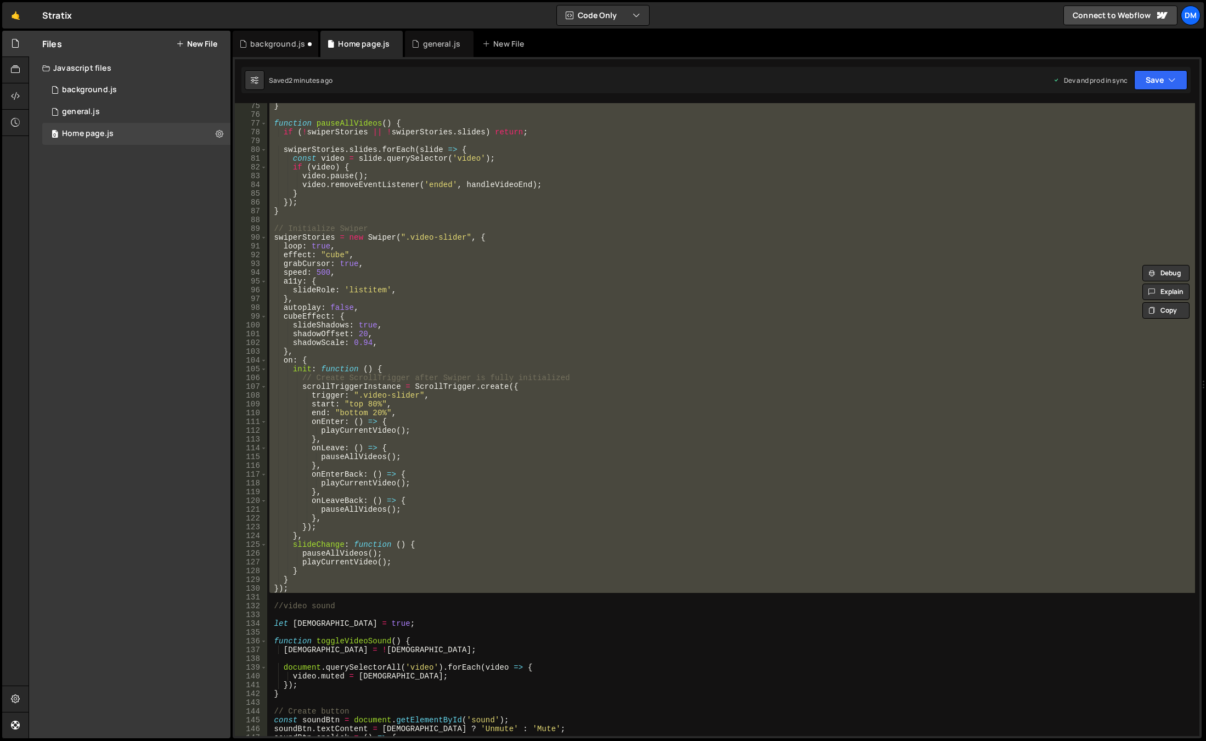
paste textarea "})"
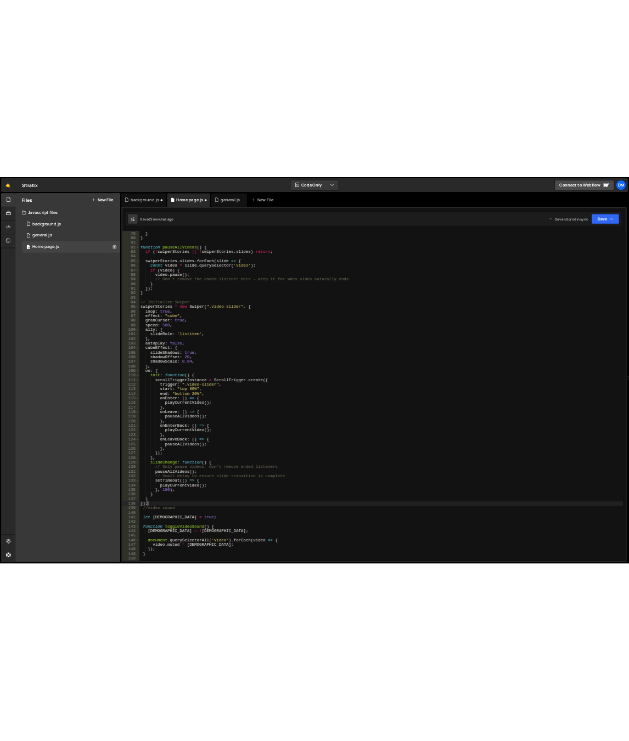
scroll to position [684, 0]
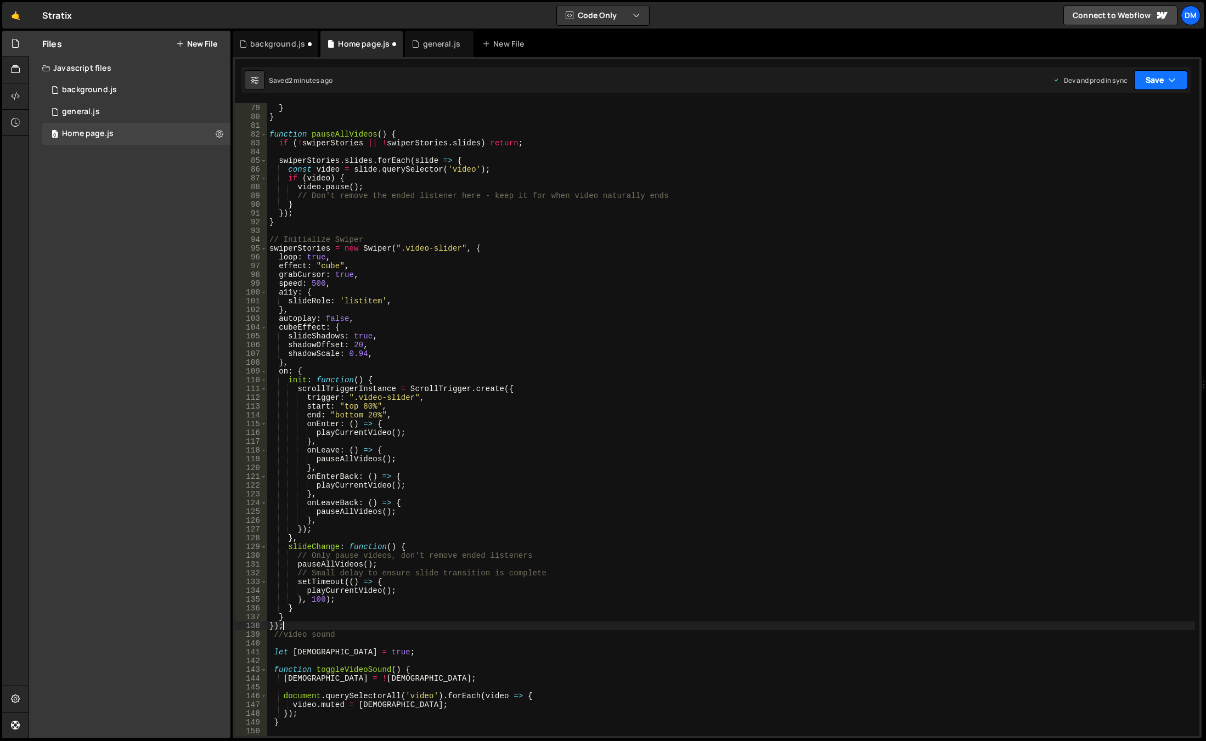
click at [1150, 86] on button "Save" at bounding box center [1160, 80] width 53 height 20
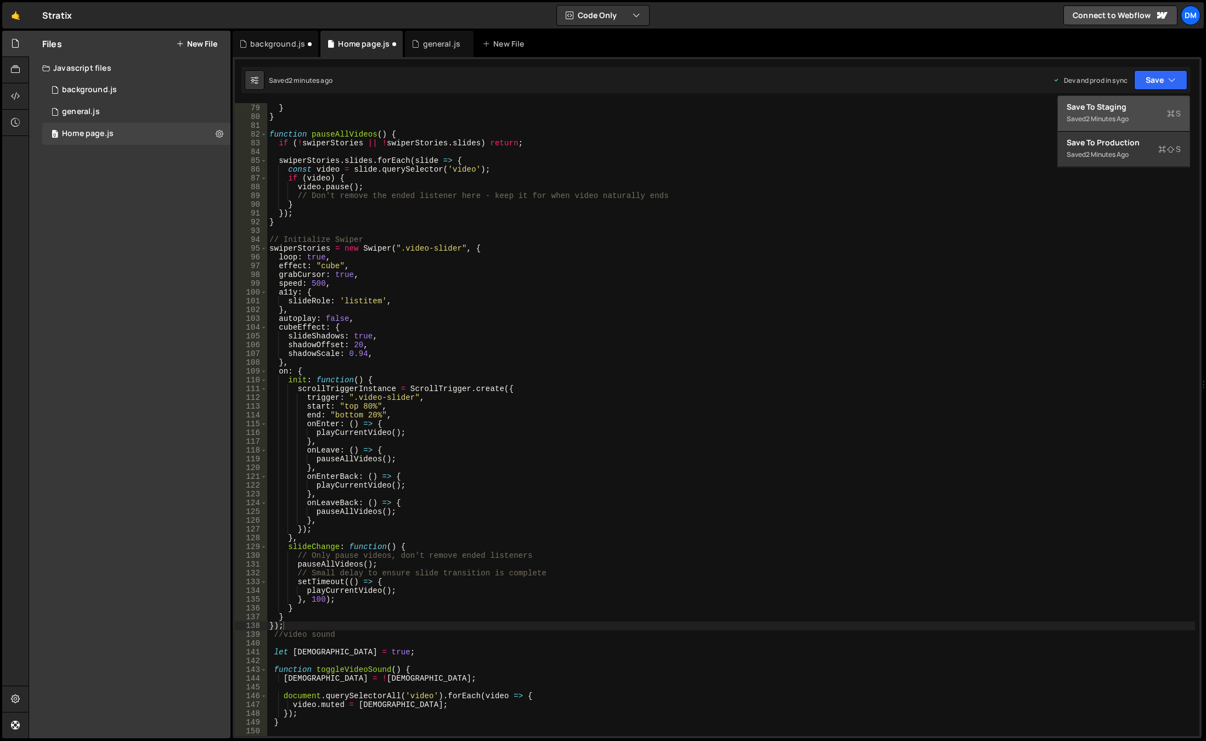
click at [1121, 106] on div "Save to Staging S" at bounding box center [1123, 106] width 114 height 11
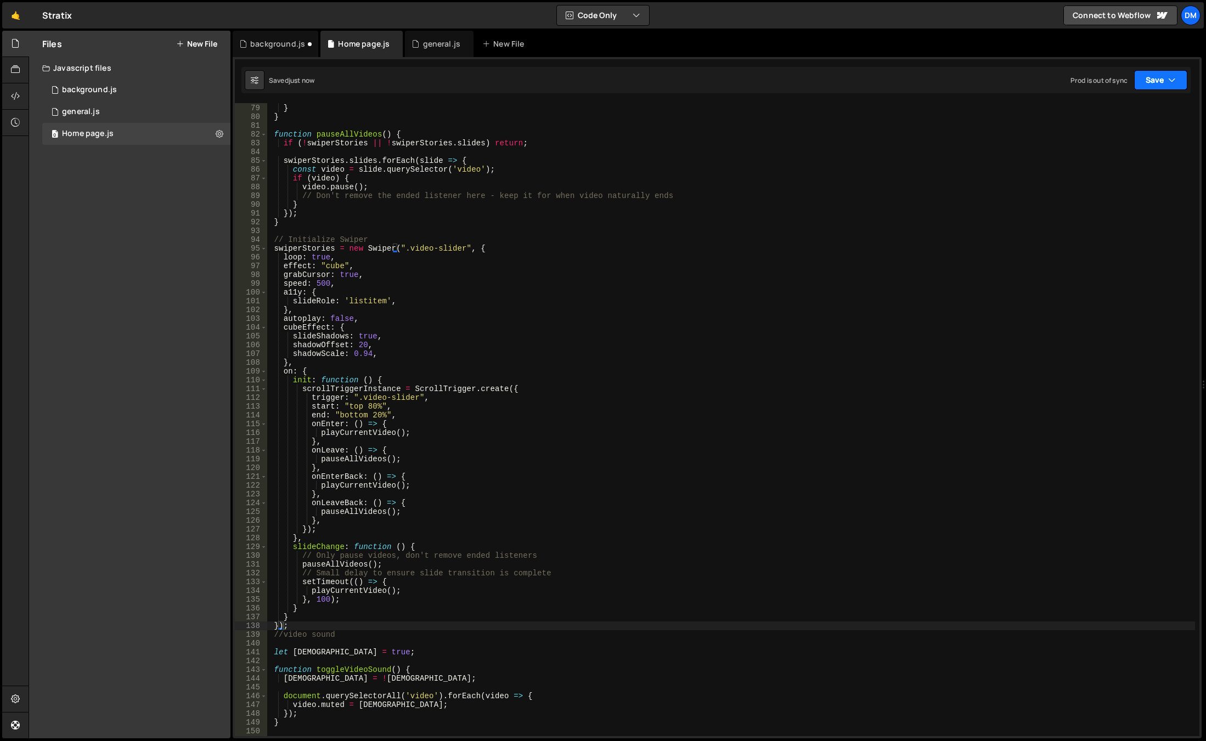
click at [1144, 82] on button "Save" at bounding box center [1160, 80] width 53 height 20
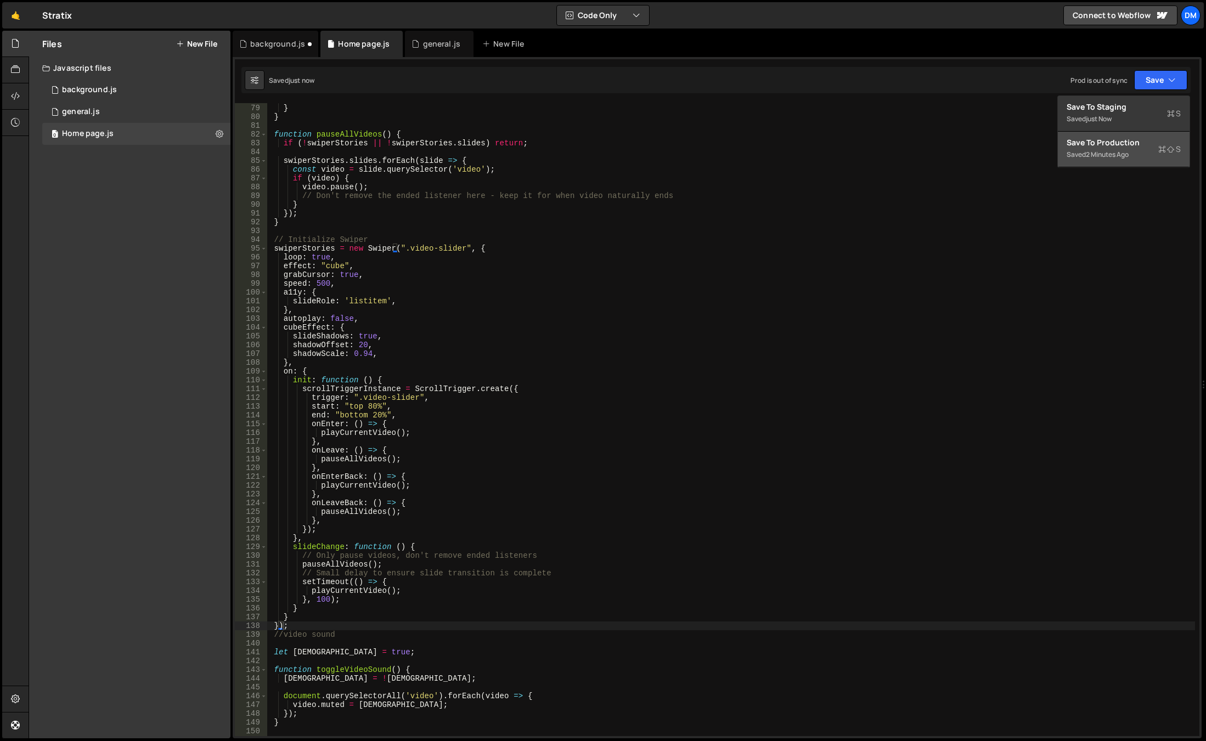
click at [1111, 146] on div "Save to Production S" at bounding box center [1123, 142] width 114 height 11
click at [713, 433] on div "swiperStories . slideNext ( ) ; } } function pauseAllVideos ( ) { if ( ! swiper…" at bounding box center [731, 420] width 928 height 651
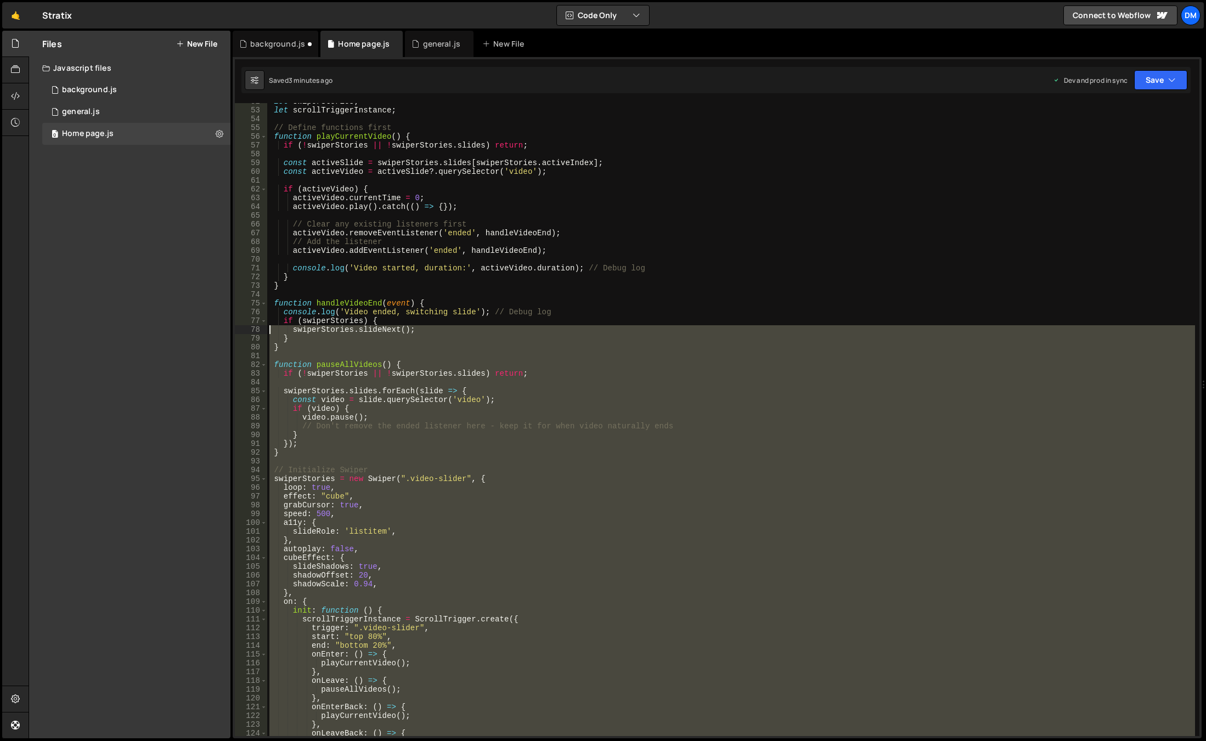
scroll to position [388, 0]
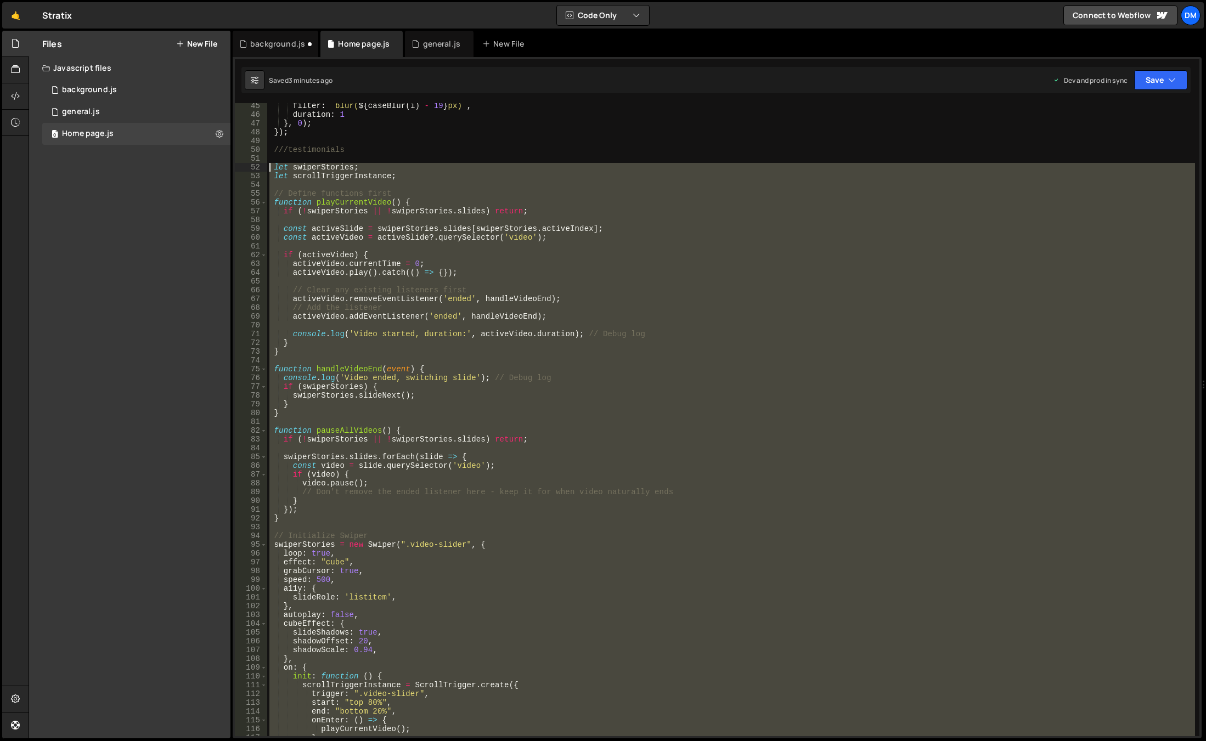
drag, startPoint x: 303, startPoint y: 623, endPoint x: 239, endPoint y: 165, distance: 462.5
click at [239, 165] on div "playCurrentVideo(); 45 46 47 48 49 50 51 52 53 54 55 56 57 58 59 60 61 62 63 64…" at bounding box center [717, 419] width 964 height 633
paste textarea "})"
type textarea "});"
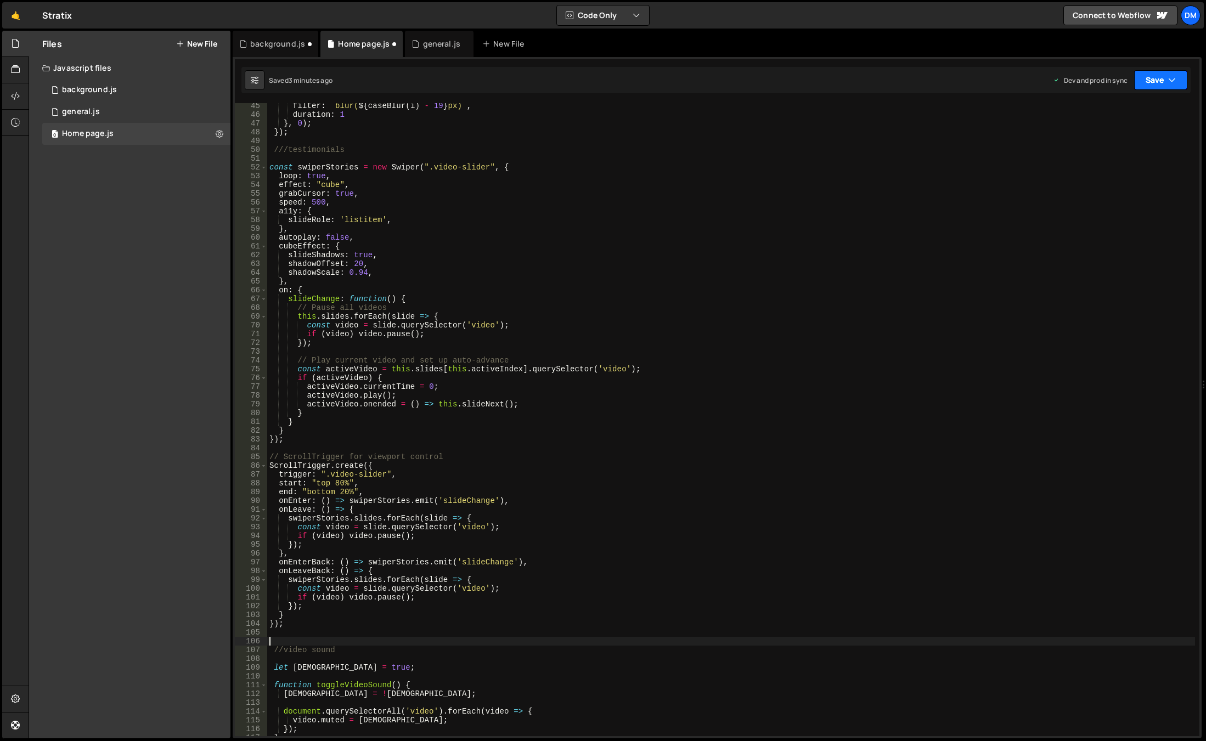
click at [1177, 79] on button "Save" at bounding box center [1160, 80] width 53 height 20
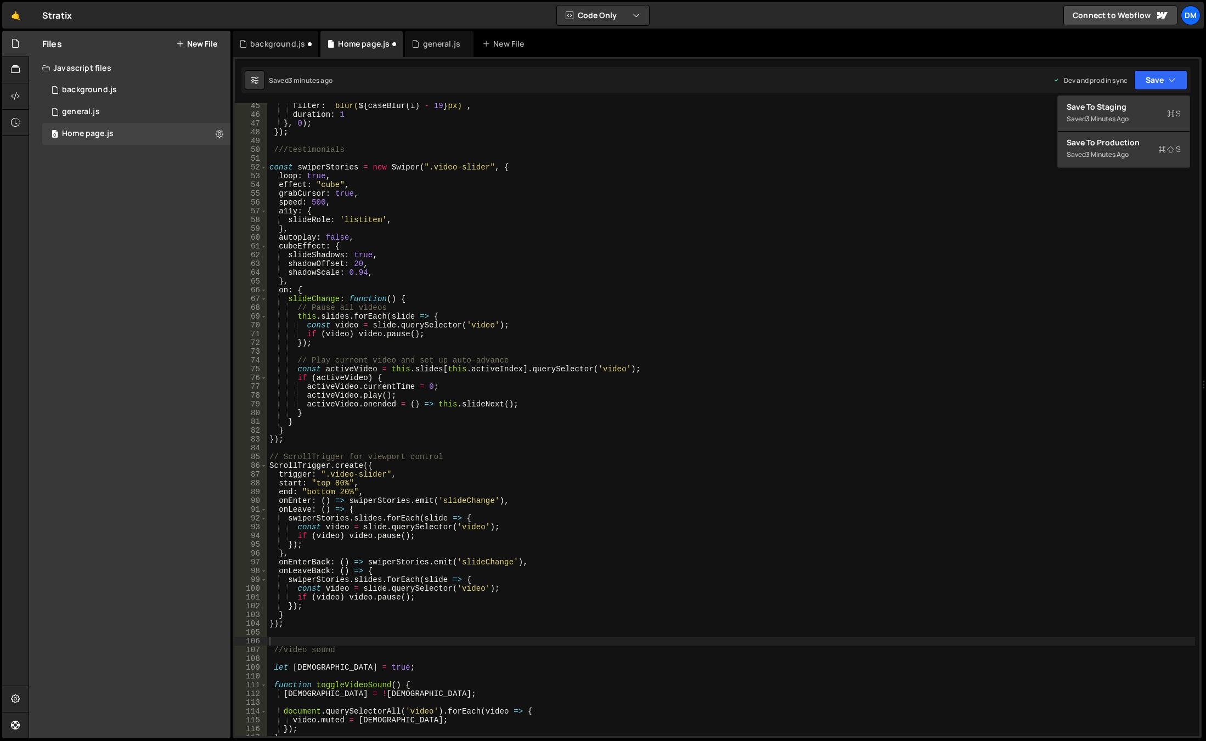
click at [1118, 173] on div "filter : ` blur( ${ caseBlur ( i ) - 19 } px) ` , duration : 1 } , 0 ) ; }) ; /…" at bounding box center [731, 426] width 928 height 651
click at [1150, 89] on button "Save" at bounding box center [1160, 80] width 53 height 20
click at [1113, 142] on div "Save to Production S" at bounding box center [1123, 142] width 114 height 11
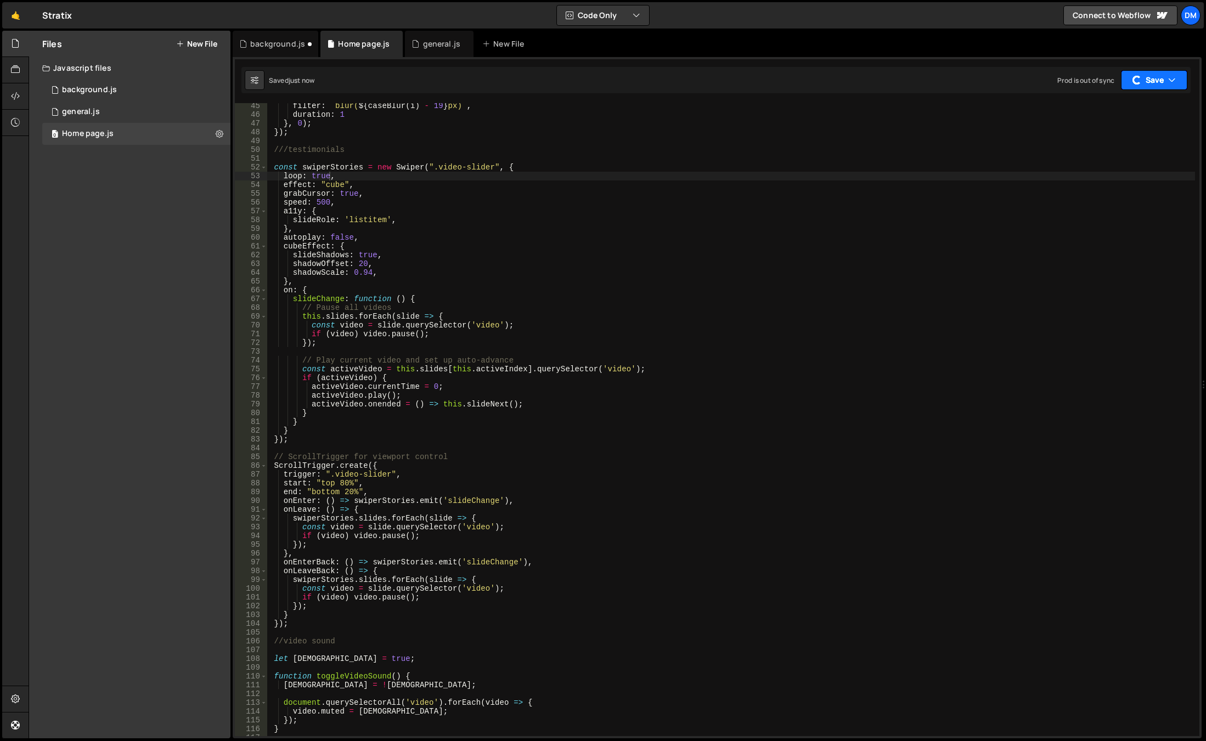
click at [1149, 83] on button "Save" at bounding box center [1154, 80] width 66 height 20
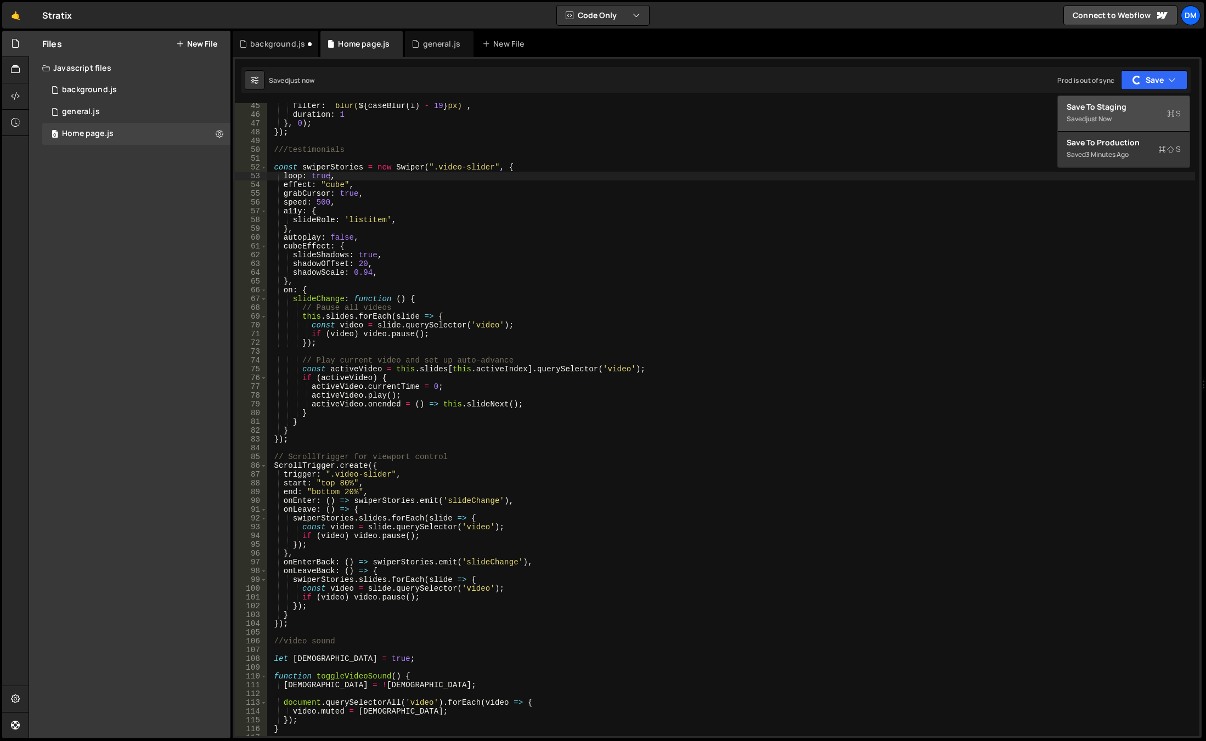
click at [1104, 116] on div "just now" at bounding box center [1099, 118] width 26 height 9
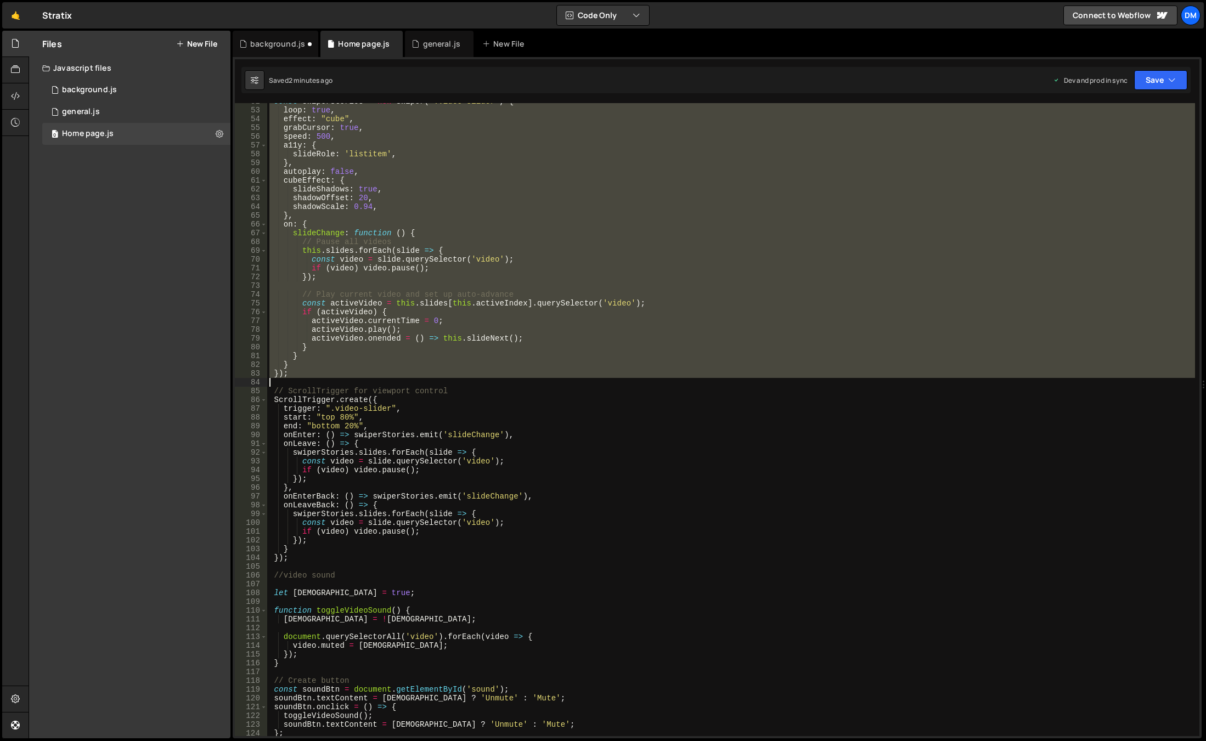
scroll to position [487, 0]
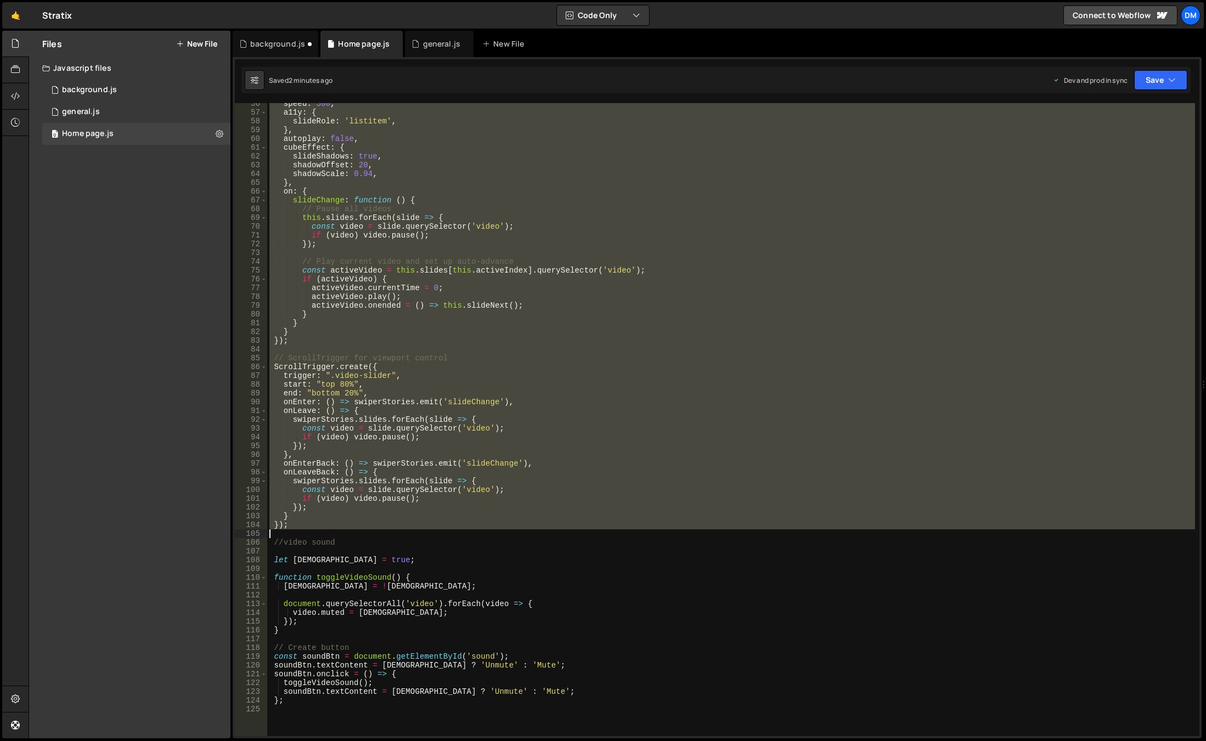
drag, startPoint x: 272, startPoint y: 168, endPoint x: 451, endPoint y: 531, distance: 404.8
click at [451, 531] on div "speed : 500 , a11y : { slideRole : 'listitem' , } , autoplay : false , cubeEffe…" at bounding box center [731, 424] width 928 height 651
paste textarea "});"
type textarea "});"
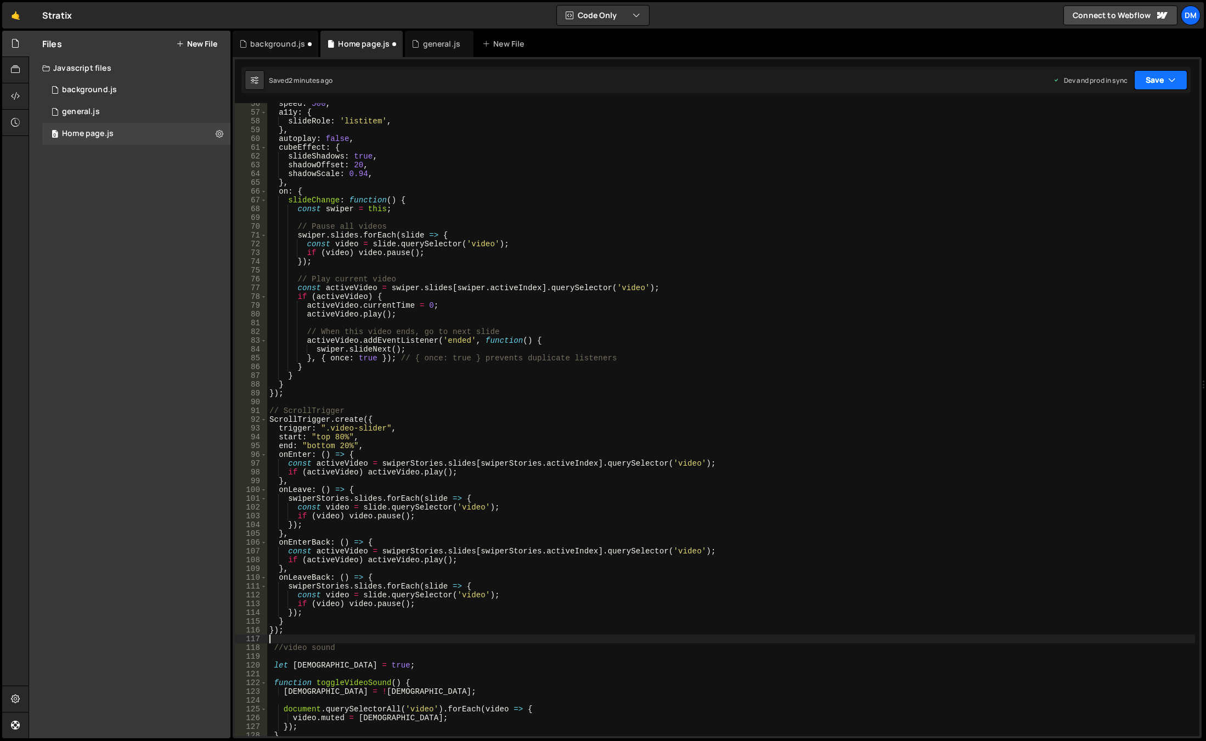
drag, startPoint x: 1161, startPoint y: 76, endPoint x: 1148, endPoint y: 89, distance: 18.6
click at [1161, 76] on button "Save" at bounding box center [1160, 80] width 53 height 20
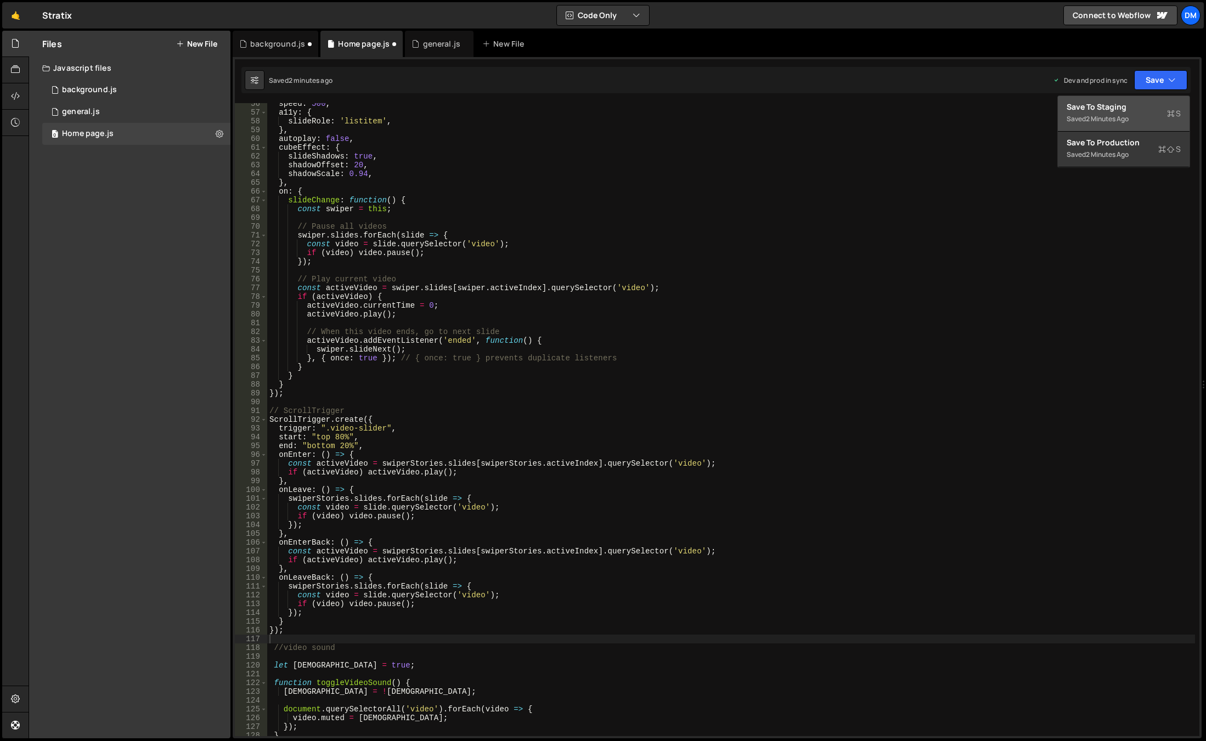
click at [1125, 106] on div "Save to Staging S" at bounding box center [1123, 106] width 114 height 11
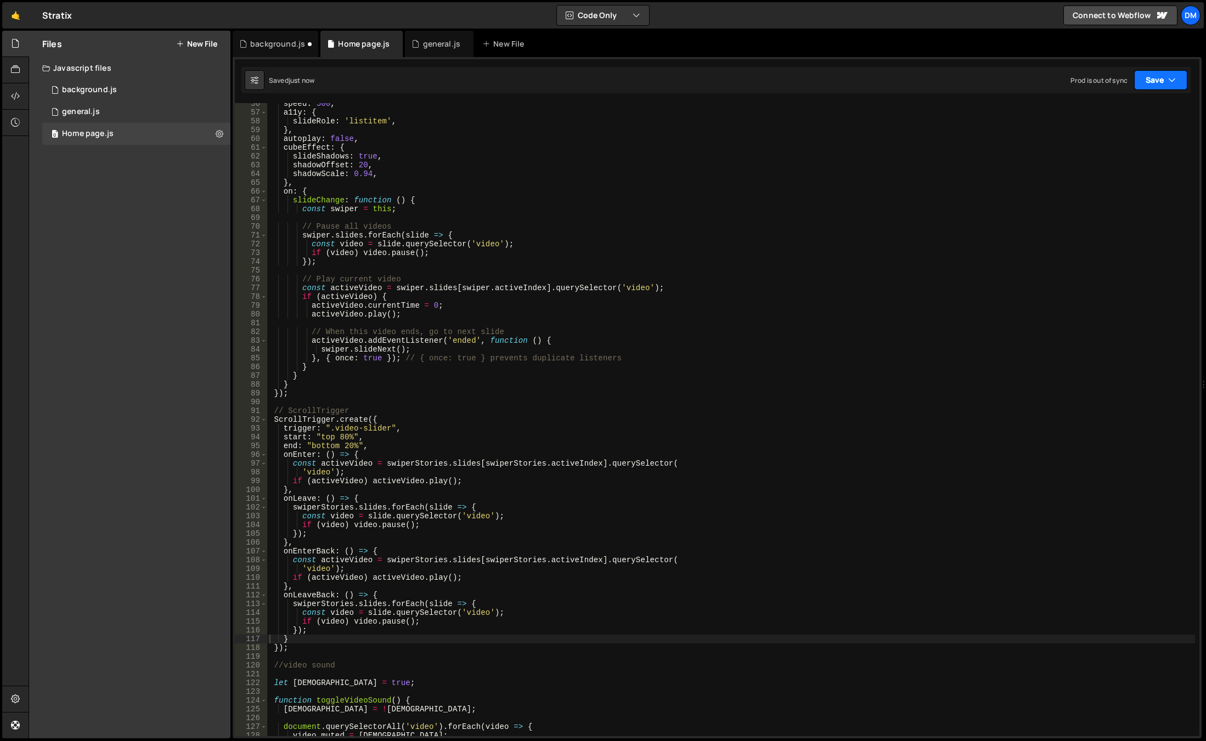
click at [1157, 81] on button "Save" at bounding box center [1160, 80] width 53 height 20
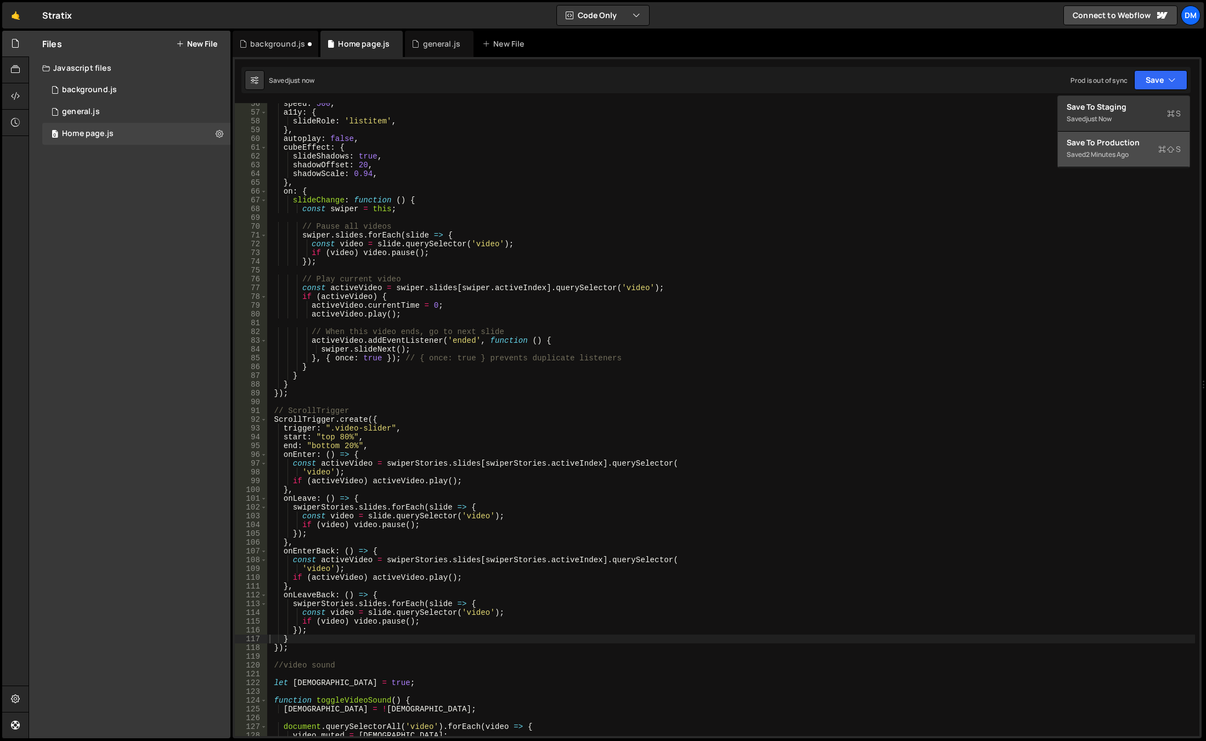
click at [1122, 140] on div "Save to Production S" at bounding box center [1123, 142] width 114 height 11
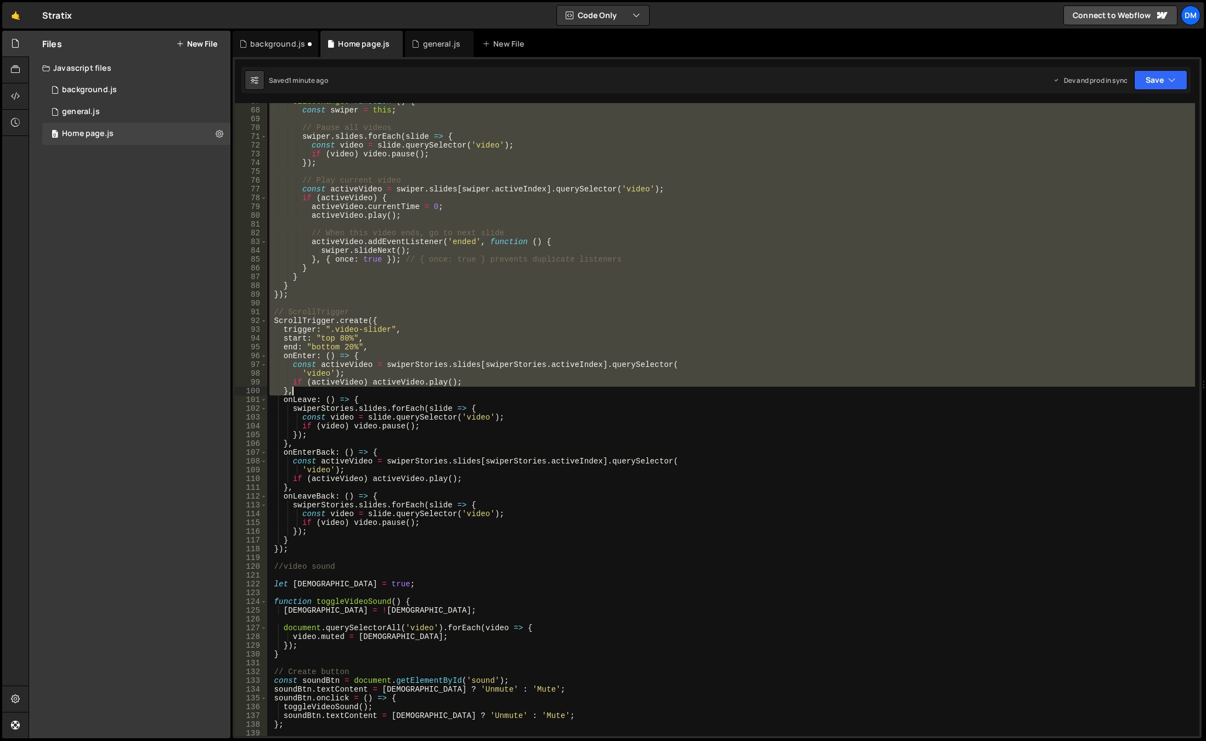
scroll to position [585, 0]
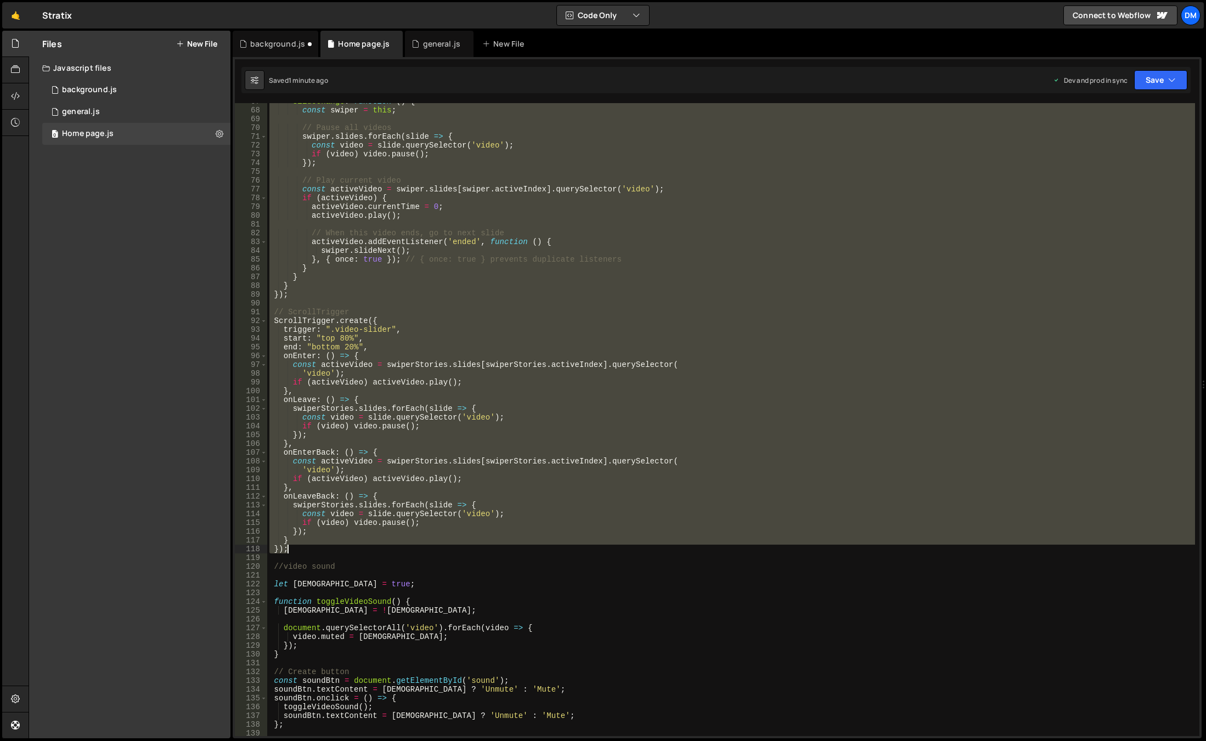
drag, startPoint x: 272, startPoint y: 264, endPoint x: 441, endPoint y: 546, distance: 328.9
click at [441, 546] on div "slideChange : function ( ) { const swiper = this ; // Pause all videos swiper .…" at bounding box center [731, 422] width 928 height 651
paste textarea
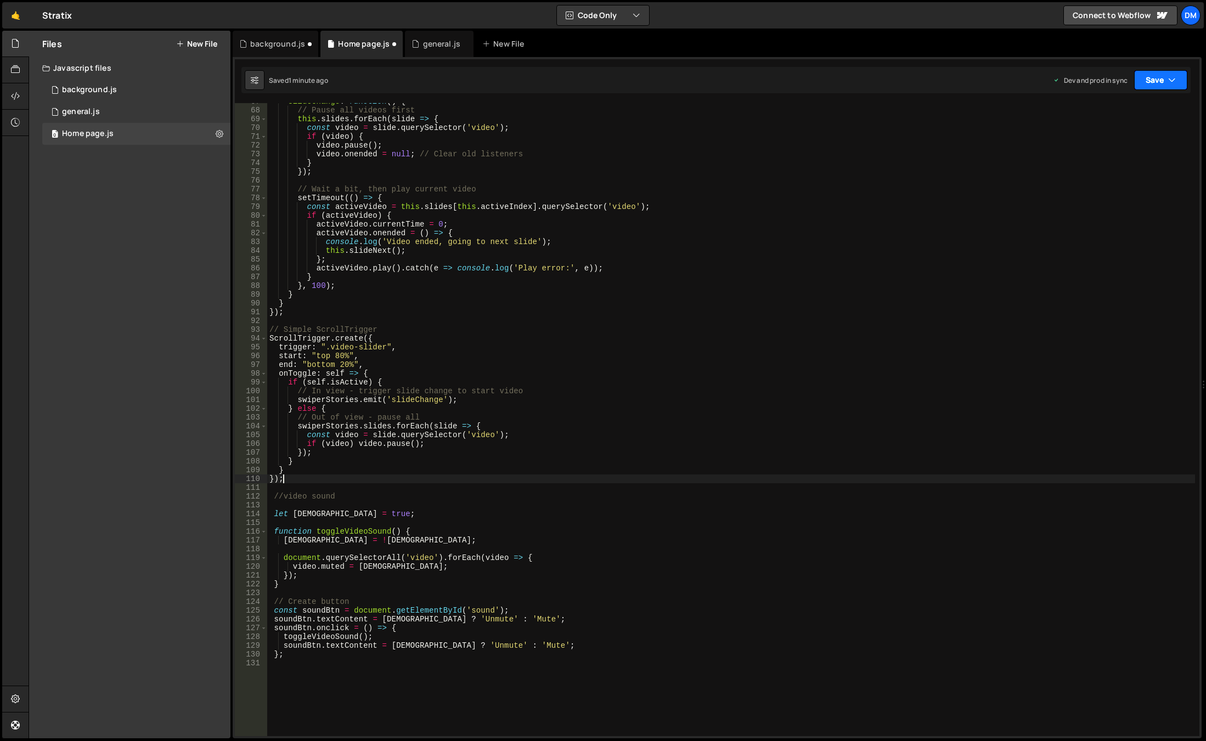
click at [1165, 80] on button "Save" at bounding box center [1160, 80] width 53 height 20
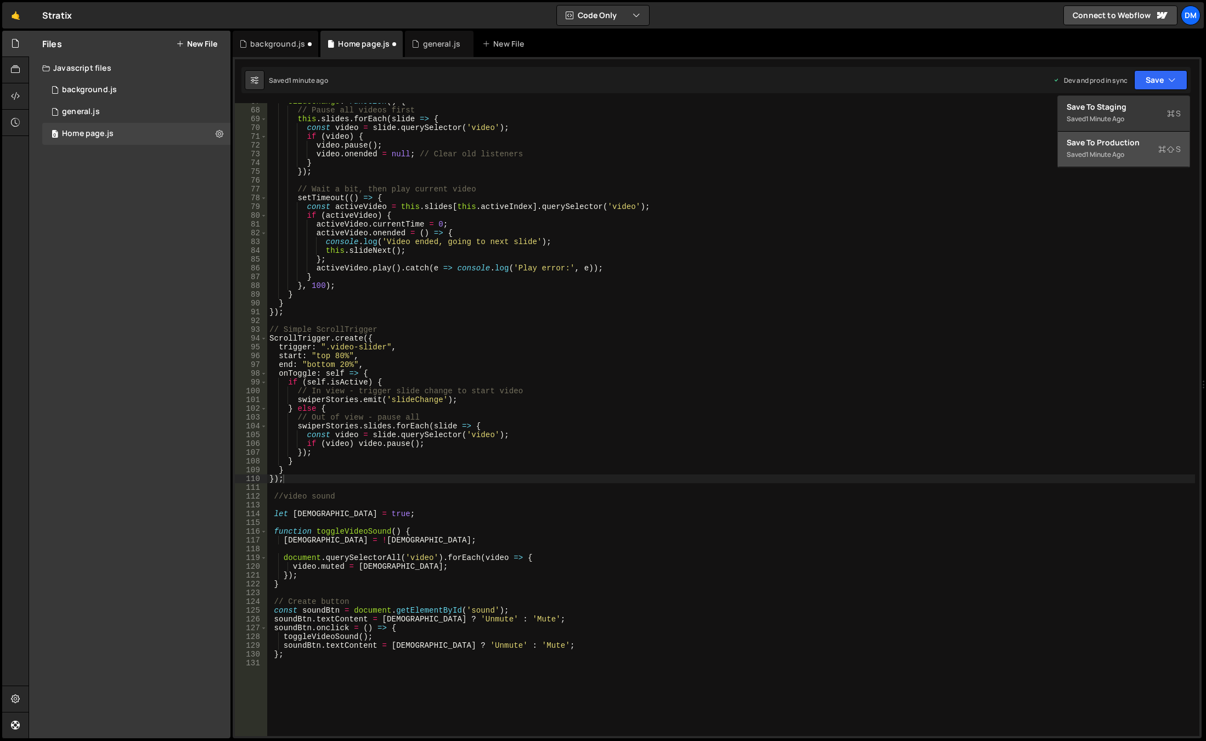
click at [1109, 144] on div "Save to Production S" at bounding box center [1123, 142] width 114 height 11
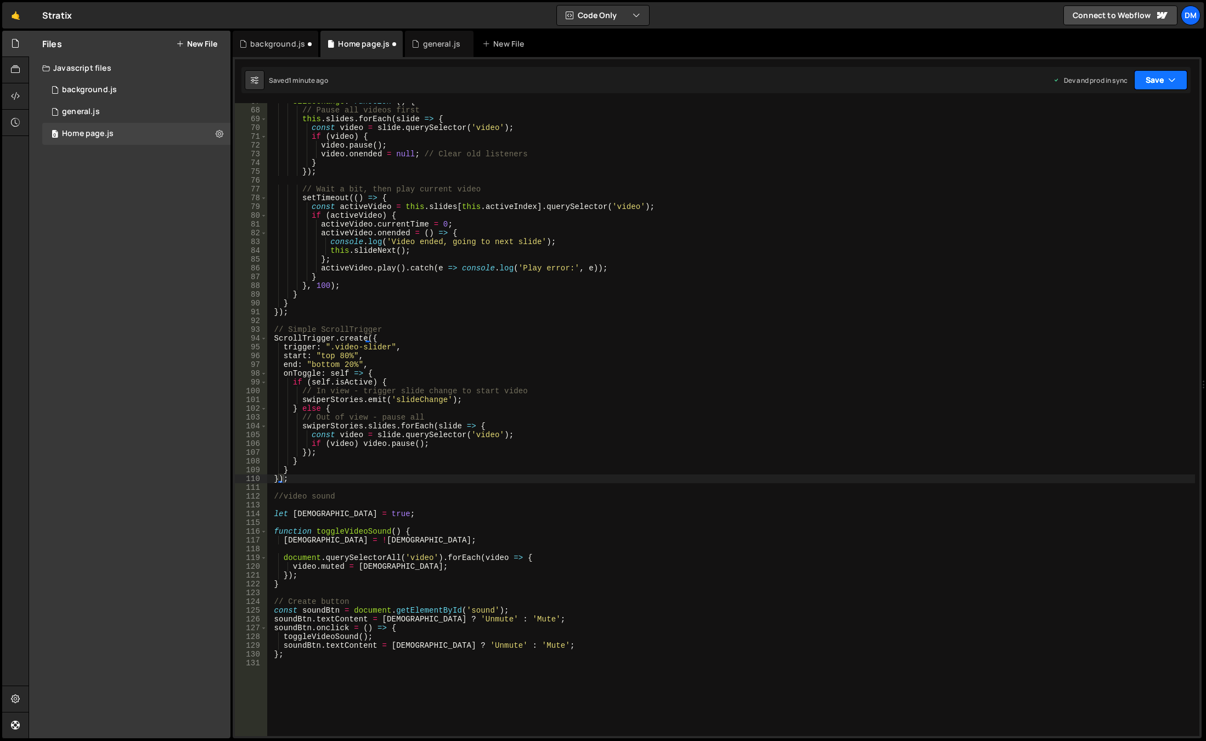
click at [1152, 87] on button "Save" at bounding box center [1160, 80] width 53 height 20
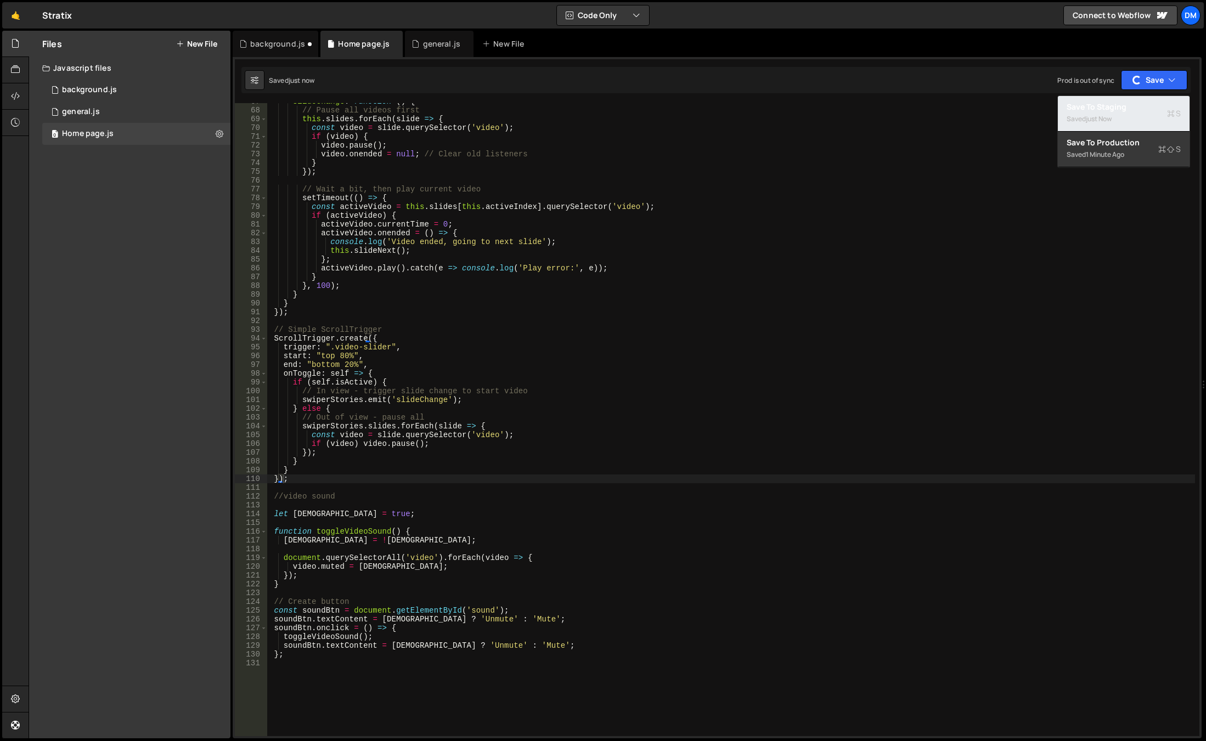
click at [1125, 115] on div "Saved just now" at bounding box center [1123, 118] width 114 height 13
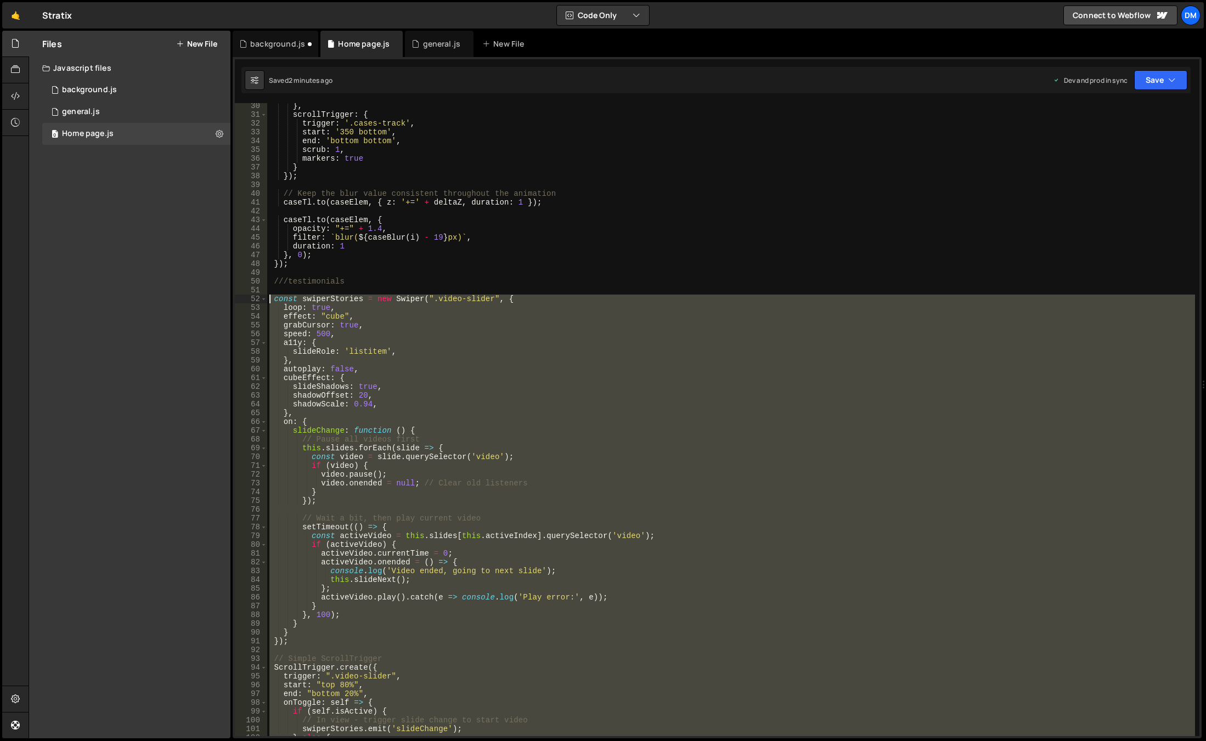
drag, startPoint x: 286, startPoint y: 439, endPoint x: 255, endPoint y: 299, distance: 143.2
click at [255, 299] on div "}); 30 31 32 33 34 35 36 37 38 39 40 41 42 43 44 45 46 47 48 49 50 51 52 53 54 …" at bounding box center [717, 419] width 964 height 633
type textarea "const swiperStories = new Swiper(".video-slider", { loop: true,"
paste textarea
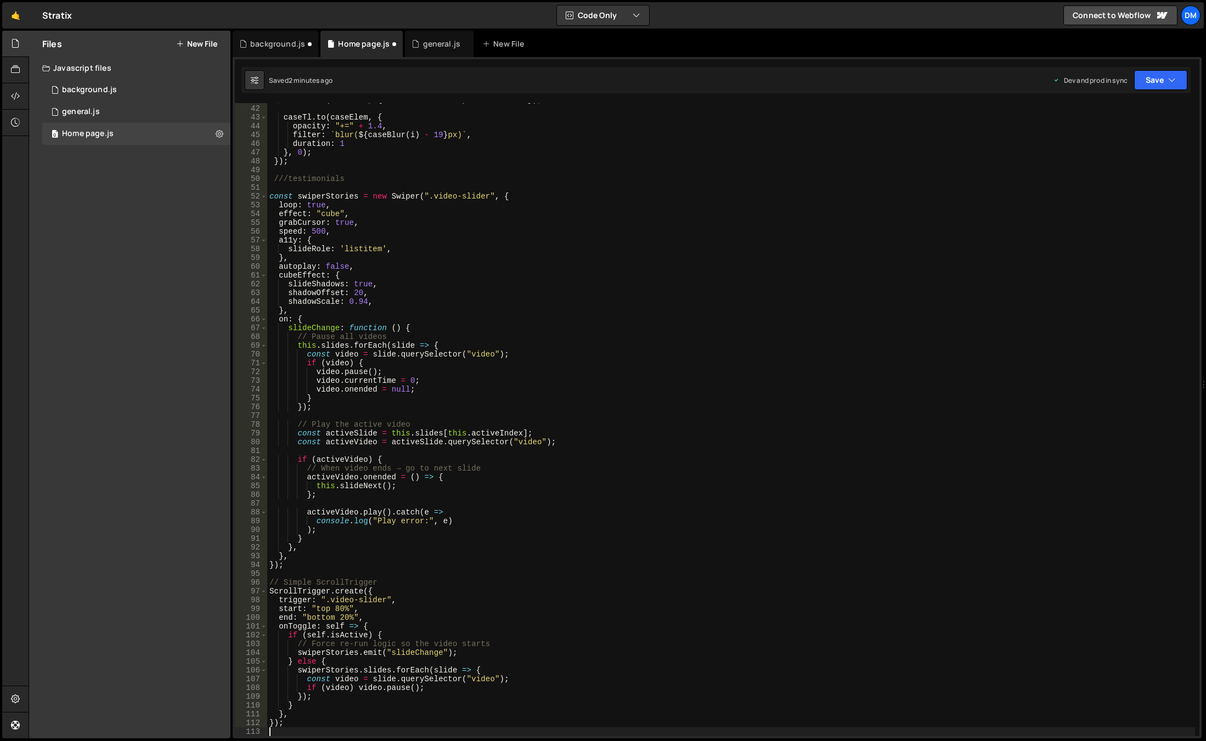
scroll to position [458, 0]
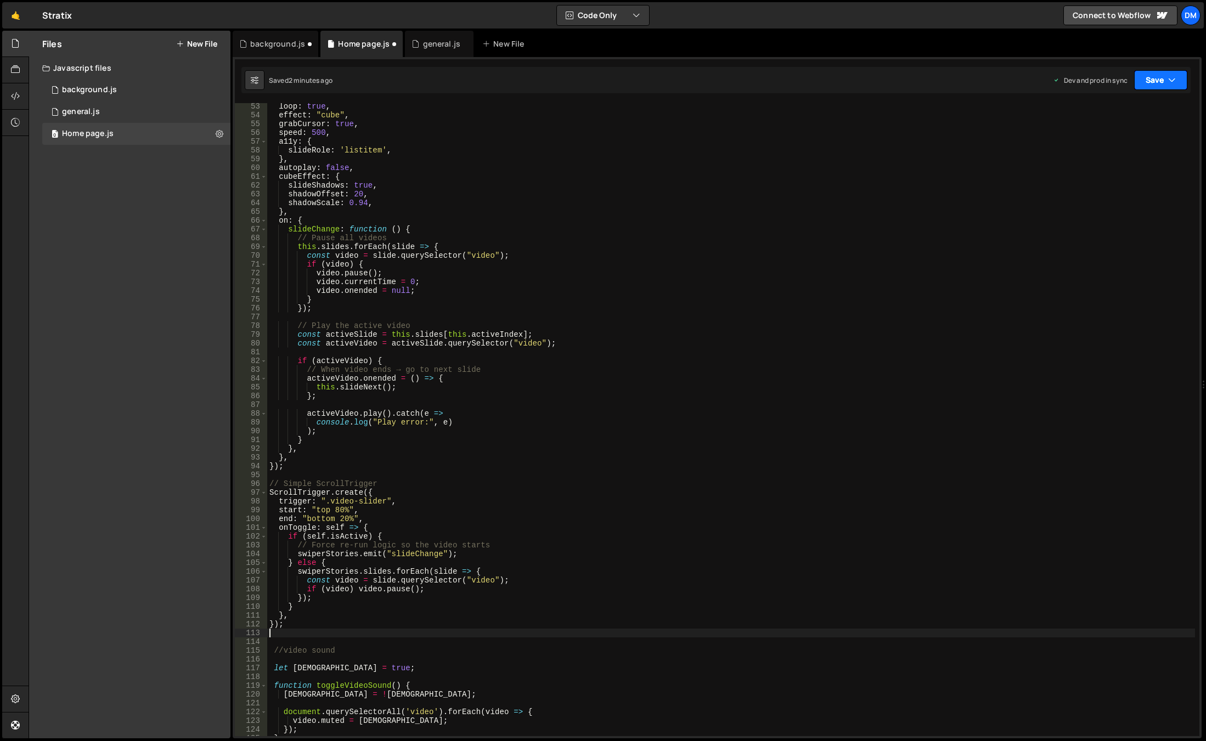
click at [1149, 78] on button "Save" at bounding box center [1160, 80] width 53 height 20
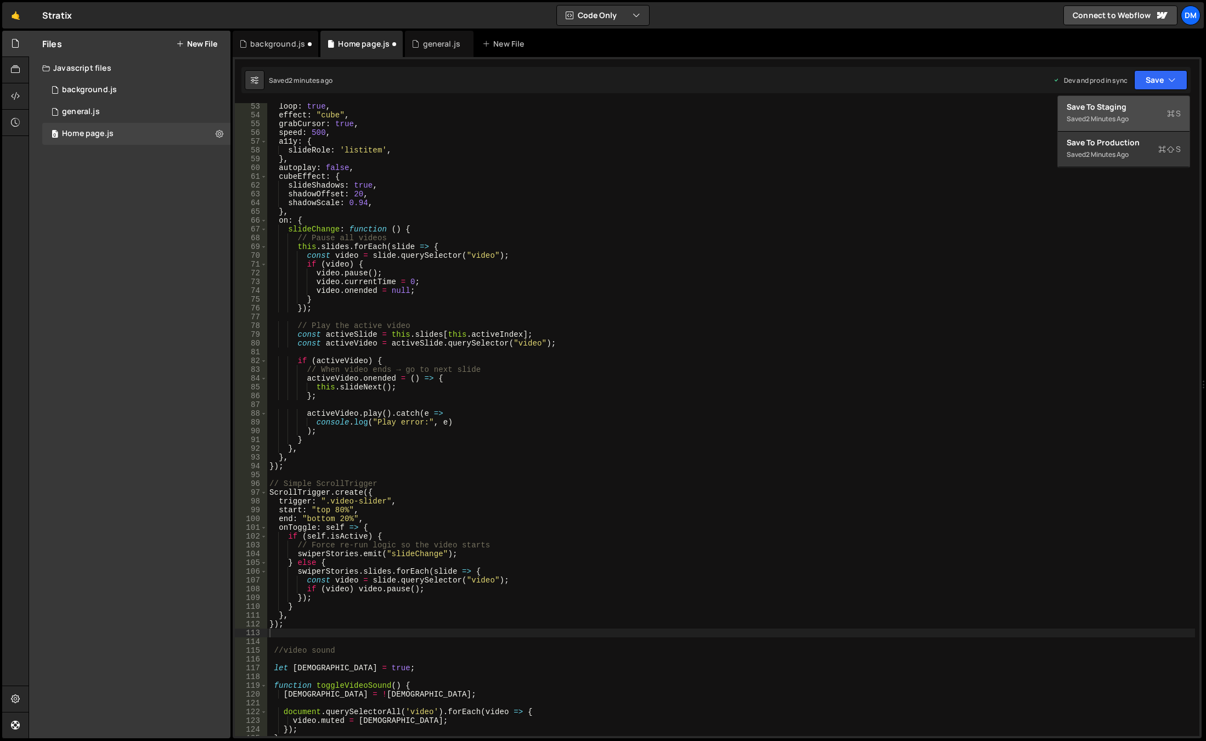
click at [1114, 109] on div "Save to Staging S" at bounding box center [1123, 106] width 114 height 11
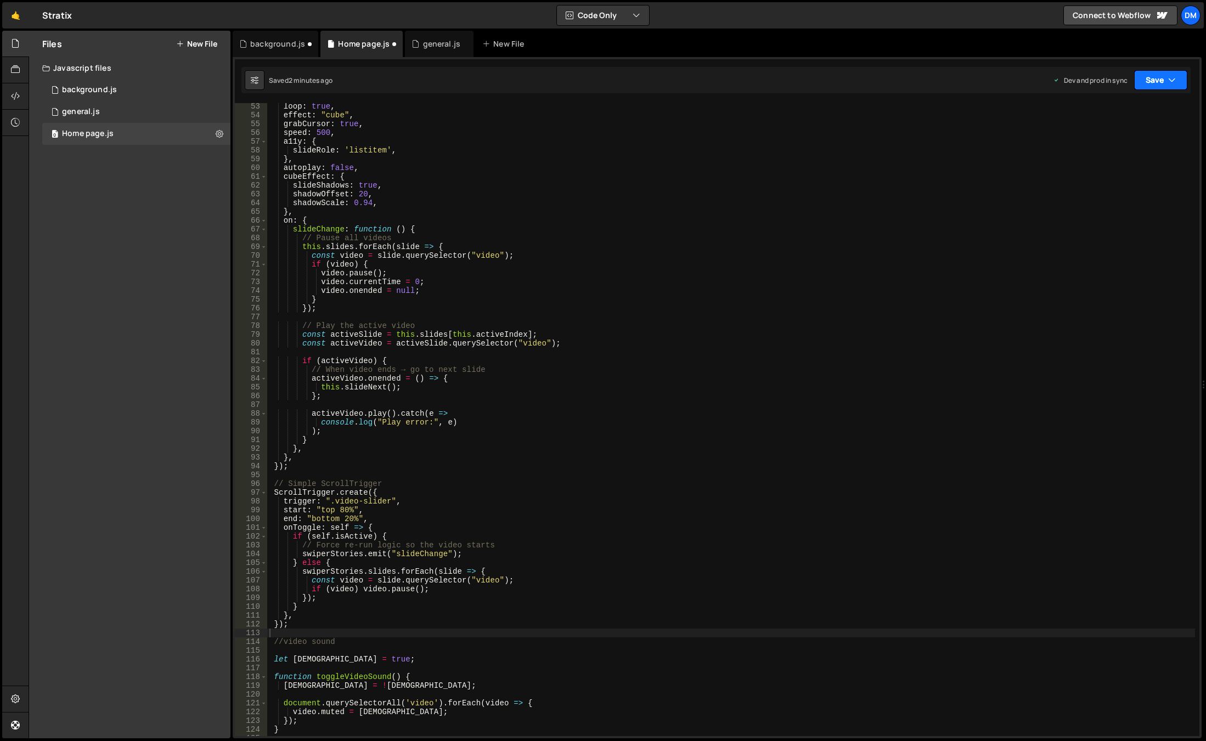
click at [1144, 86] on button "Save" at bounding box center [1160, 80] width 53 height 20
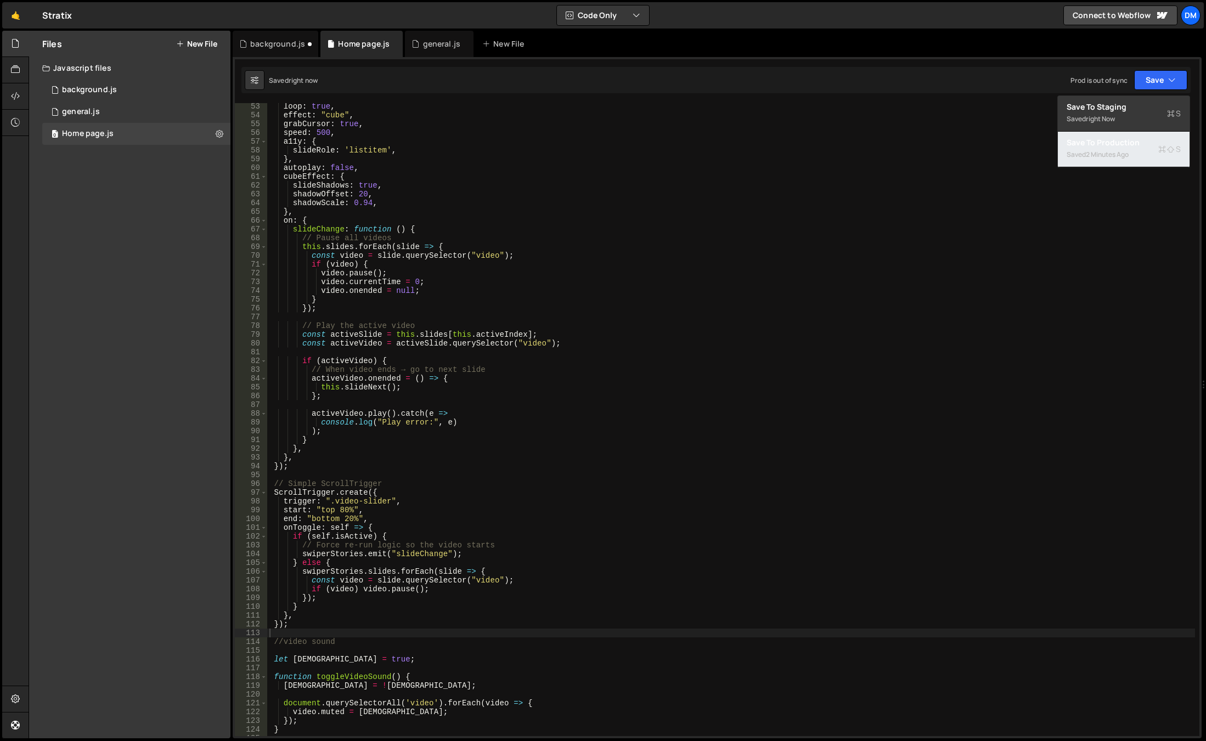
click at [1106, 153] on div "2 minutes ago" at bounding box center [1107, 154] width 43 height 9
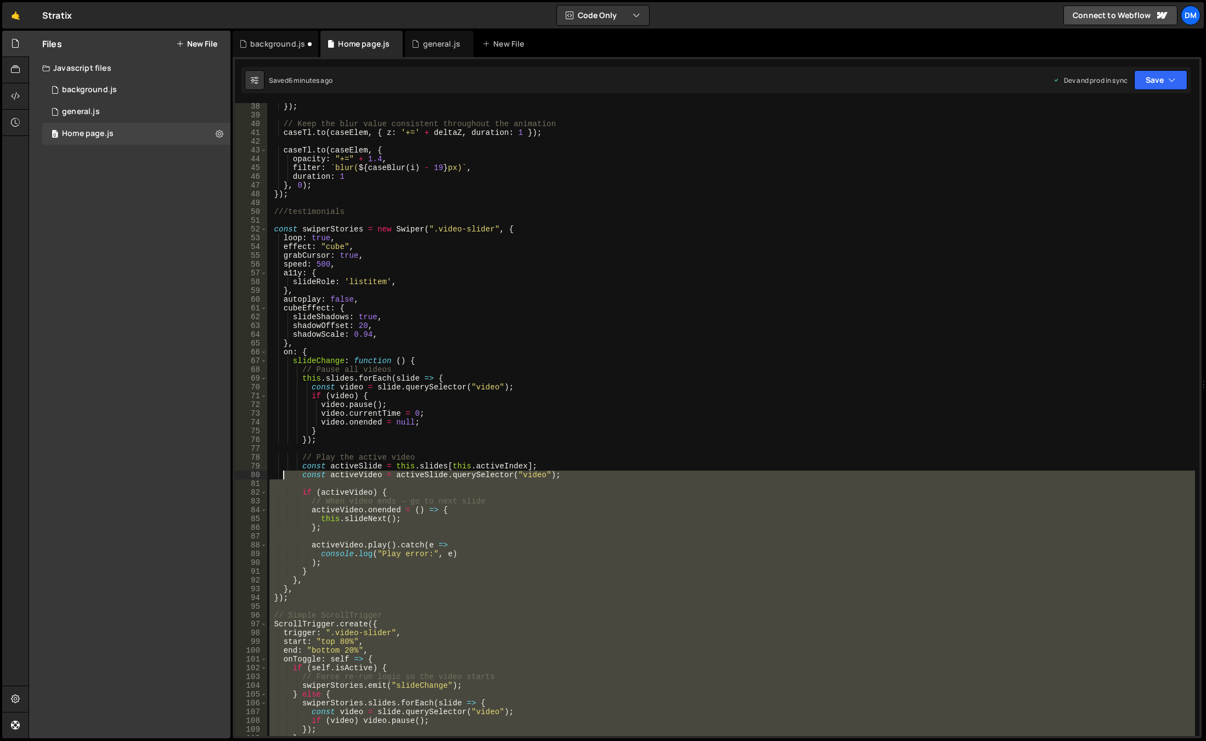
scroll to position [260, 0]
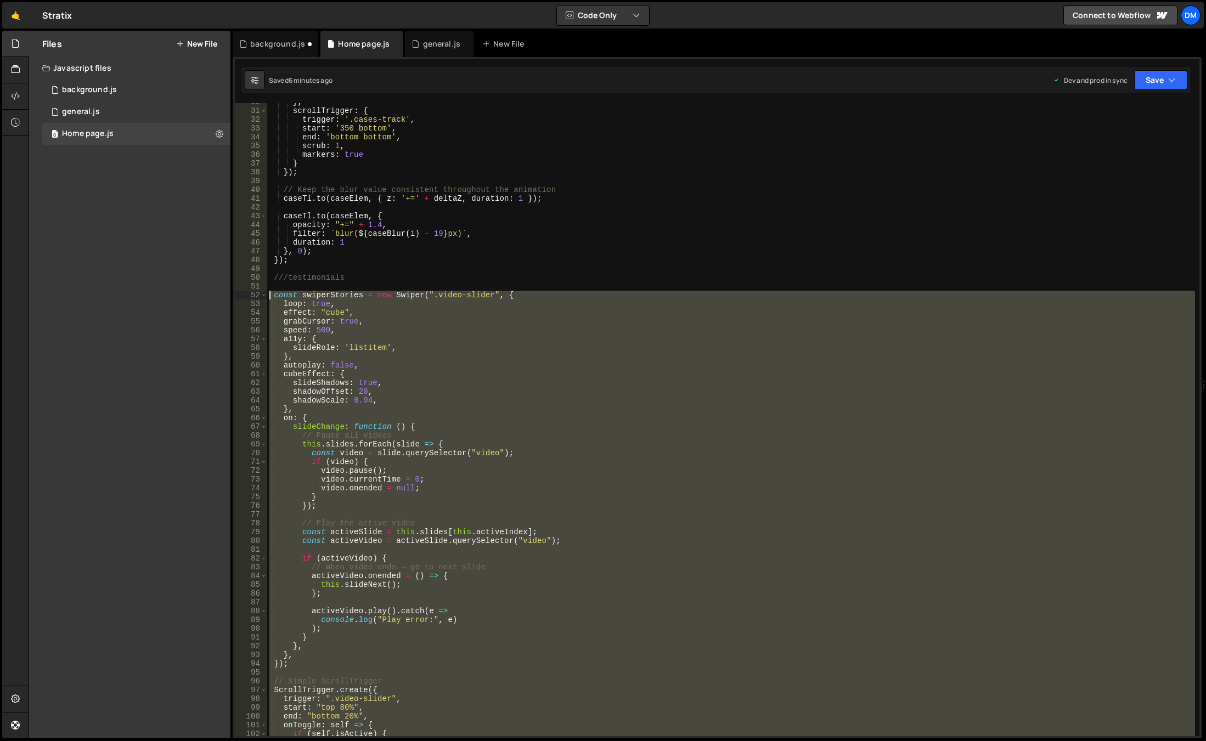
drag, startPoint x: 298, startPoint y: 624, endPoint x: 233, endPoint y: 294, distance: 336.7
click at [233, 294] on div "1 2 3 4 5 6 7 8 9 10 11 12 13 14 15 16 17 18 19 20 21 22 23 24 25 26 27 28 29 3…" at bounding box center [717, 397] width 969 height 681
type textarea "const swiperStories = new Swiper(".video-slider", { loop: true,"
paste textarea
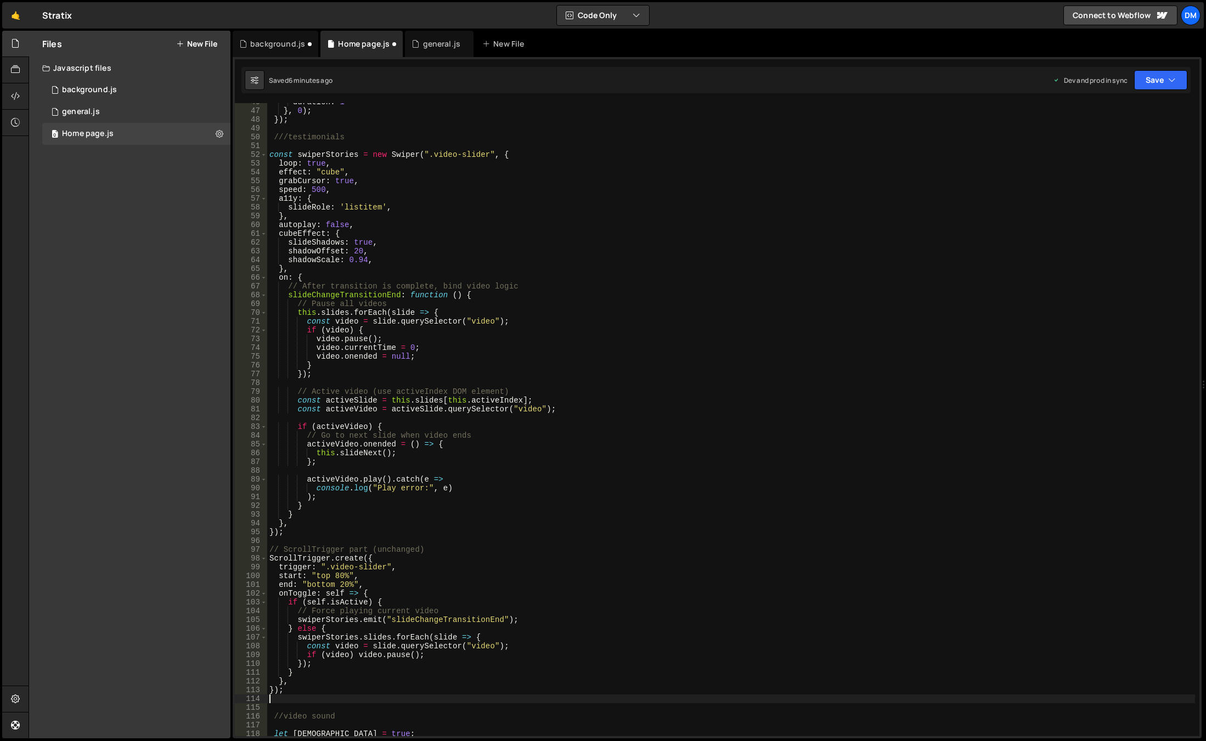
scroll to position [433, 0]
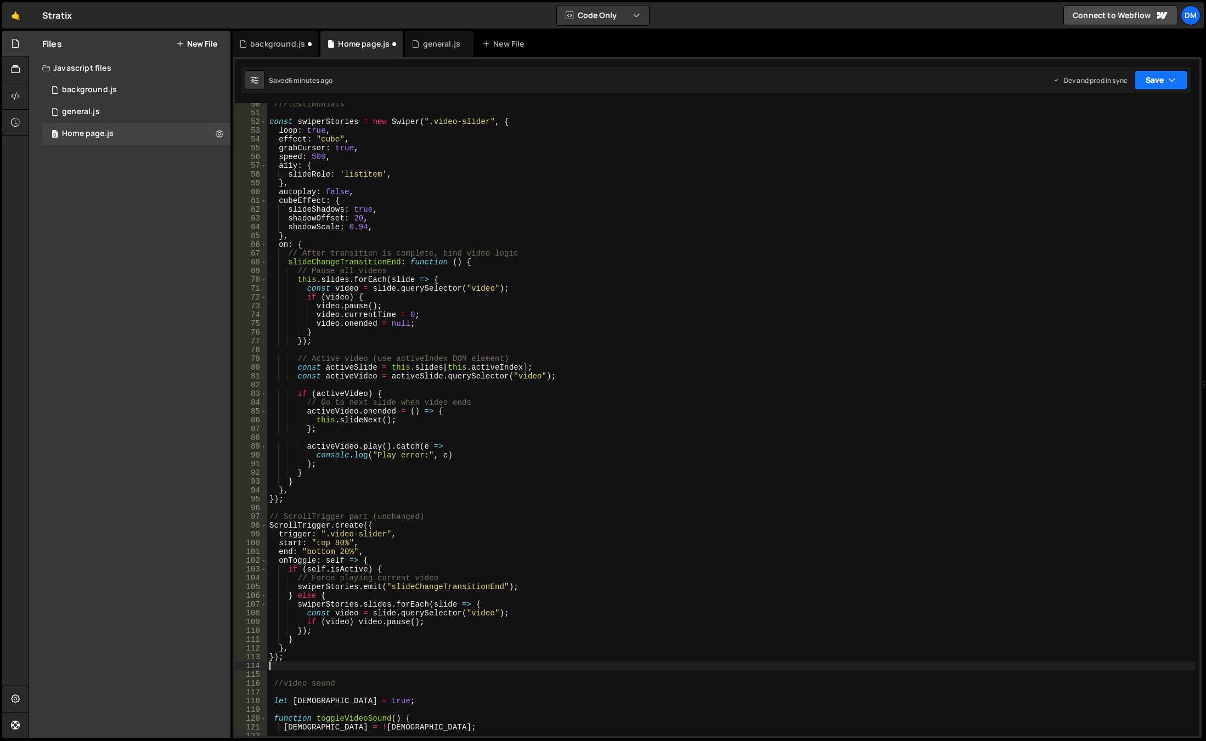
drag, startPoint x: 1151, startPoint y: 80, endPoint x: 1139, endPoint y: 115, distance: 37.3
click at [1151, 80] on button "Save" at bounding box center [1160, 80] width 53 height 20
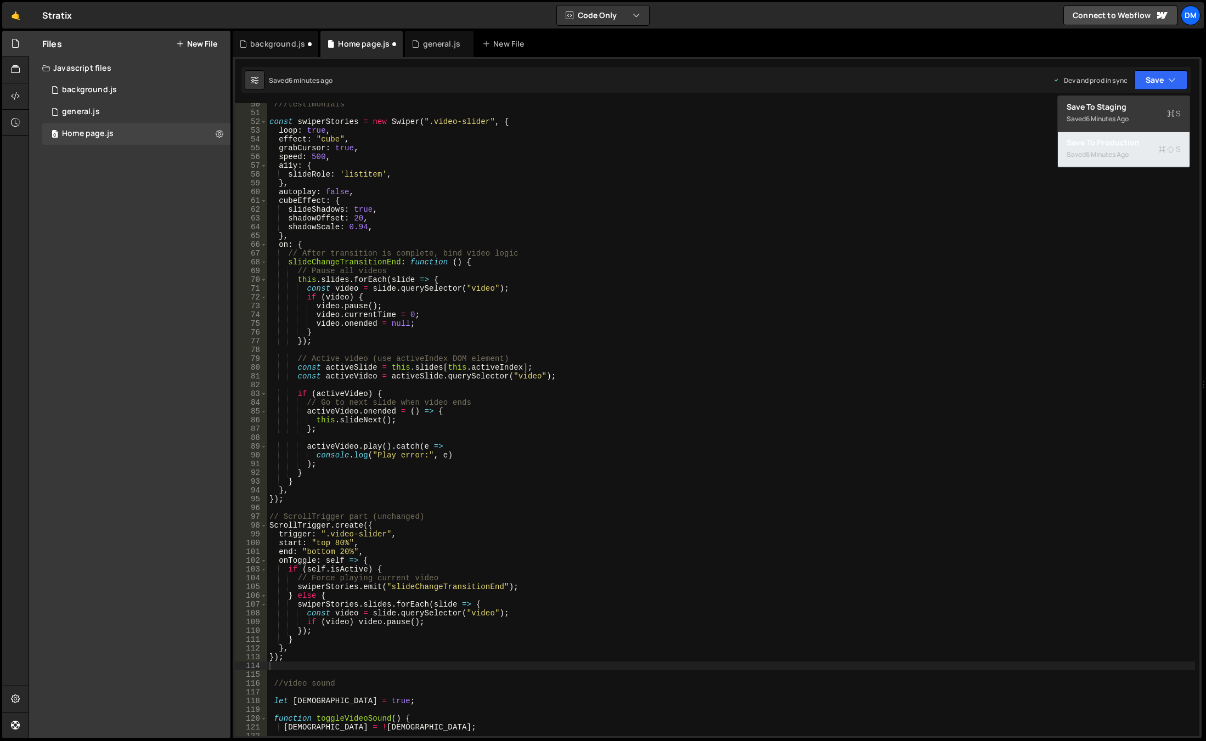
click at [1109, 151] on div "6 minutes ago" at bounding box center [1107, 154] width 43 height 9
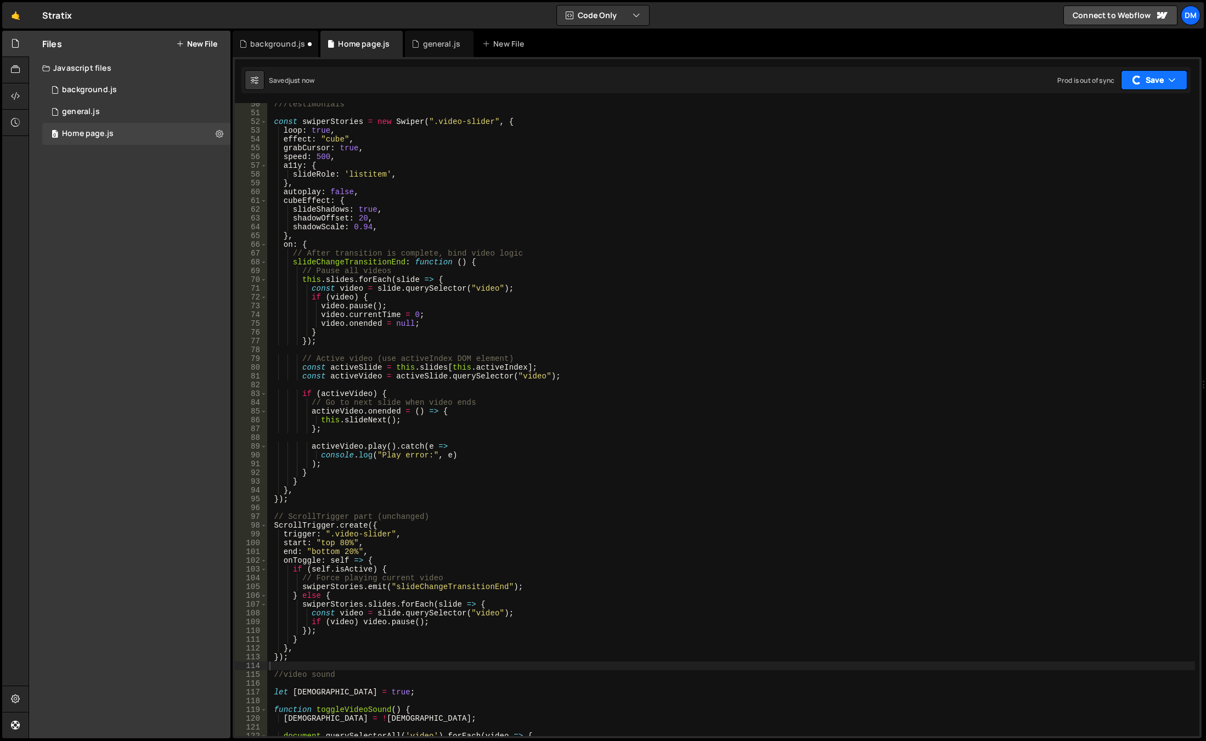
click at [1154, 86] on button "Save" at bounding box center [1154, 80] width 66 height 20
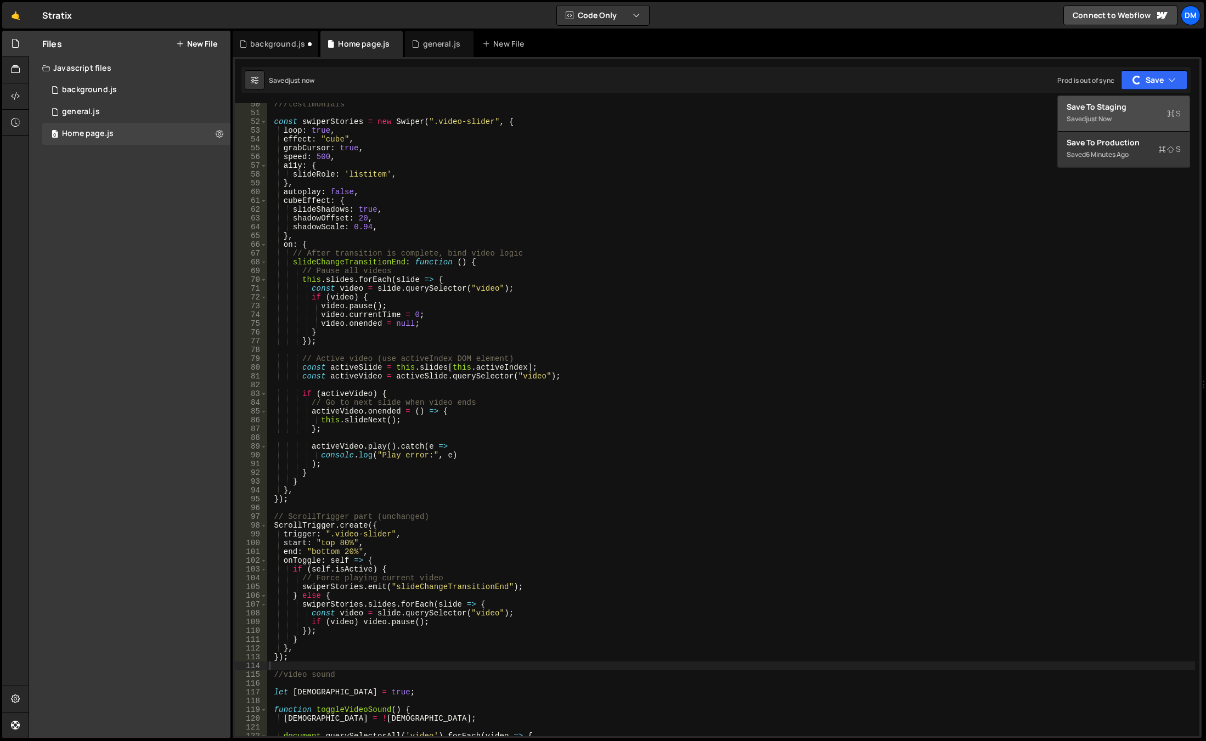
click at [1121, 114] on div "Saved just now" at bounding box center [1123, 118] width 114 height 13
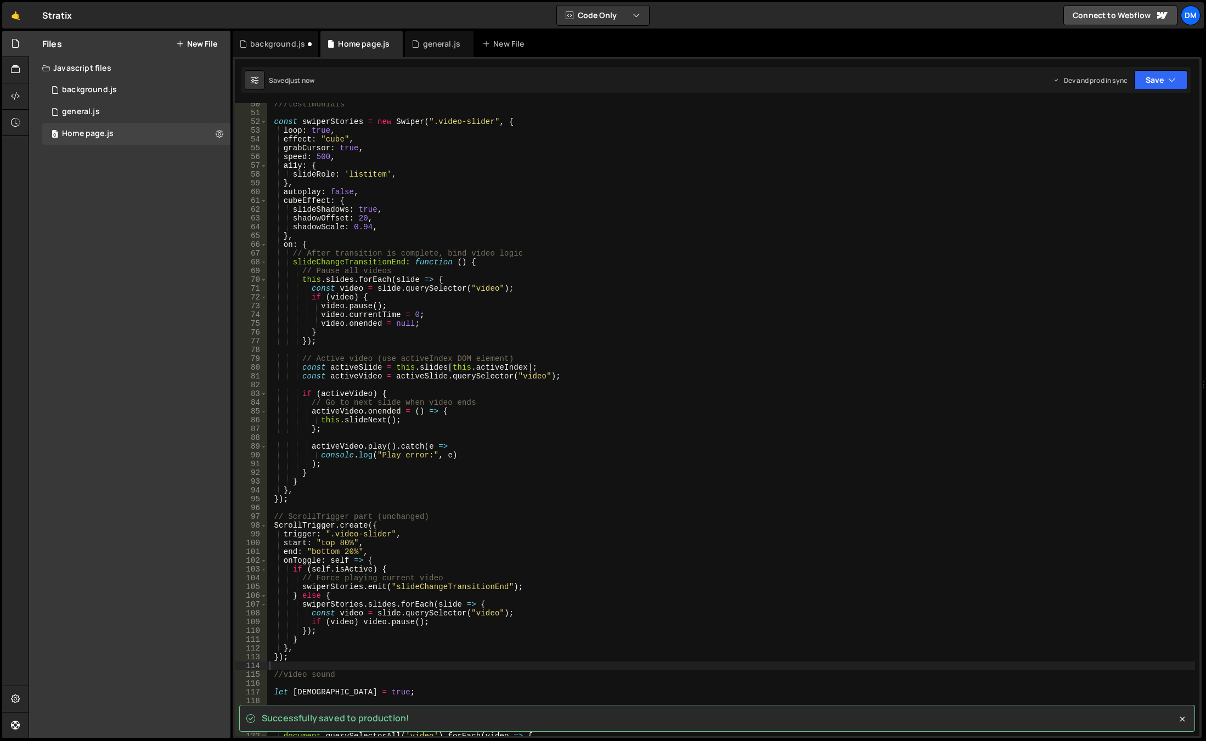
click at [818, 326] on div "///testimonials const swiperStories = new Swiper ( ".video-slider" , { loop : t…" at bounding box center [731, 425] width 928 height 651
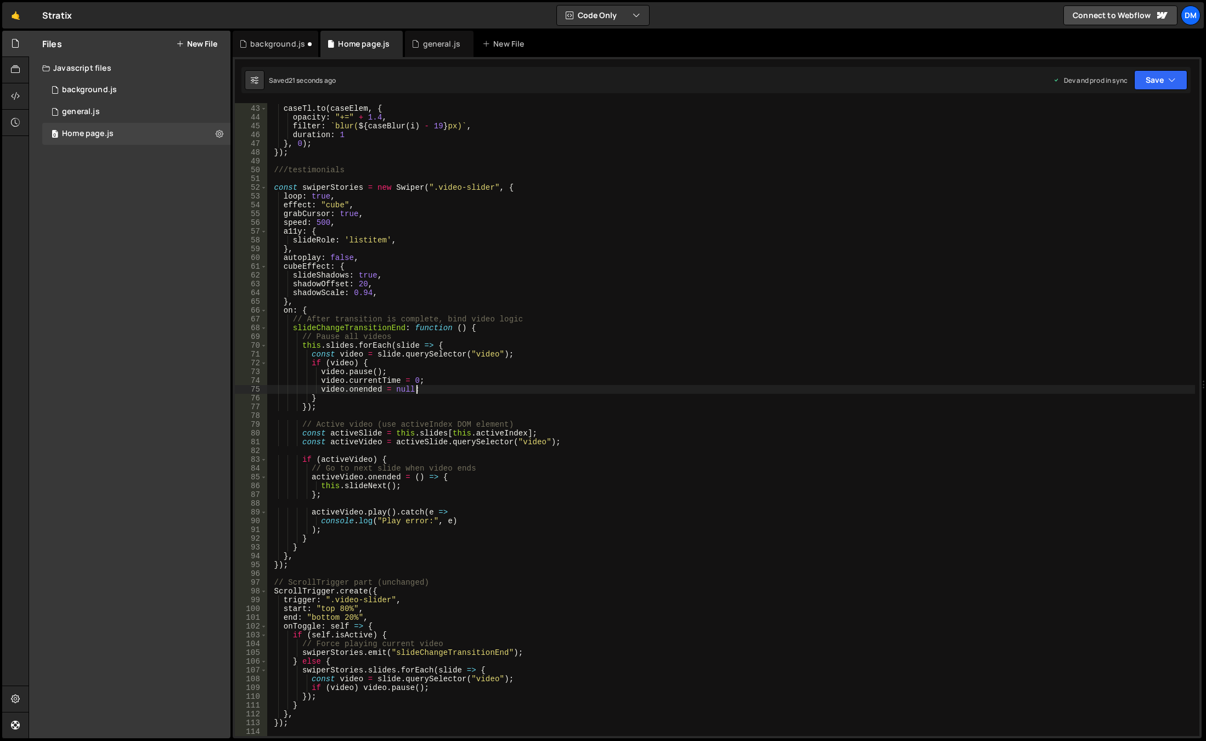
scroll to position [335, 0]
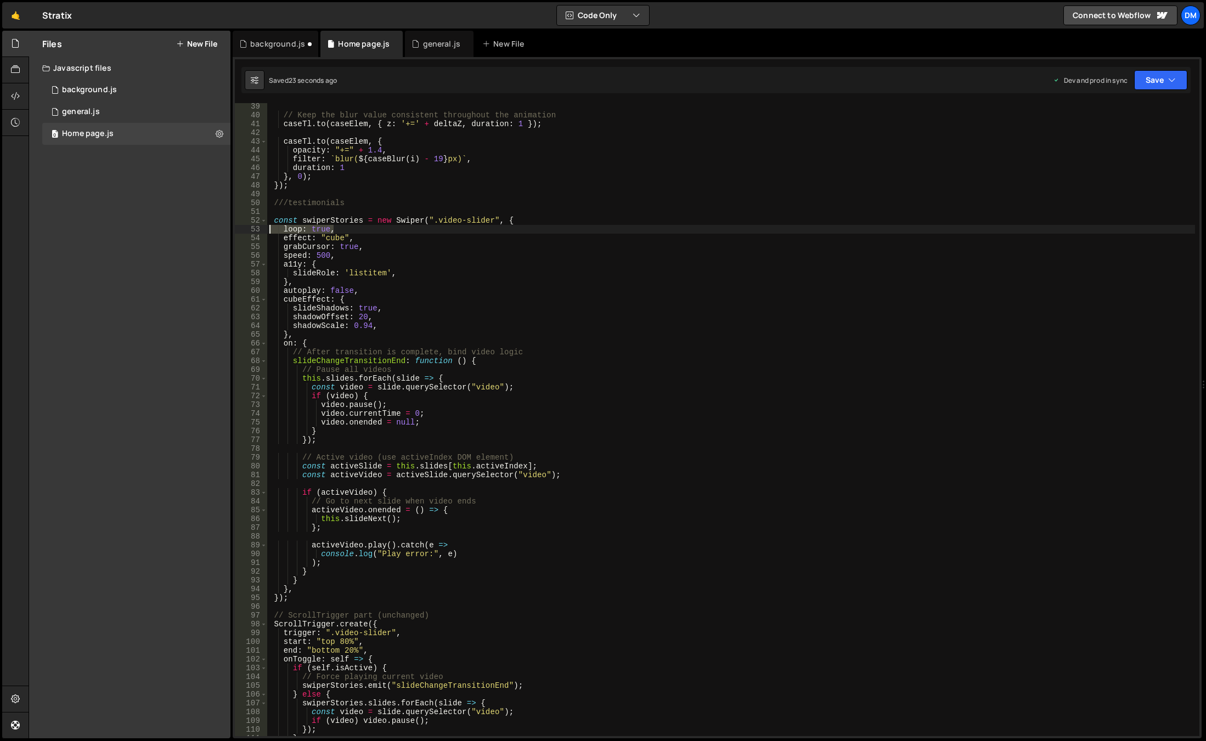
drag, startPoint x: 355, startPoint y: 229, endPoint x: 241, endPoint y: 231, distance: 114.1
click at [241, 231] on div "video.onended = null; 39 40 41 42 43 44 45 46 47 48 49 50 51 52 53 54 55 56 57 …" at bounding box center [717, 419] width 964 height 633
click at [1170, 80] on icon "button" at bounding box center [1172, 80] width 8 height 11
click at [1119, 105] on div "Save to Staging S" at bounding box center [1123, 106] width 114 height 11
click at [1159, 67] on div "Saved just now Prod is out of sync Upgrade to Edit Save Save to Staging S Saved…" at bounding box center [715, 80] width 949 height 26
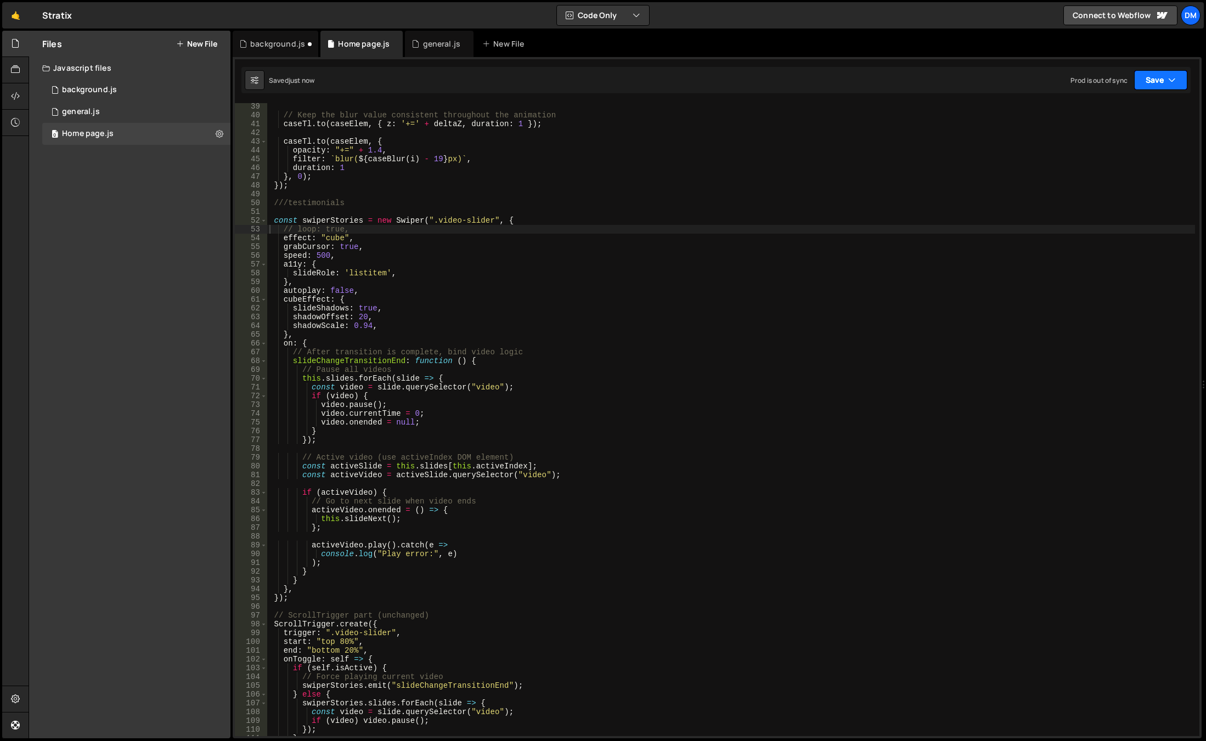
click at [1149, 88] on button "Save" at bounding box center [1160, 80] width 53 height 20
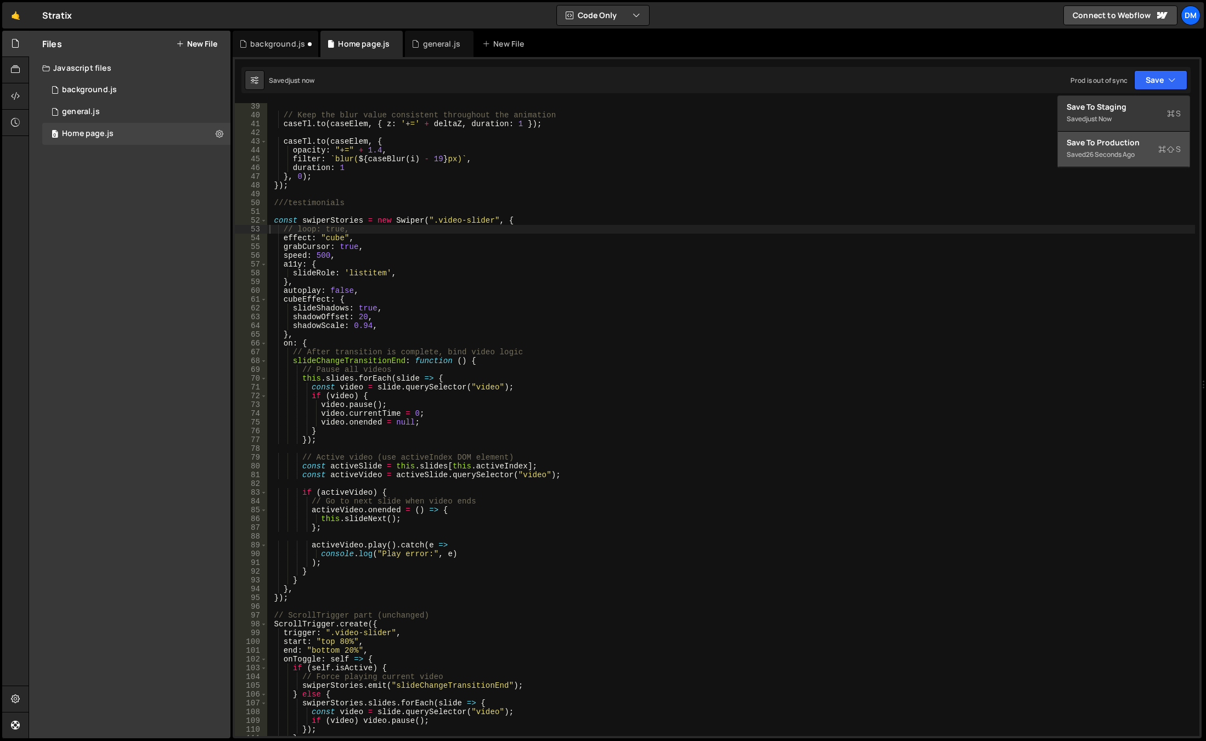
click at [1110, 144] on div "Save to Production S" at bounding box center [1123, 142] width 114 height 11
click at [544, 274] on div "// Keep the blur value consistent throughout the animation caseTl . to ( caseEl…" at bounding box center [731, 427] width 928 height 651
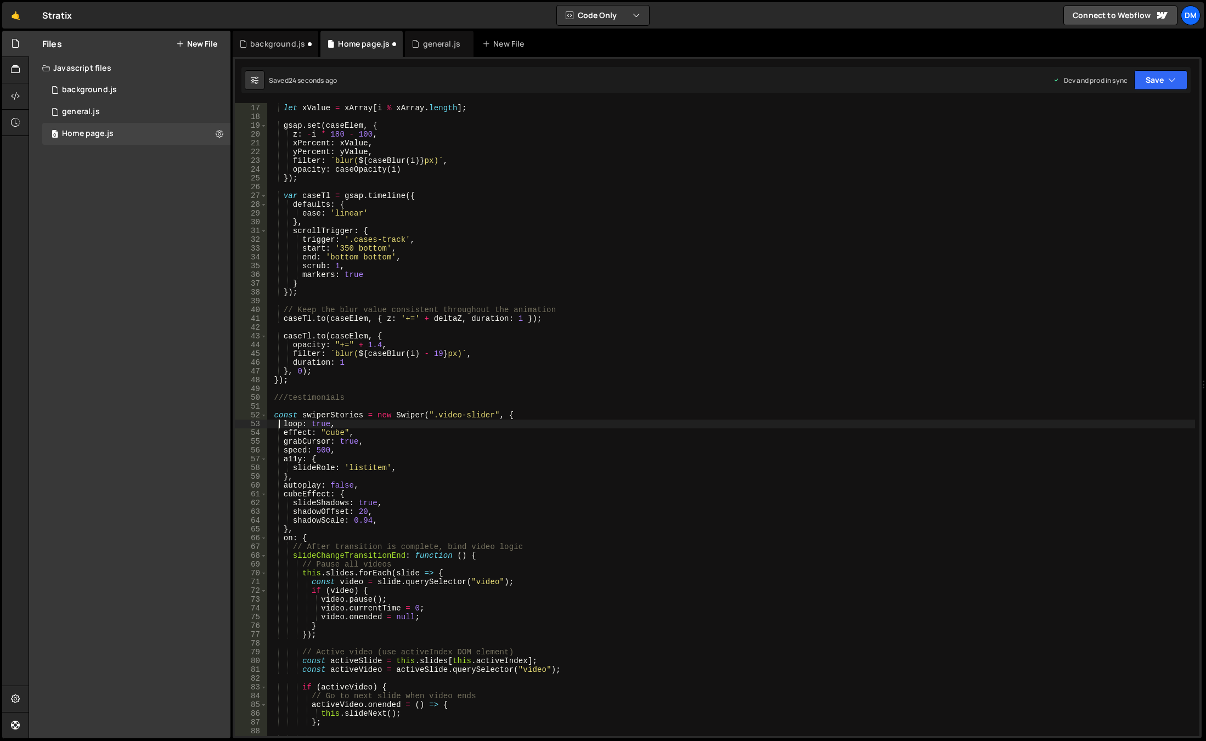
scroll to position [140, 0]
click at [544, 274] on div "let yValue = yArray [ i % yArray . length ] ; let xValue = xArray [ i % xArray …" at bounding box center [731, 420] width 928 height 651
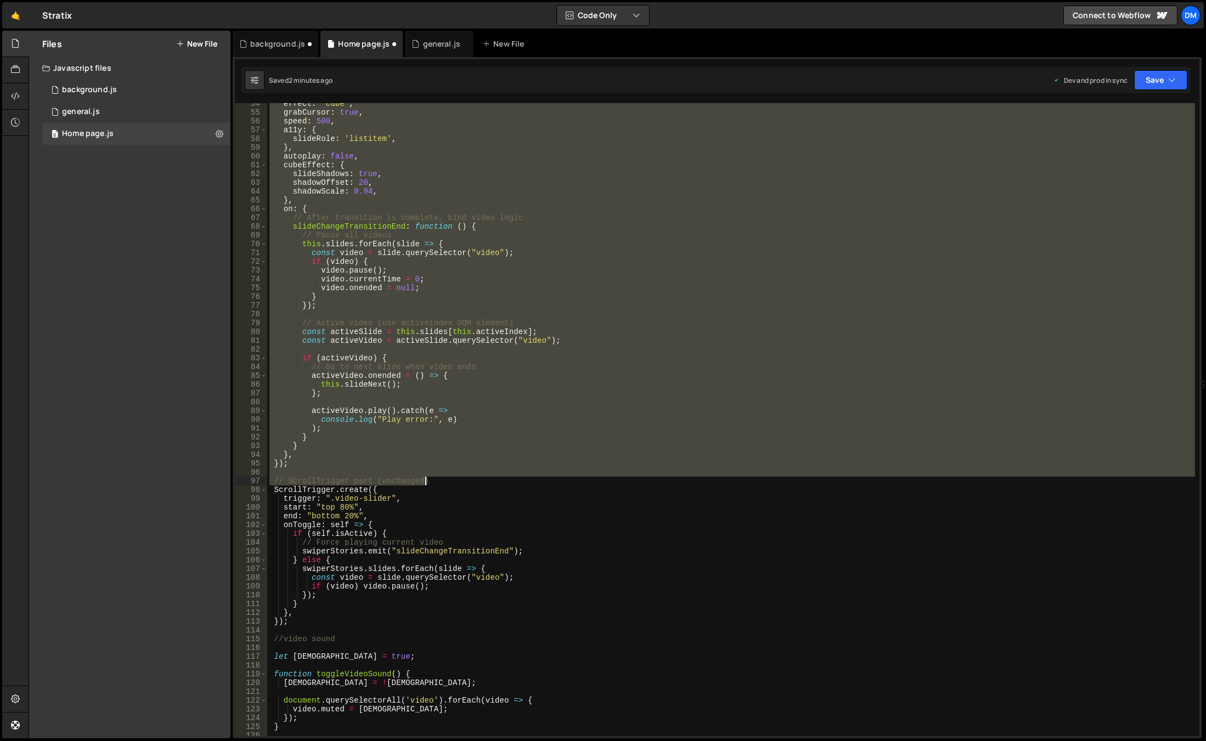
scroll to position [535, 0]
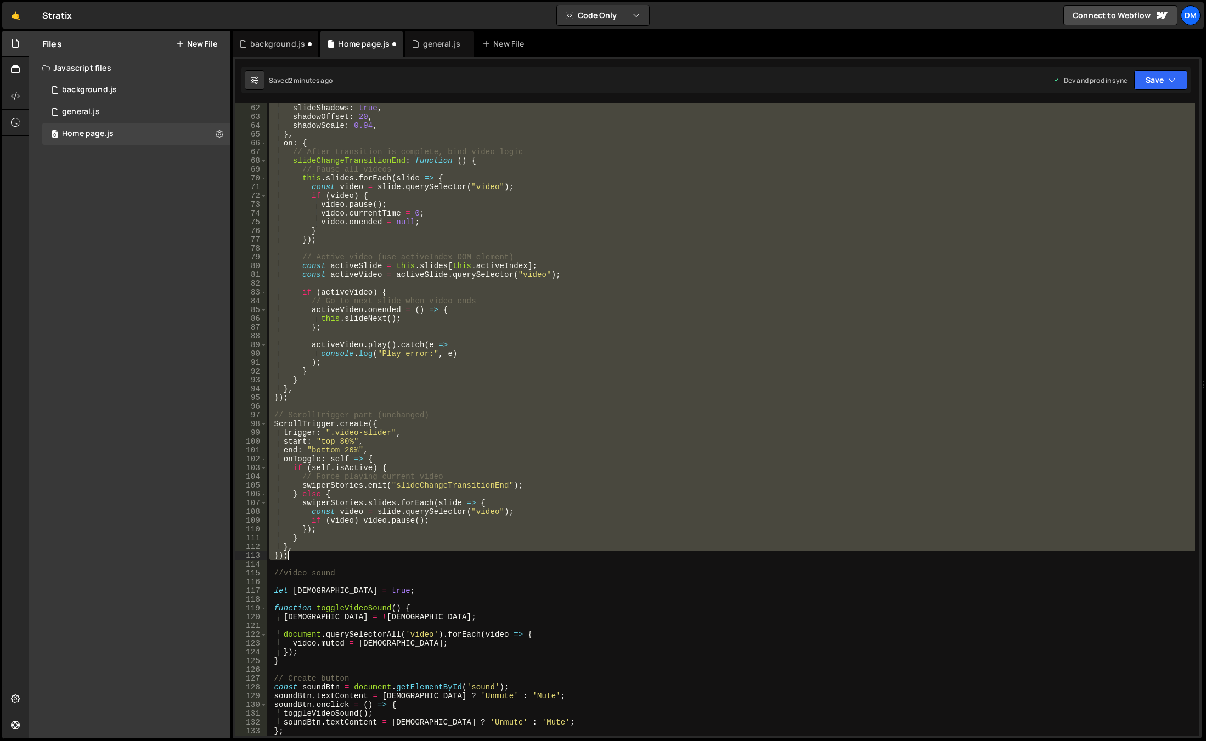
drag, startPoint x: 270, startPoint y: 383, endPoint x: 354, endPoint y: 555, distance: 190.9
click at [354, 555] on div "cubeEffect : { slideShadows : true , shadowOffset : 20 , shadowScale : 0.94 , }…" at bounding box center [731, 420] width 928 height 651
type textarea "}, });"
paste textarea
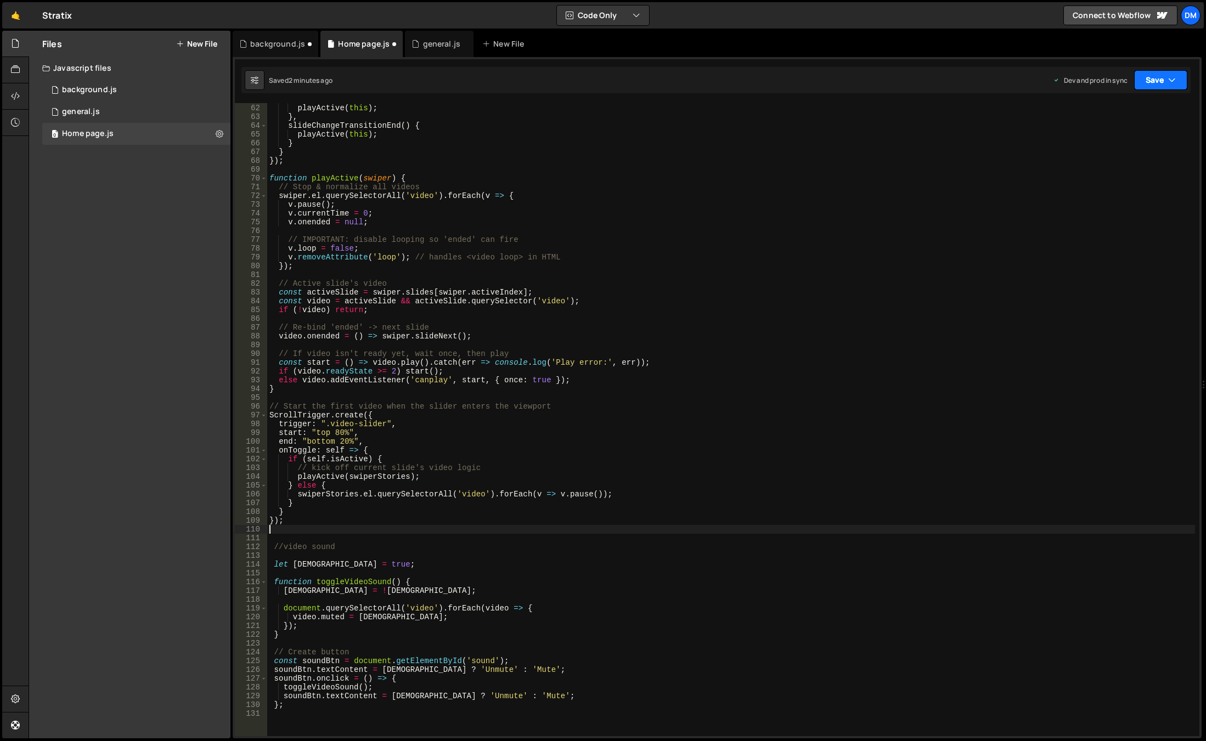
click at [1171, 75] on icon "button" at bounding box center [1172, 80] width 8 height 11
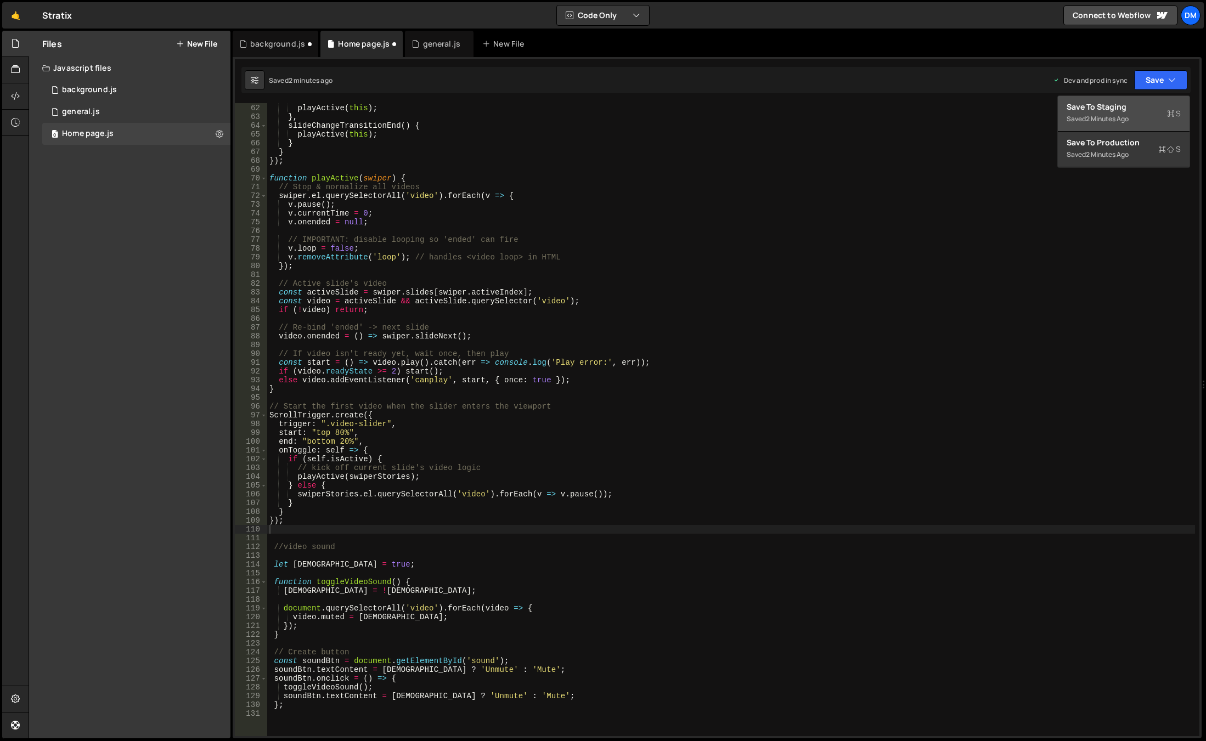
click at [1128, 118] on div "2 minutes ago" at bounding box center [1107, 118] width 43 height 9
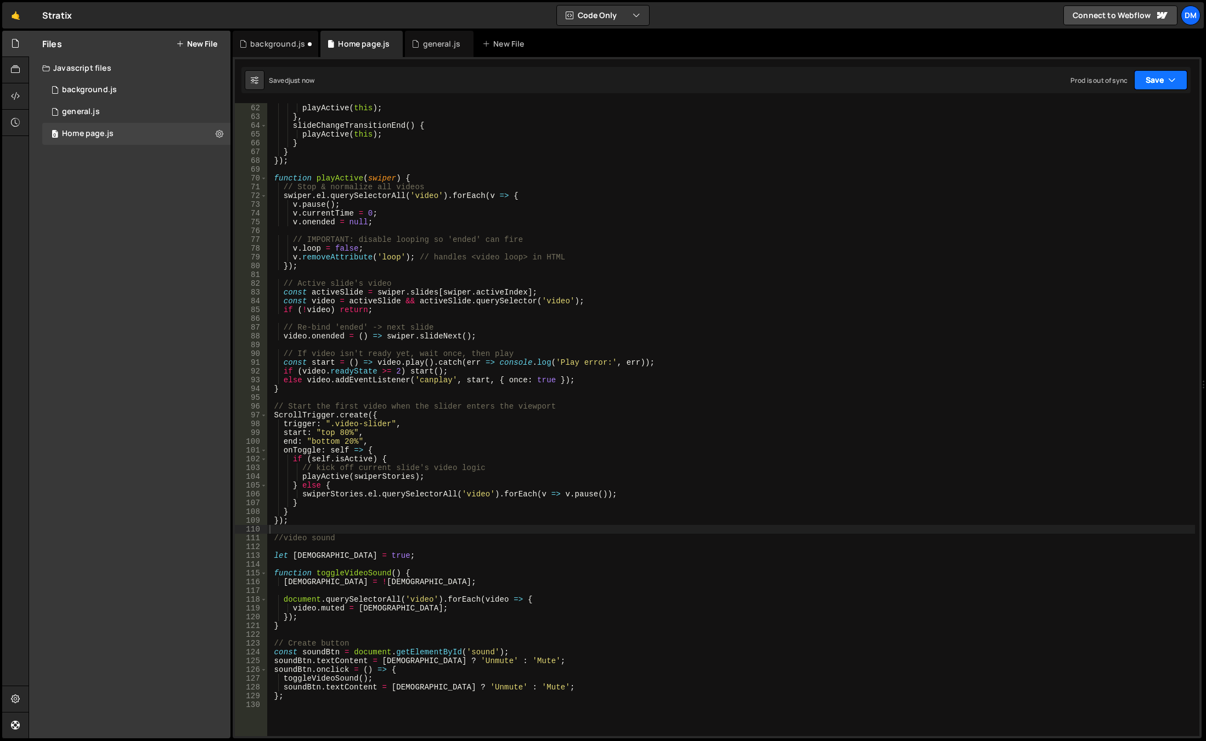
drag, startPoint x: 1154, startPoint y: 82, endPoint x: 1111, endPoint y: 140, distance: 71.9
click at [1153, 82] on button "Save" at bounding box center [1160, 80] width 53 height 20
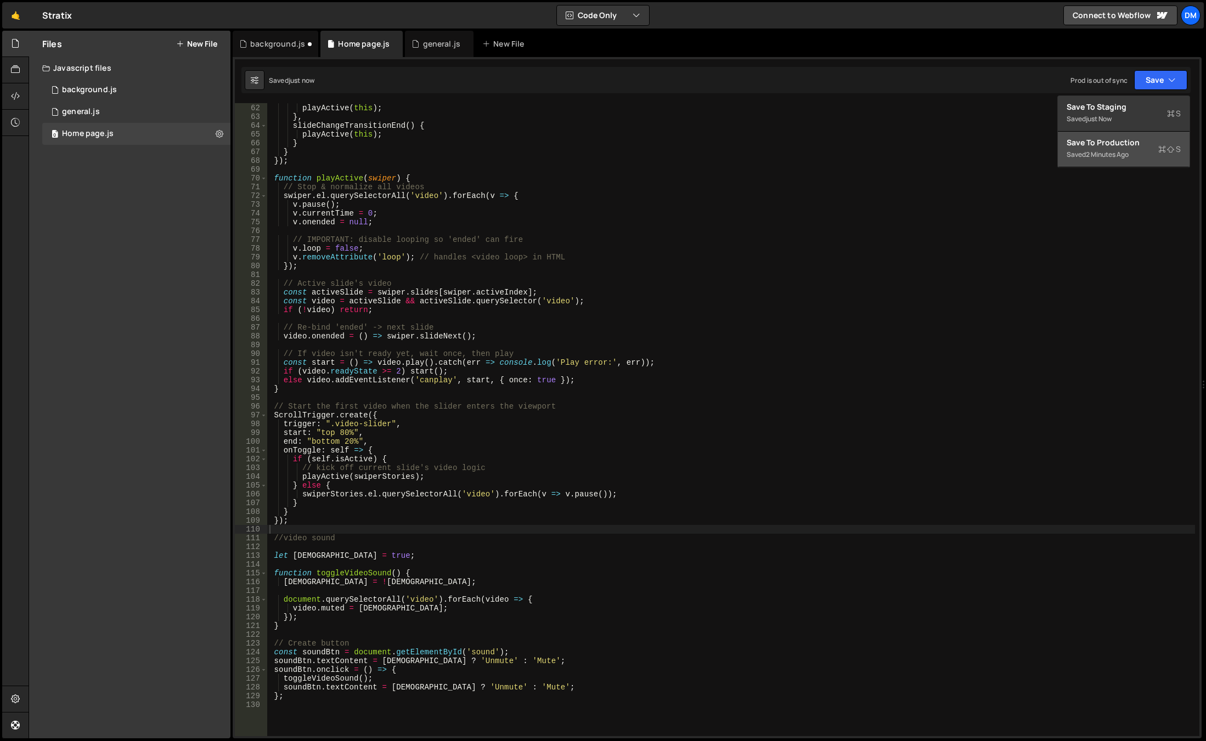
click at [1101, 155] on div "2 minutes ago" at bounding box center [1107, 154] width 43 height 9
click at [327, 462] on div "init ( ) { playActive ( this ) ; } , slideChangeTransitionEnd ( ) { playActive …" at bounding box center [731, 420] width 928 height 651
click at [541, 357] on div "init ( ) { playActive ( this ) ; } , slideChangeTransitionEnd ( ) { playActive …" at bounding box center [731, 420] width 928 height 651
click at [498, 374] on div "init ( ) { playActive ( this ) ; } , slideChangeTransitionEnd ( ) { playActive …" at bounding box center [731, 420] width 928 height 651
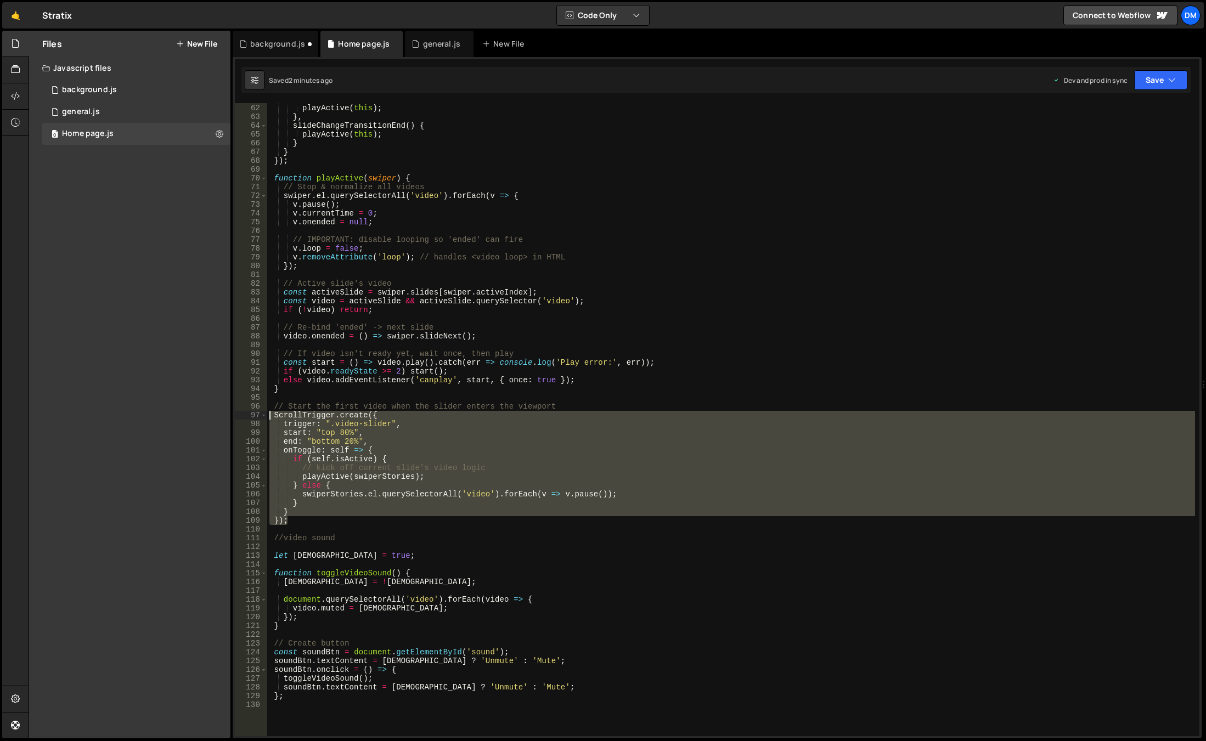
drag, startPoint x: 304, startPoint y: 518, endPoint x: 215, endPoint y: 414, distance: 137.7
click at [215, 414] on div "Files New File Javascript files 0 background.js 0 0 general.js 0 0 Home page.js…" at bounding box center [617, 385] width 1177 height 708
paste textarea "});"
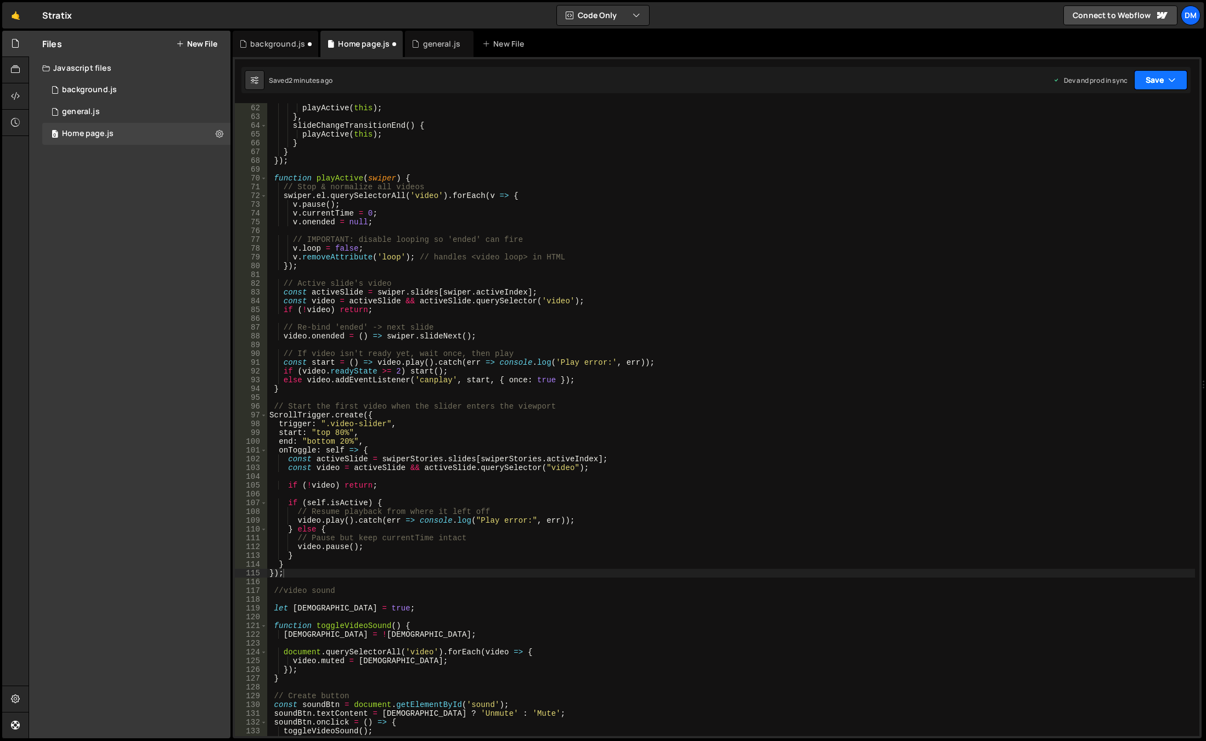
drag, startPoint x: 1165, startPoint y: 76, endPoint x: 1149, endPoint y: 93, distance: 22.9
click at [1165, 76] on button "Save" at bounding box center [1160, 80] width 53 height 20
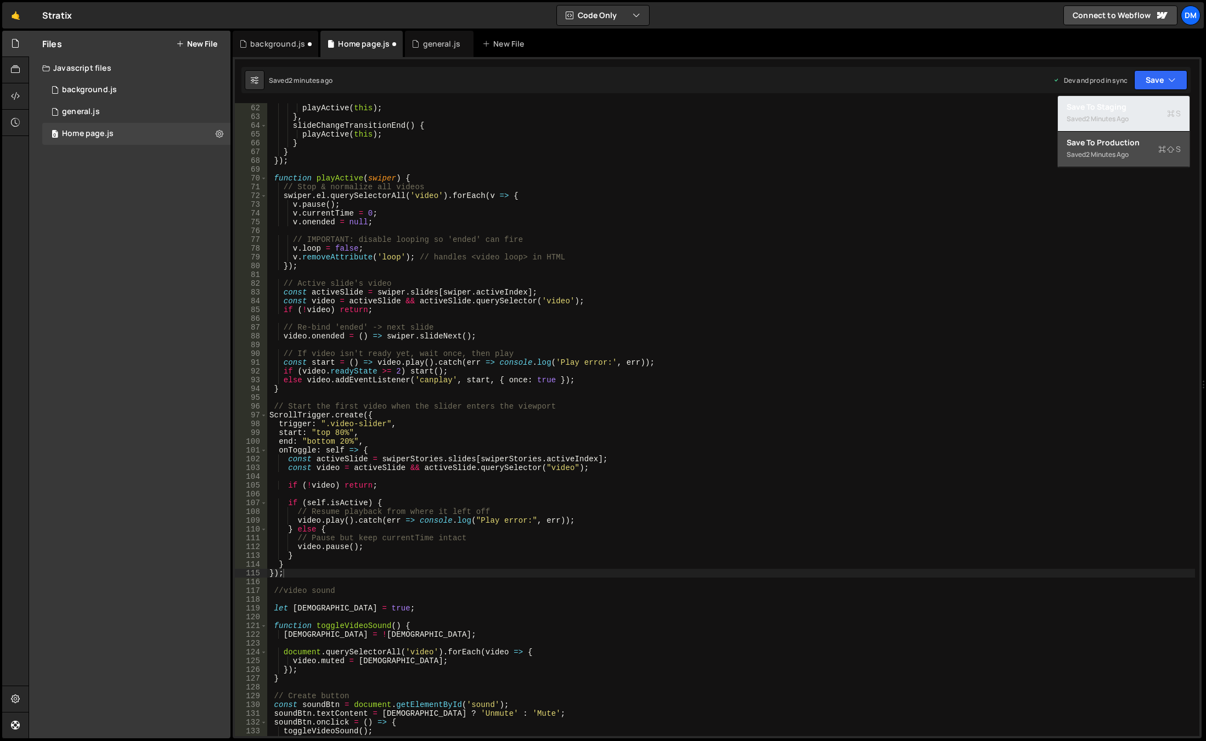
drag, startPoint x: 1132, startPoint y: 102, endPoint x: 1142, endPoint y: 98, distance: 11.3
click at [1132, 103] on div "Save to Staging S" at bounding box center [1123, 106] width 114 height 11
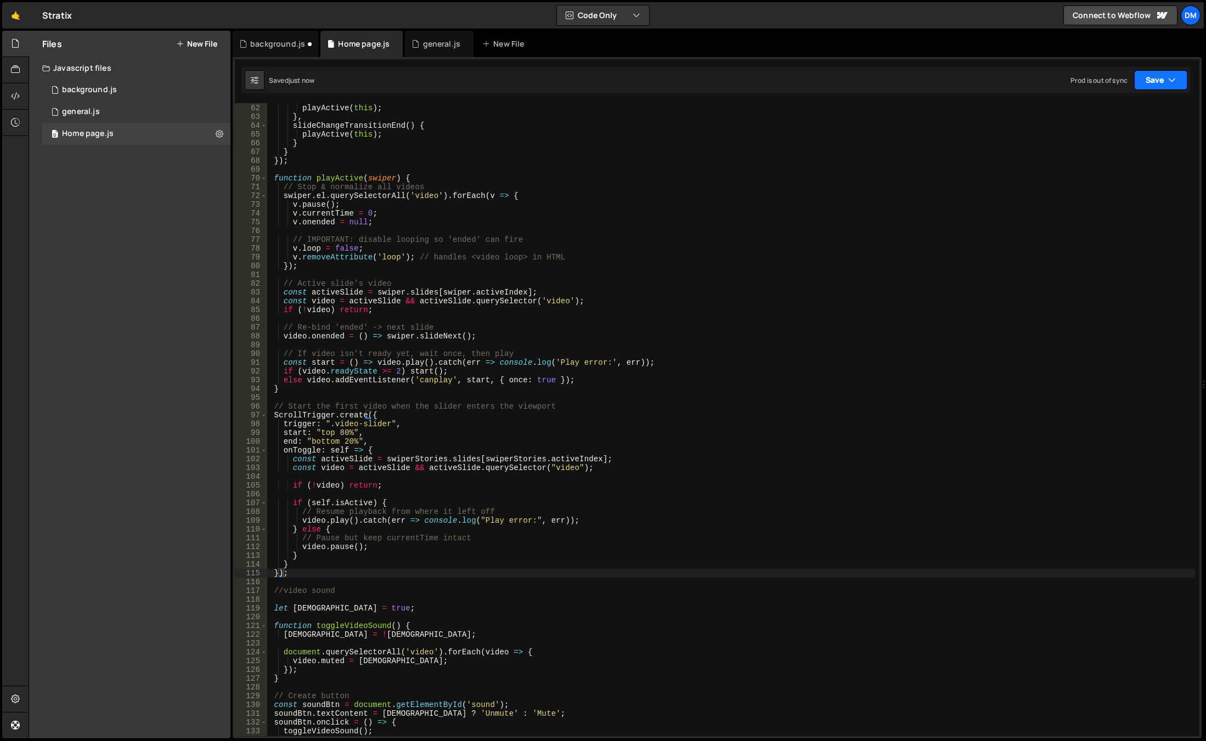
drag, startPoint x: 1155, startPoint y: 82, endPoint x: 1150, endPoint y: 89, distance: 9.0
click at [1155, 81] on button "Save" at bounding box center [1160, 80] width 53 height 20
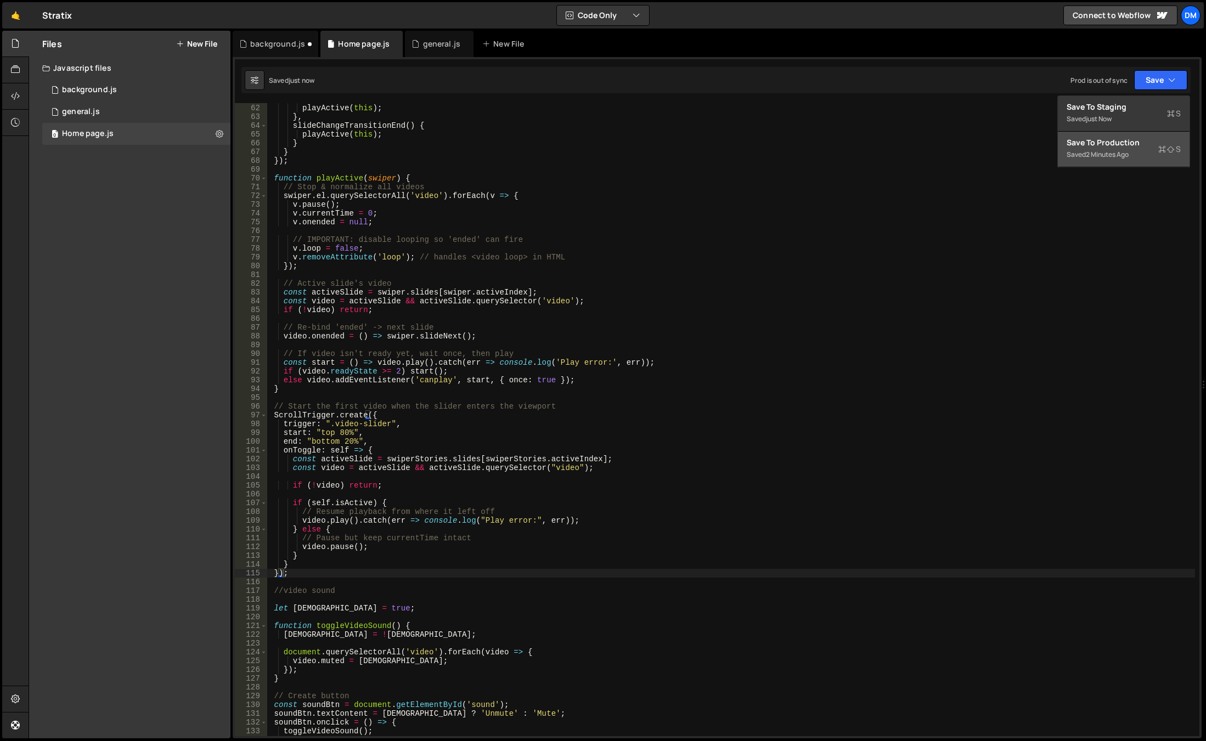
click at [1098, 148] on div "Save to Production S" at bounding box center [1123, 142] width 114 height 11
drag, startPoint x: 729, startPoint y: 381, endPoint x: 715, endPoint y: 388, distance: 15.5
click at [729, 381] on div "init ( ) { playActive ( this ) ; } , slideChangeTransitionEnd ( ) { playActive …" at bounding box center [731, 420] width 928 height 651
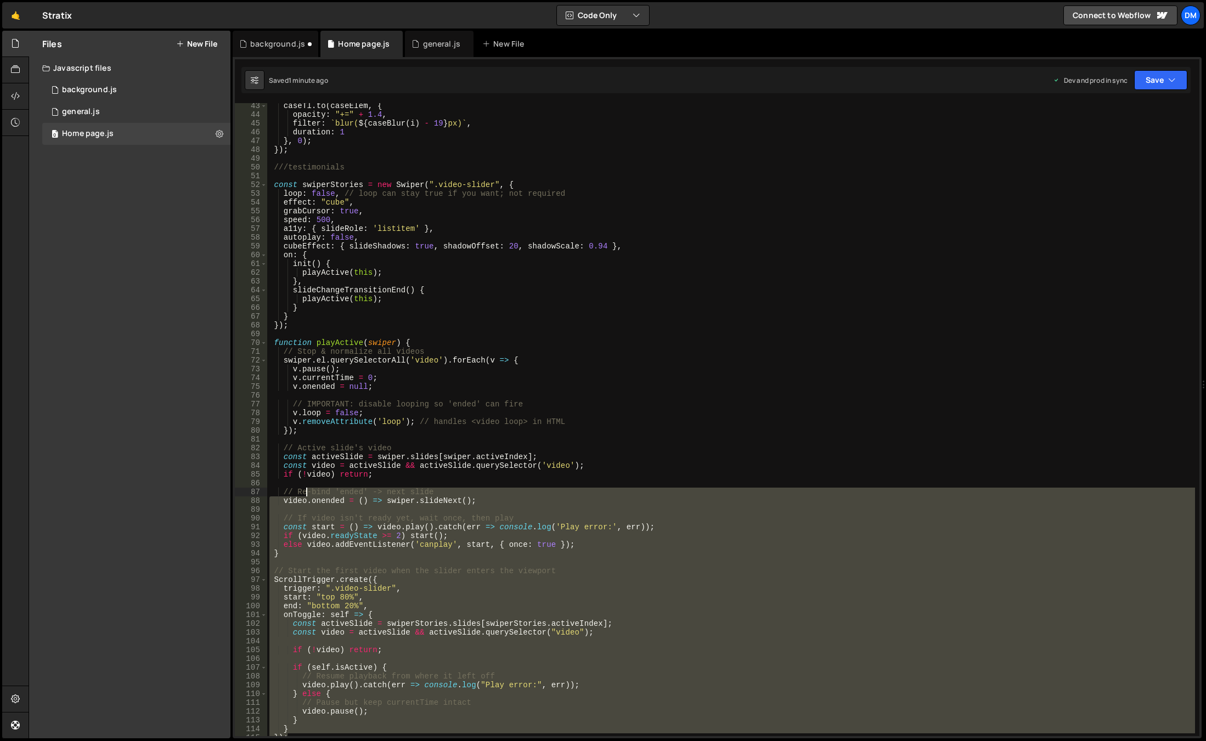
scroll to position [370, 0]
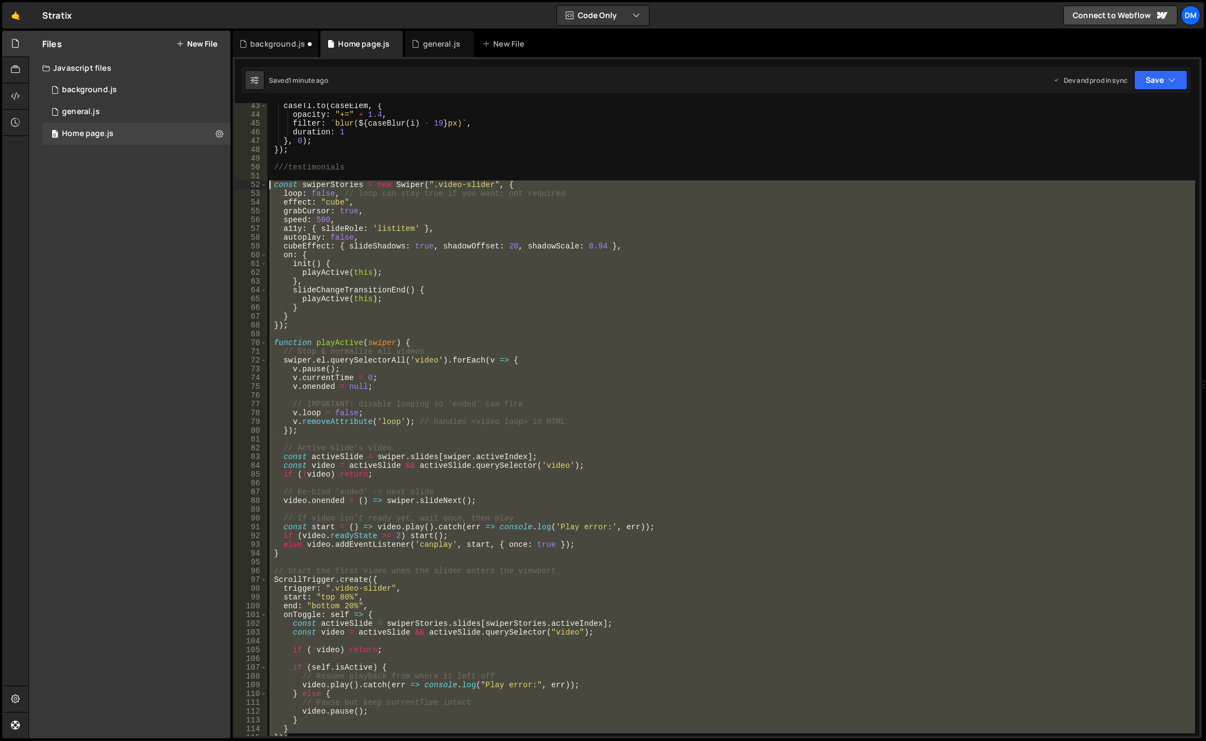
drag, startPoint x: 297, startPoint y: 577, endPoint x: 229, endPoint y: 181, distance: 401.3
click at [229, 181] on div "Files New File Javascript files 0 background.js 0 0 general.js 0 0 Home page.js…" at bounding box center [617, 385] width 1177 height 708
type textarea "const swiperStories = new Swiper(".video-slider", { loop: false, // loop can st…"
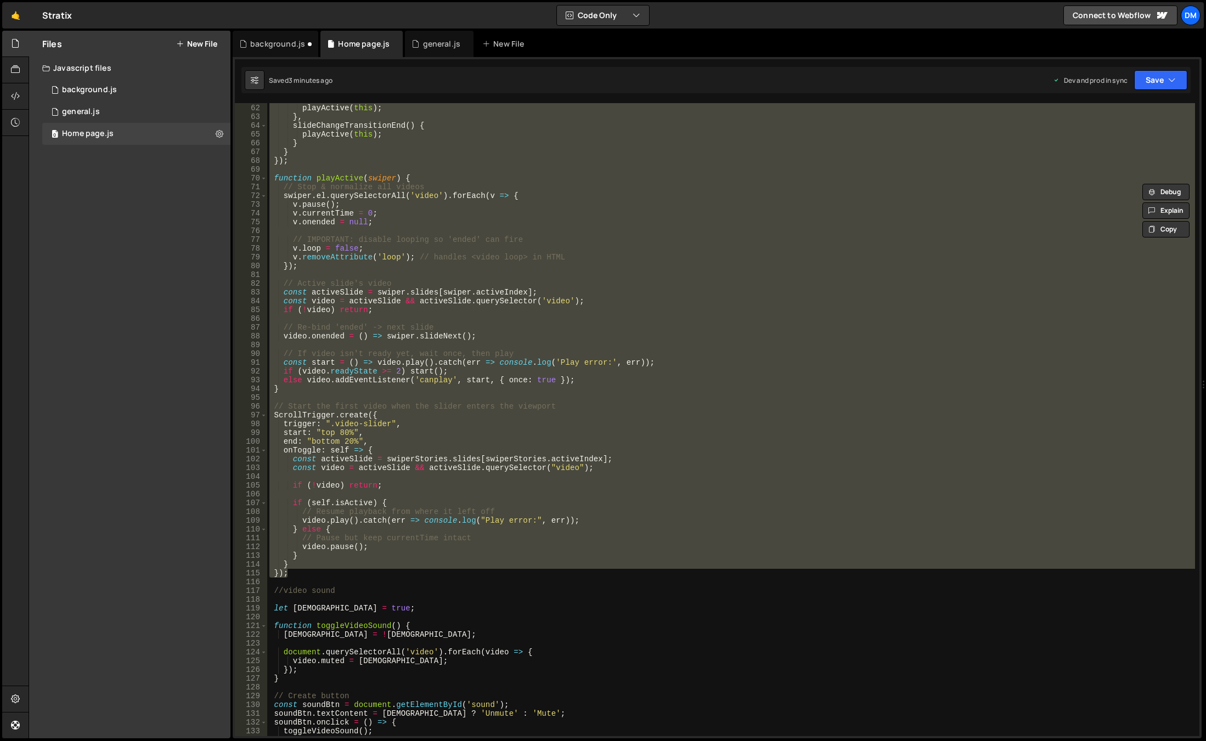
scroll to position [535, 0]
paste textarea
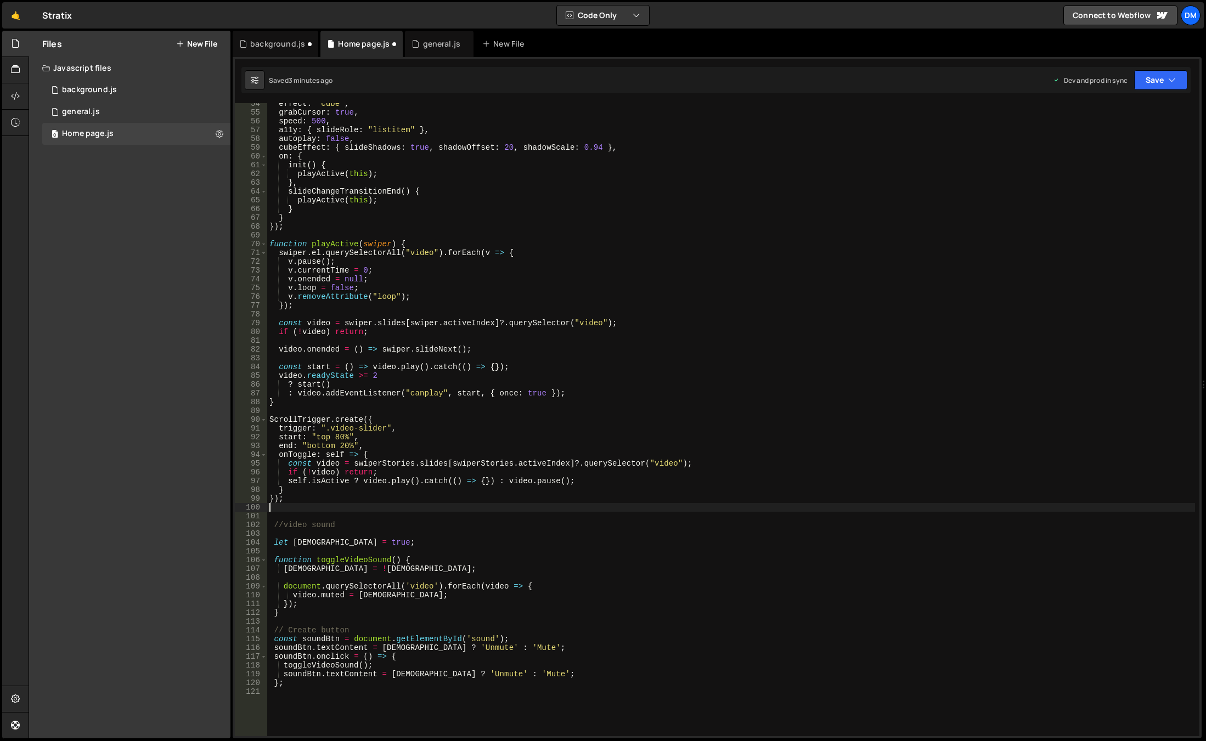
scroll to position [370, 0]
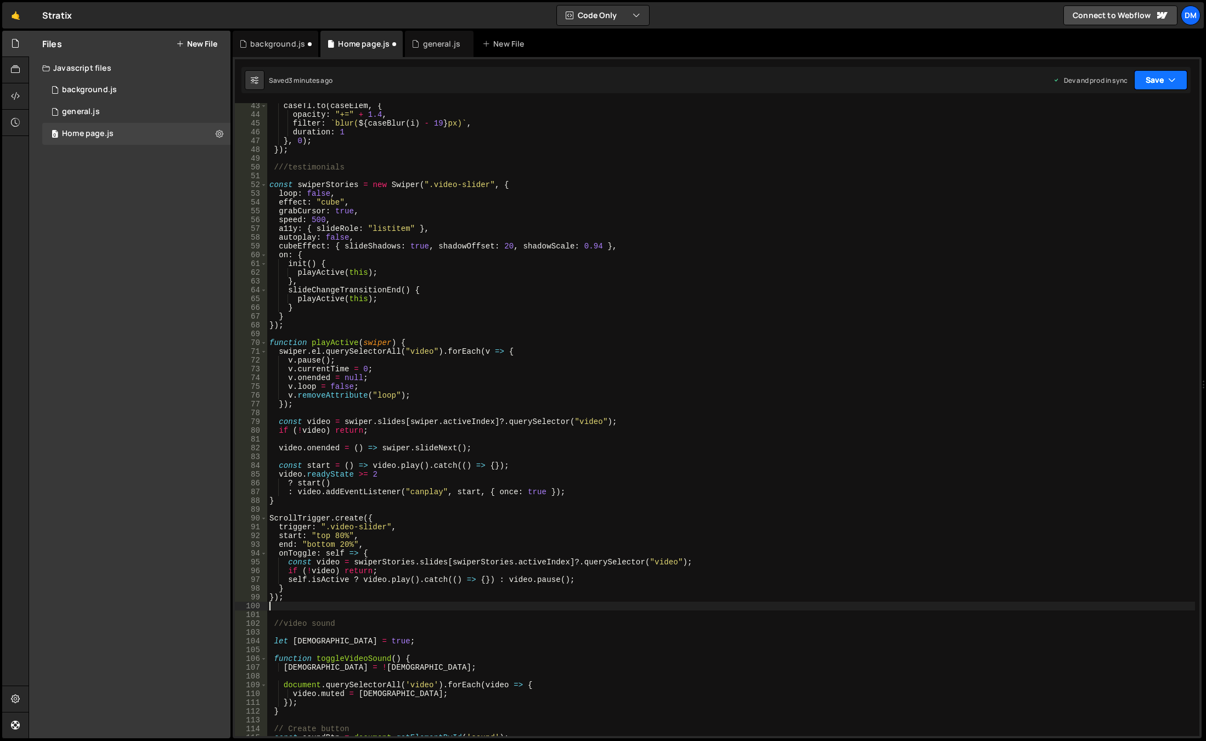
click at [1151, 81] on button "Save" at bounding box center [1160, 80] width 53 height 20
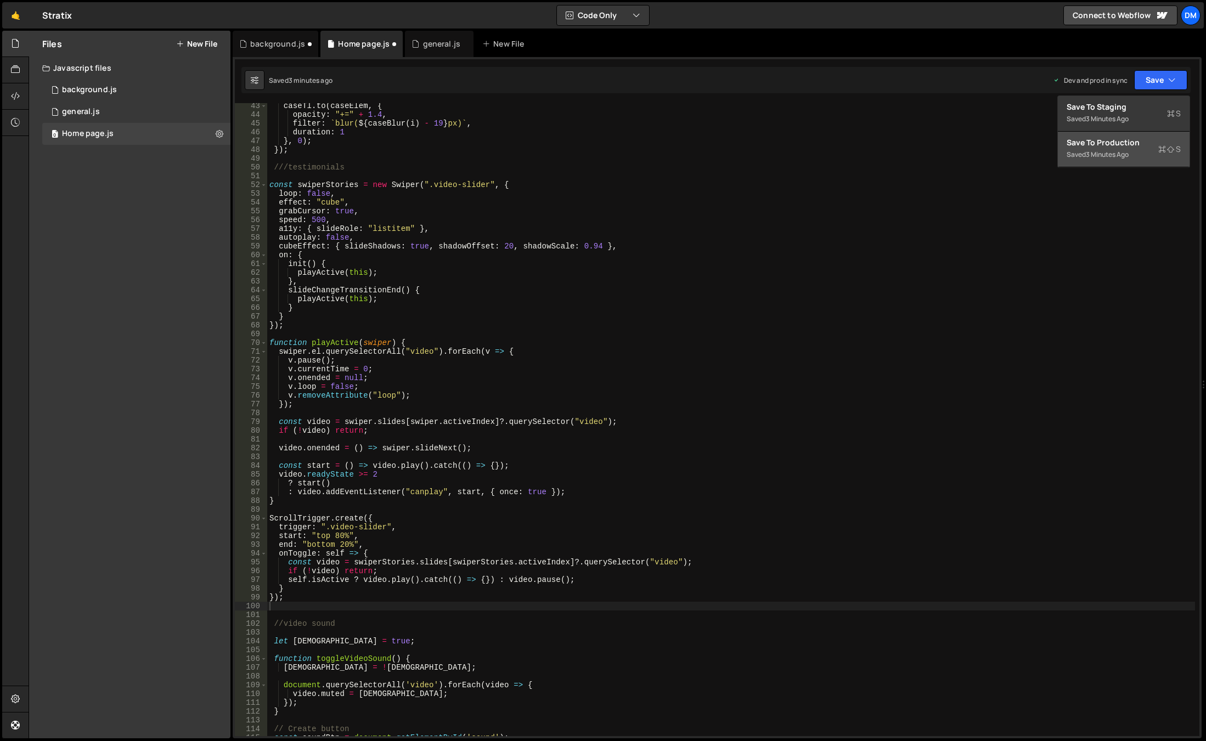
click at [1109, 141] on div "Save to Production S" at bounding box center [1123, 142] width 114 height 11
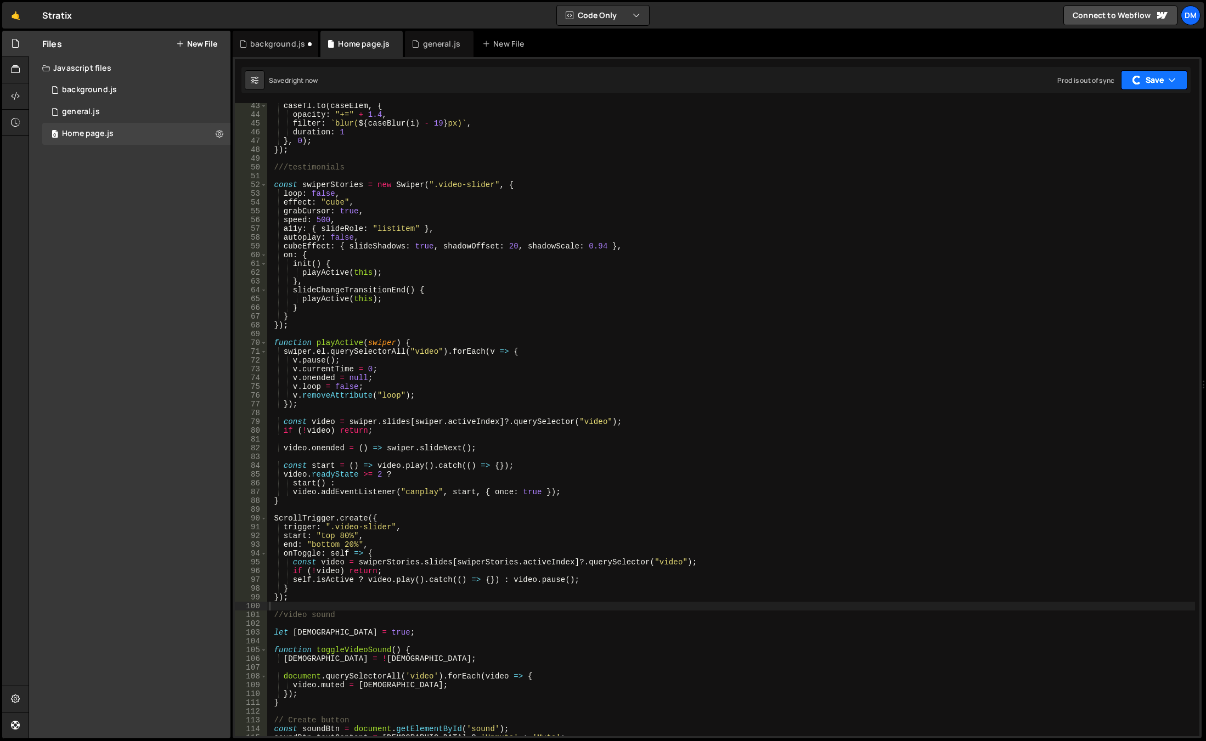
click at [1159, 84] on button "Save" at bounding box center [1154, 80] width 66 height 20
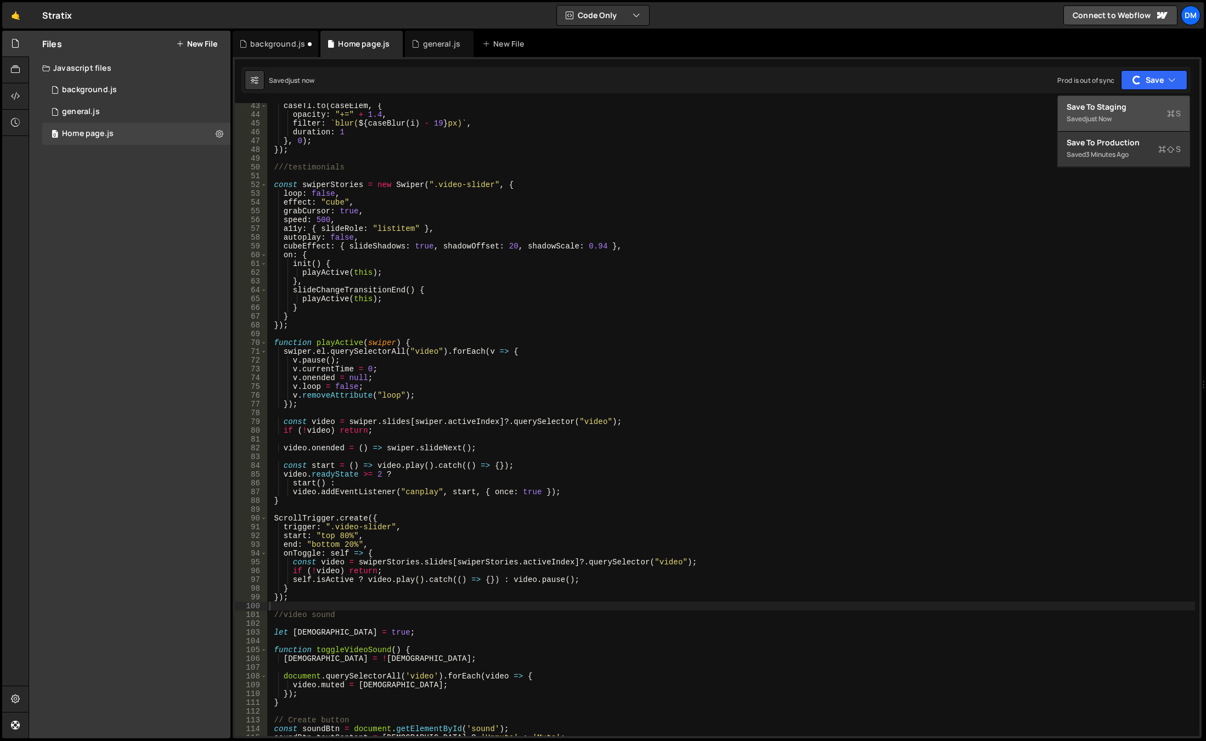
click at [1109, 114] on div "just now" at bounding box center [1099, 118] width 26 height 9
click at [326, 193] on div "caseTl . to ( caseElem , { opacity : "+=" + 1.4 , filter : ` blur( ${ caseBlur …" at bounding box center [731, 426] width 928 height 651
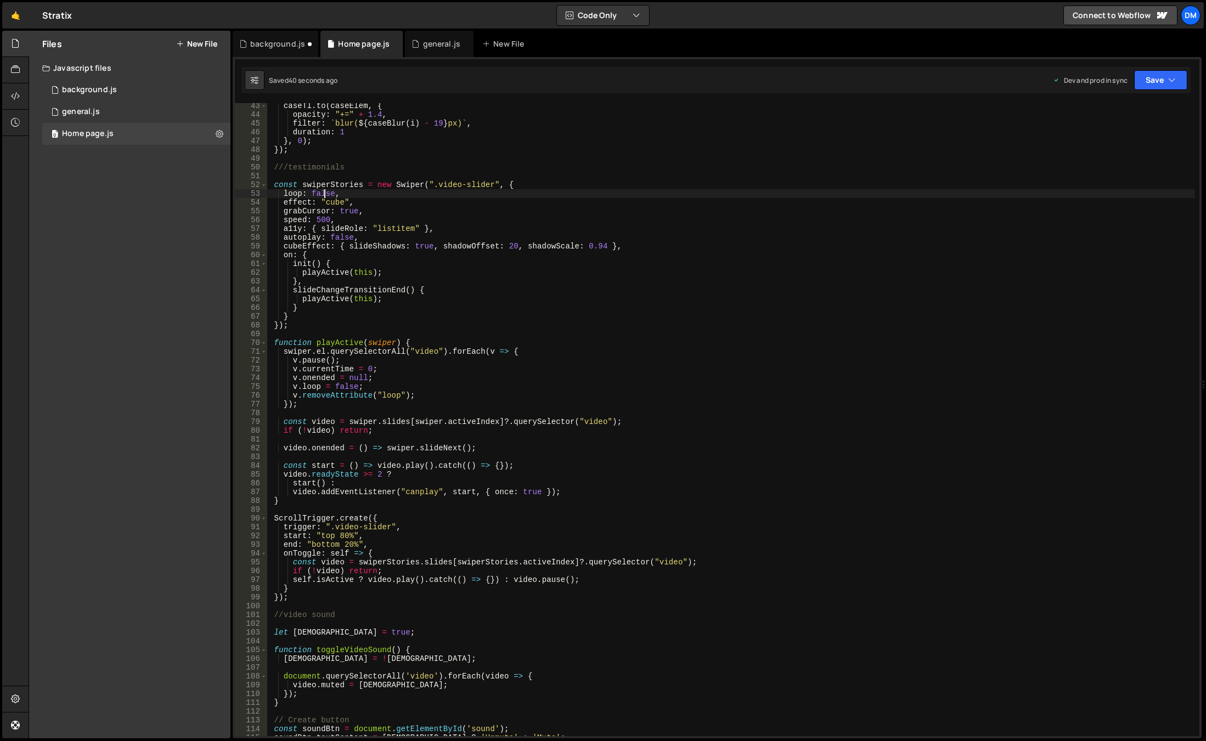
click at [326, 193] on div "caseTl . to ( caseElem , { opacity : "+=" + 1.4 , filter : ` blur( ${ caseBlur …" at bounding box center [731, 426] width 928 height 651
click at [1154, 80] on button "Save" at bounding box center [1160, 80] width 53 height 20
click at [1130, 118] on div "50 seconds ago" at bounding box center [1110, 118] width 49 height 9
click at [1161, 79] on button "Save" at bounding box center [1160, 80] width 53 height 20
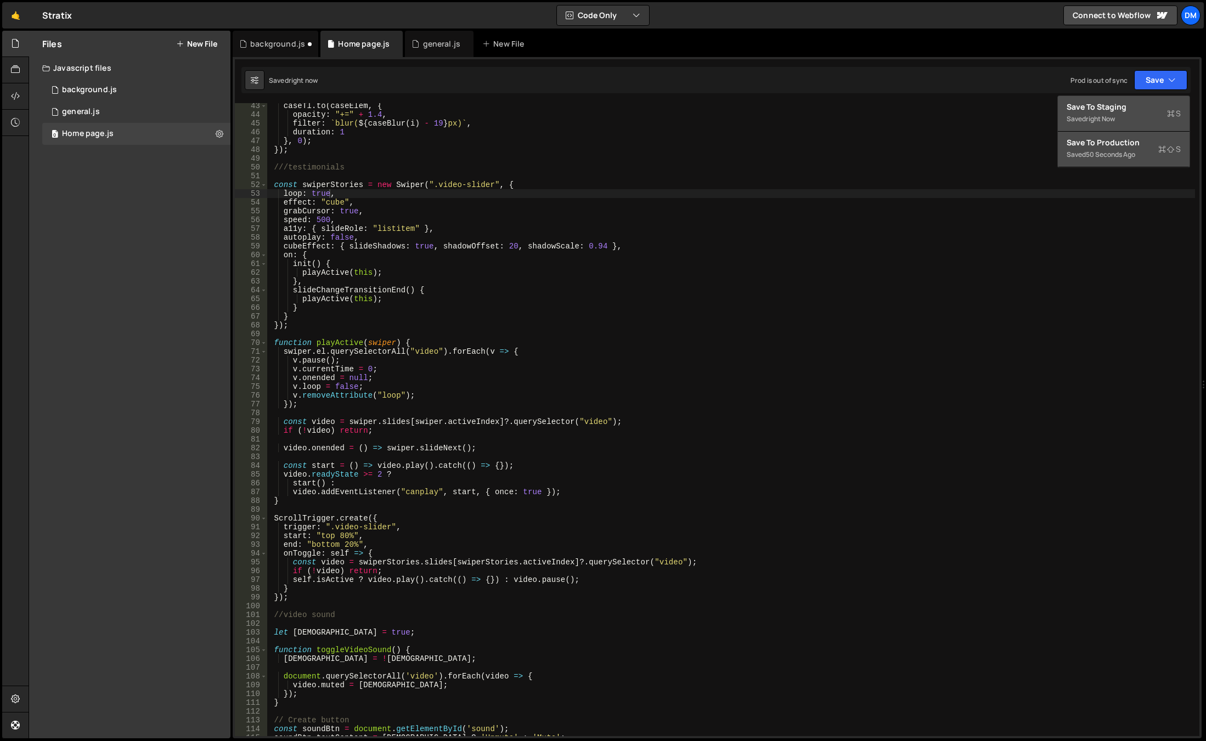
click at [1118, 144] on div "Save to Production S" at bounding box center [1123, 142] width 114 height 11
click at [814, 325] on div "caseTl . to ( caseElem , { opacity : "+=" + 1.4 , filter : ` blur( ${ caseBlur …" at bounding box center [731, 426] width 928 height 651
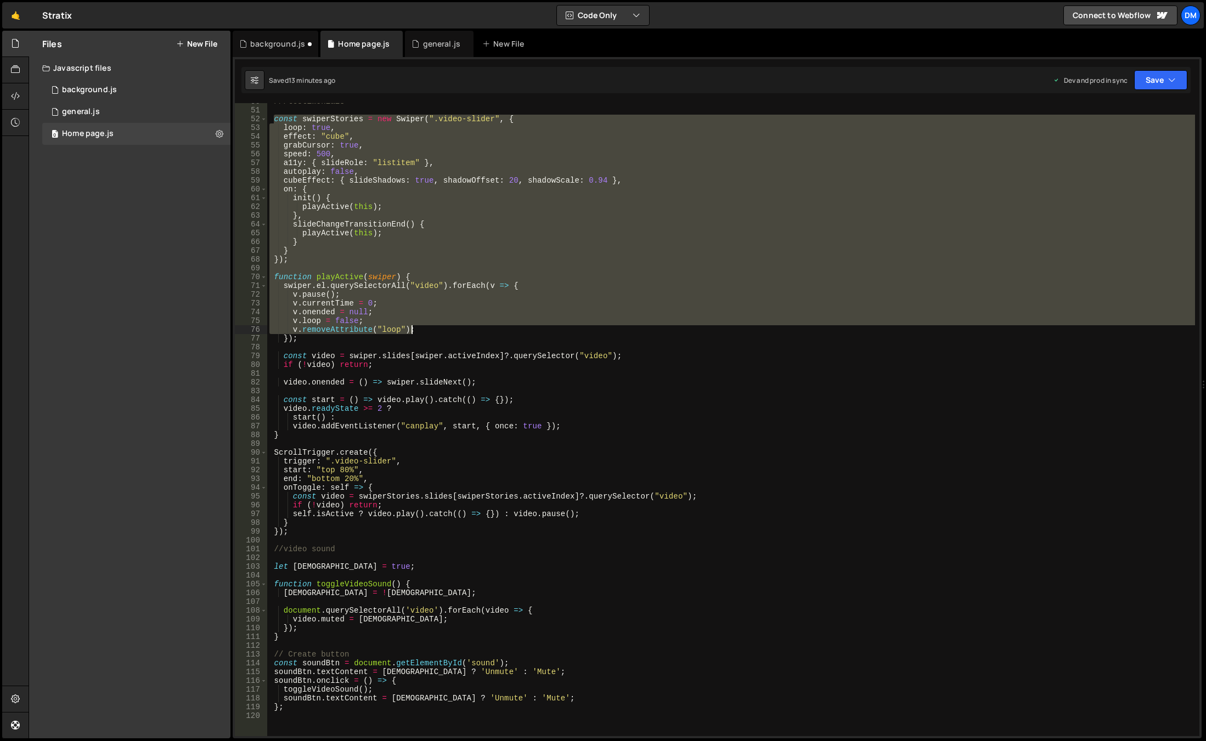
scroll to position [436, 0]
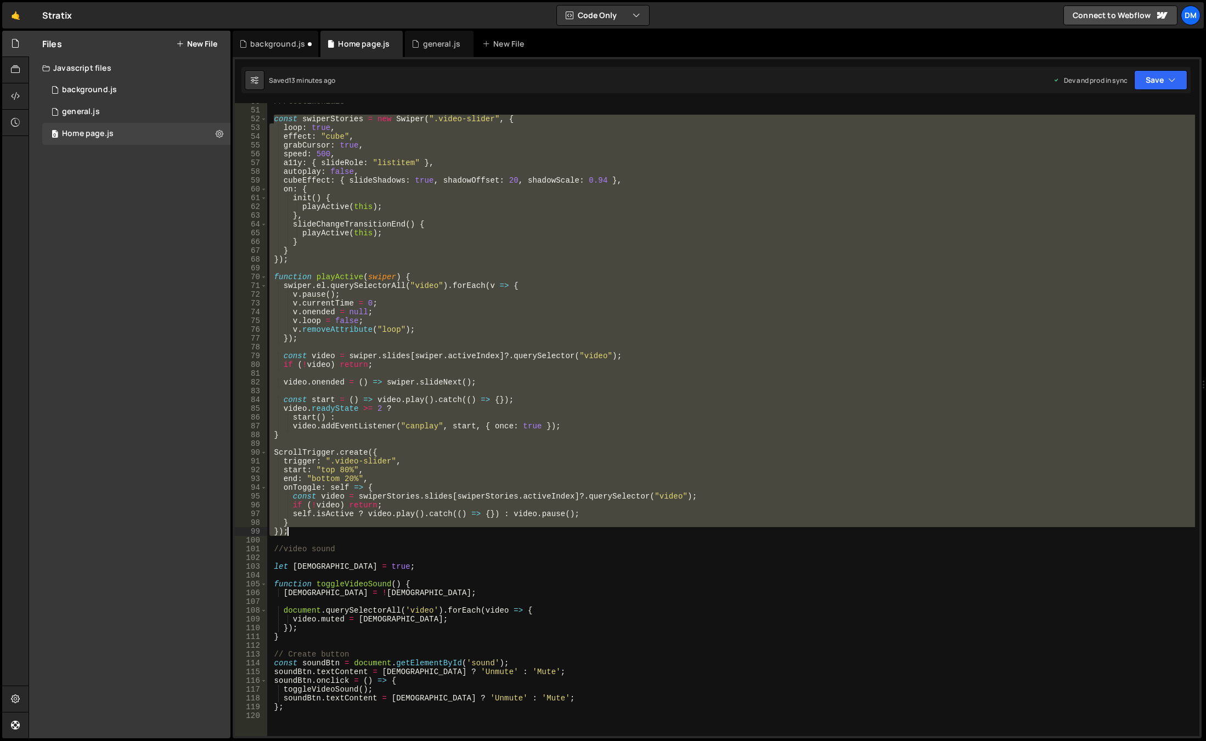
drag, startPoint x: 272, startPoint y: 183, endPoint x: 371, endPoint y: 530, distance: 361.2
click at [371, 530] on div "///testimonials const swiperStories = new Swiper ( ".video-slider" , { loop : t…" at bounding box center [731, 422] width 928 height 651
paste textarea
type textarea "});"
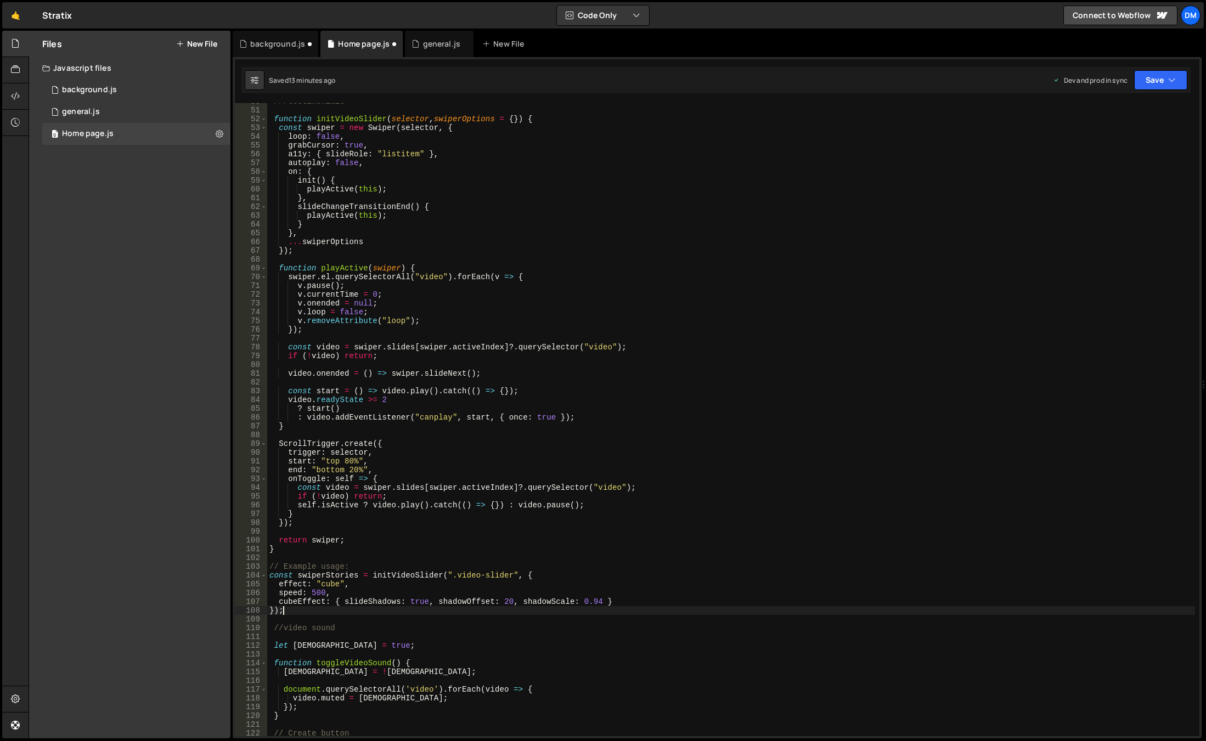
click at [611, 438] on div "///testimonials function initVideoSlider ( selector , swiperOptions = { }) { co…" at bounding box center [731, 422] width 928 height 651
click at [1149, 84] on button "Save" at bounding box center [1160, 80] width 53 height 20
click at [1108, 114] on div "13 minutes ago" at bounding box center [1109, 118] width 46 height 9
click at [1150, 73] on button "Save" at bounding box center [1160, 80] width 53 height 20
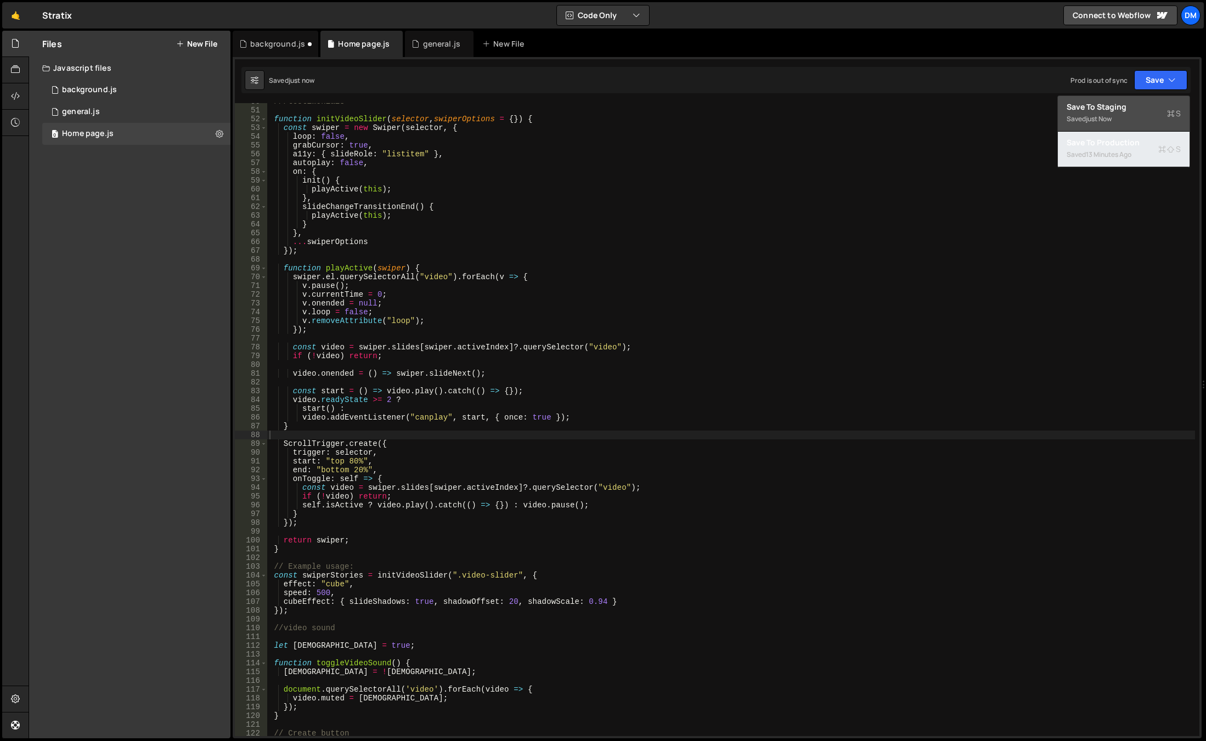
drag, startPoint x: 1113, startPoint y: 145, endPoint x: 1100, endPoint y: 155, distance: 16.1
click at [1113, 145] on div "Save to Production S" at bounding box center [1123, 142] width 114 height 11
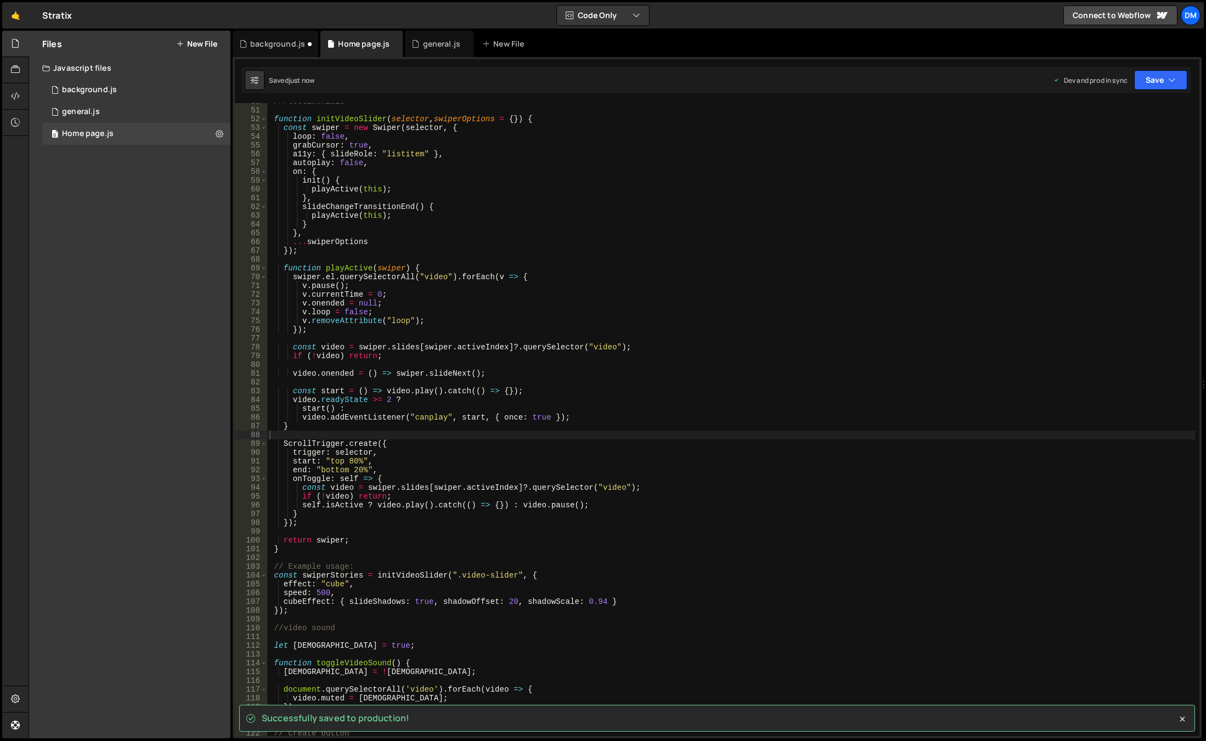
click at [797, 317] on div "///testimonials function initVideoSlider ( selector , swiperOptions = { }) { co…" at bounding box center [731, 422] width 928 height 651
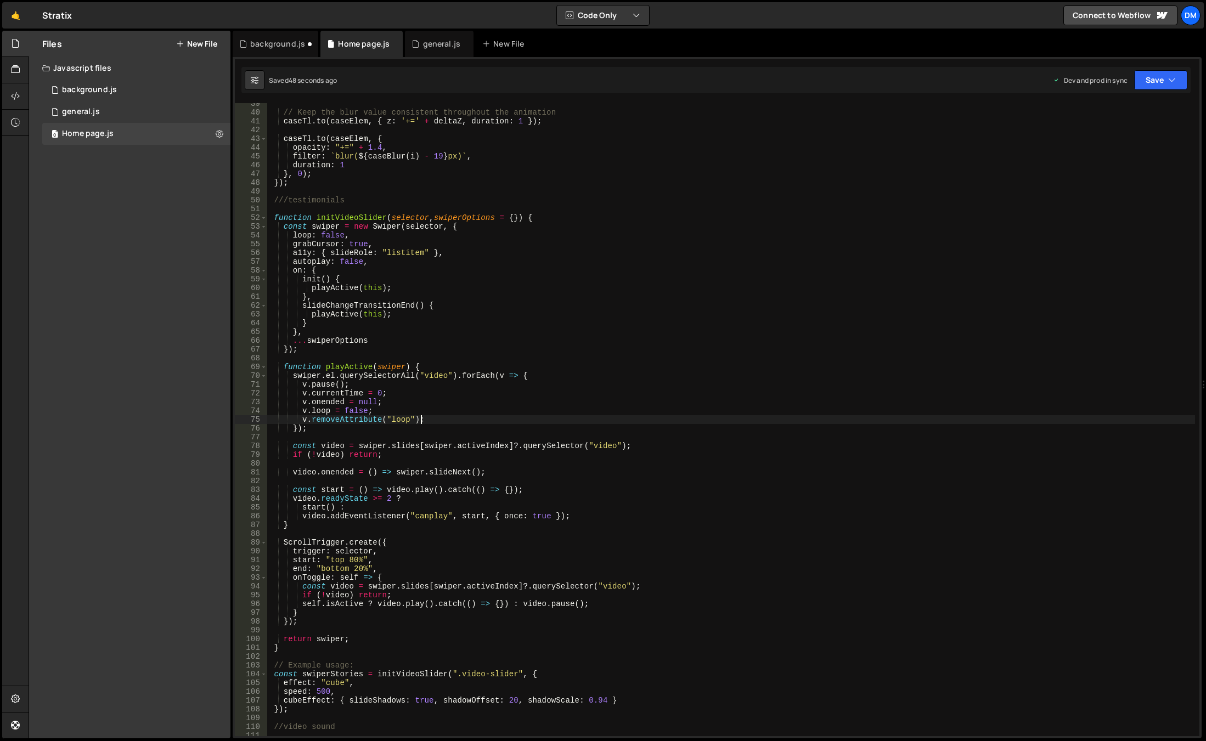
scroll to position [304, 0]
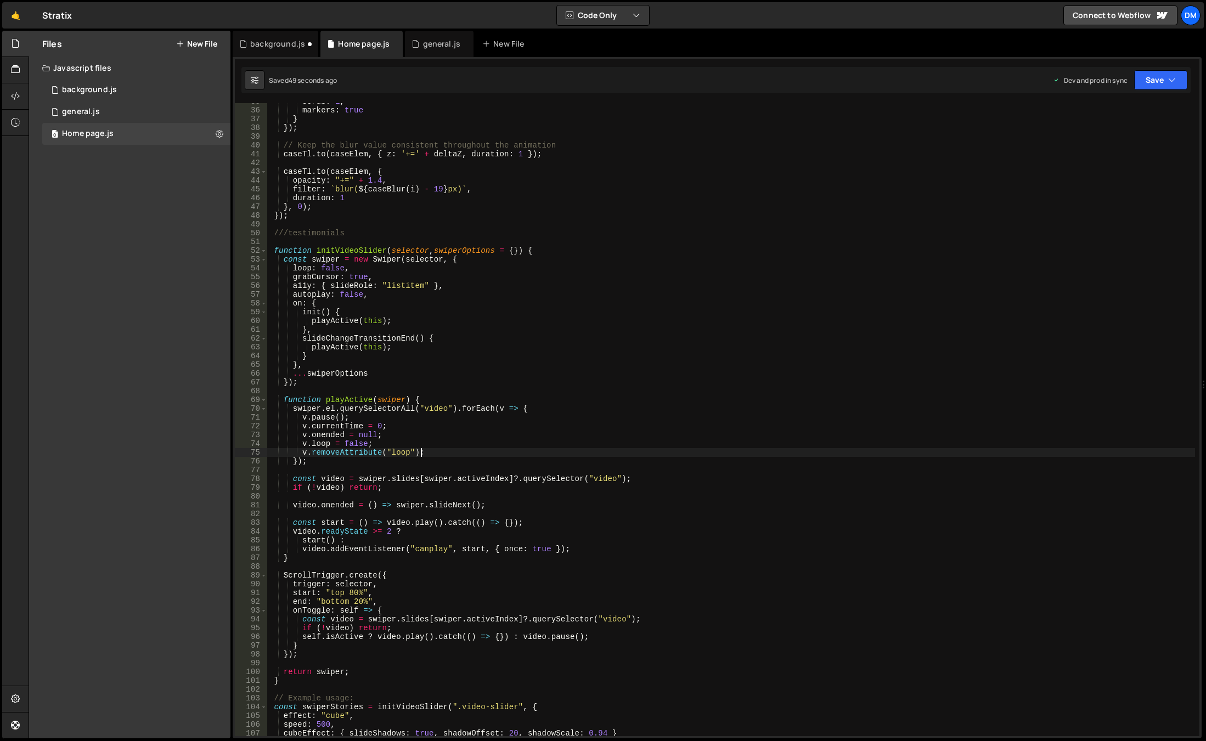
click at [335, 269] on div "scrub : 1 , markers : true } }) ; // Keep the blur value consistent throughout …" at bounding box center [731, 422] width 928 height 651
click at [934, 179] on div "scrub : 1 , markers : true } }) ; // Keep the blur value consistent throughout …" at bounding box center [731, 422] width 928 height 651
type textarea "opacity: "+=" + 1.4,"
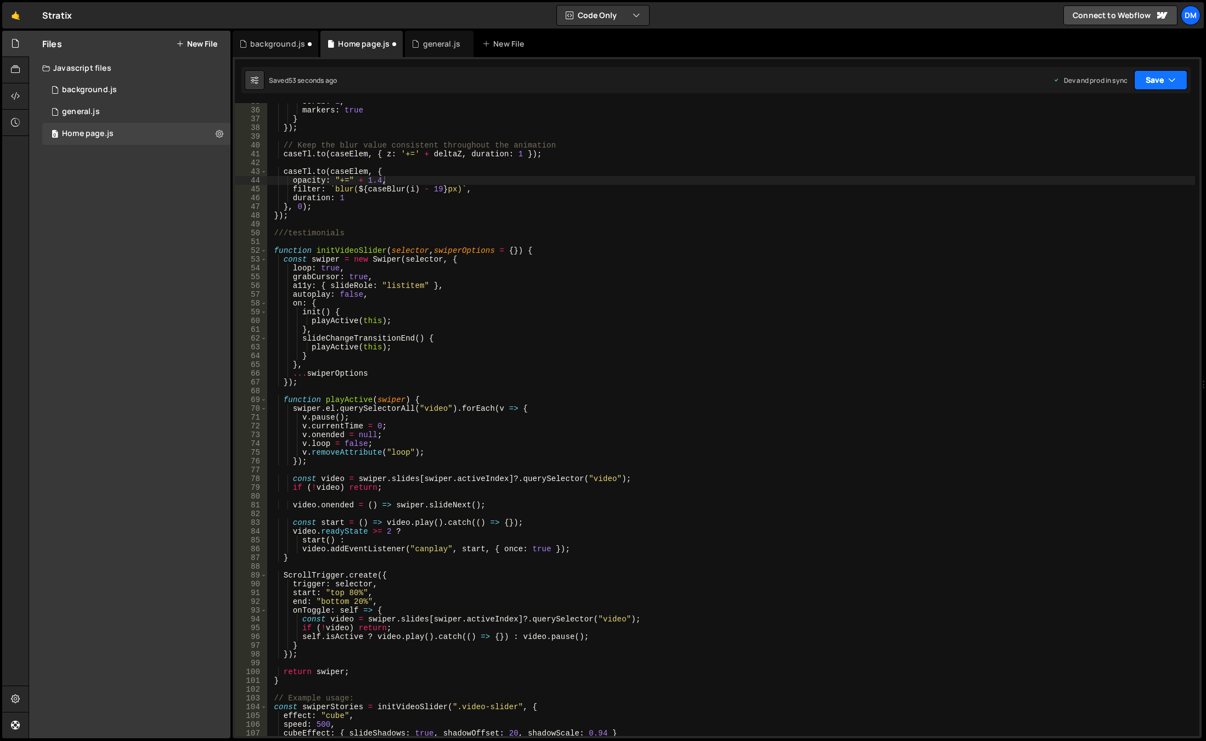
click at [1156, 78] on button "Save" at bounding box center [1160, 80] width 53 height 20
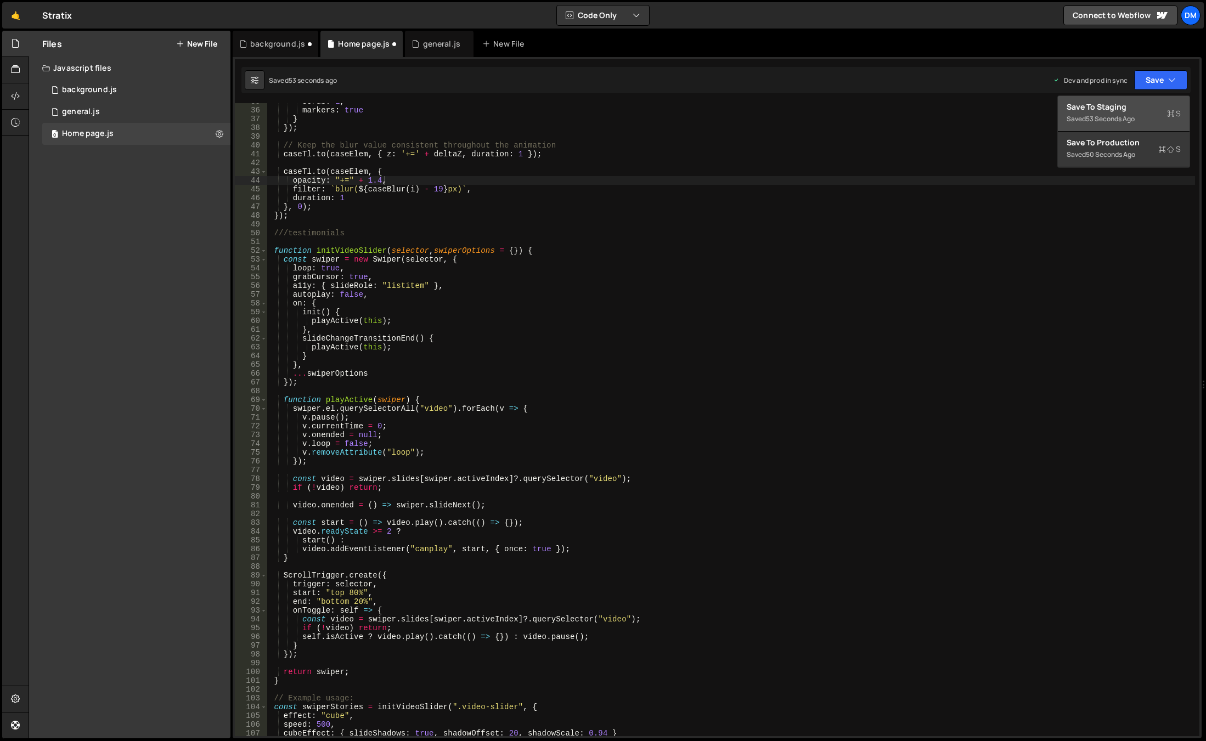
click at [1127, 109] on div "Save to Staging S" at bounding box center [1123, 106] width 114 height 11
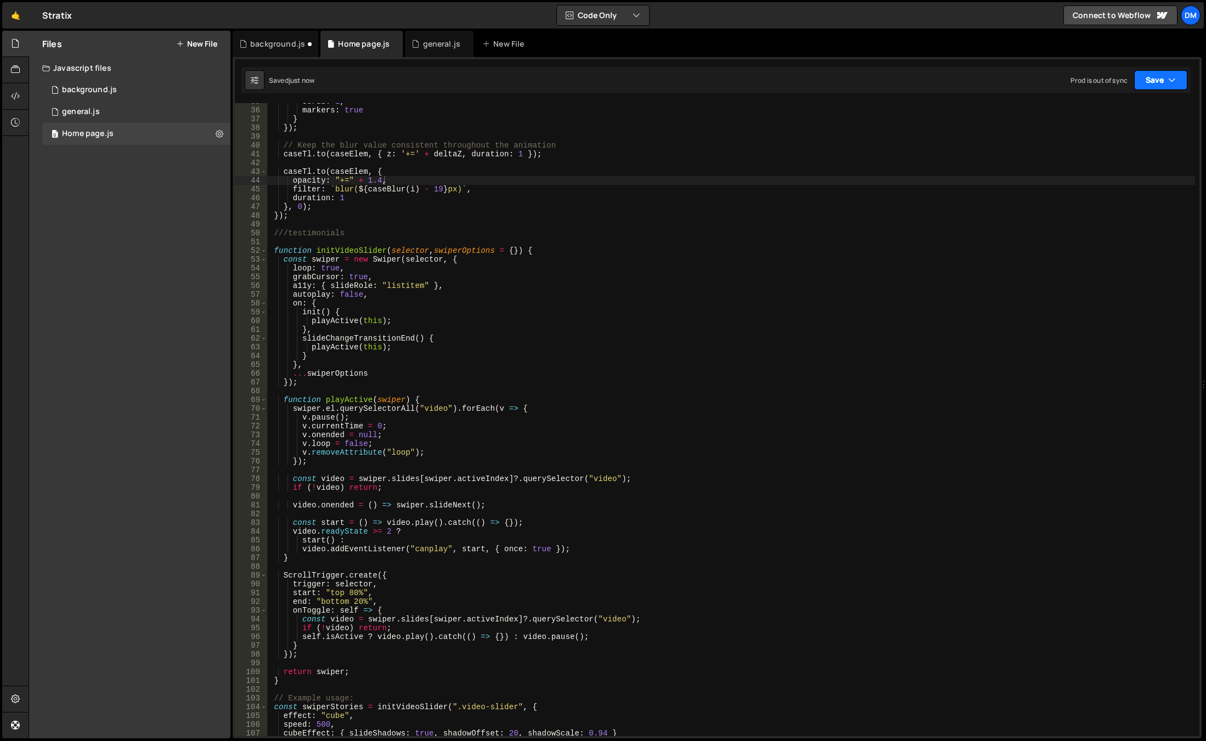
click at [1143, 82] on button "Save" at bounding box center [1160, 80] width 53 height 20
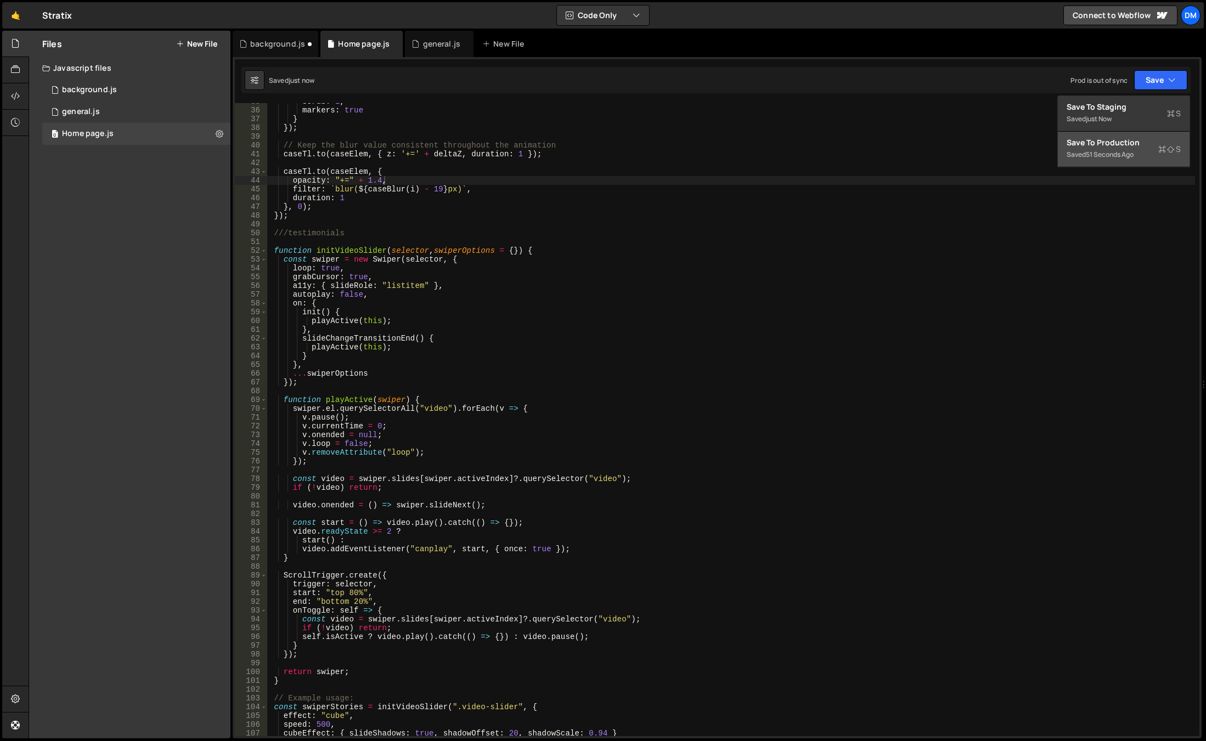
click at [1103, 145] on div "Save to Production S" at bounding box center [1123, 142] width 114 height 11
